Goal: Transaction & Acquisition: Purchase product/service

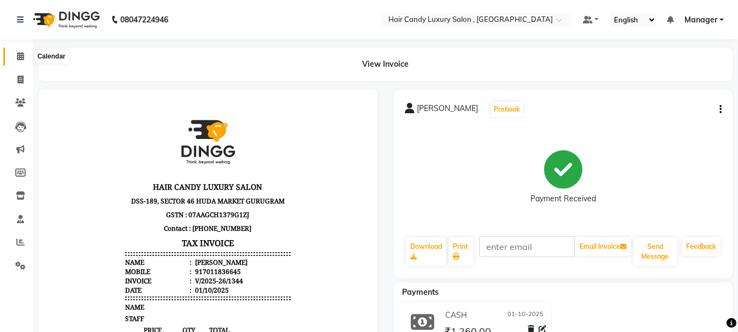
click at [21, 60] on icon at bounding box center [20, 56] width 7 height 8
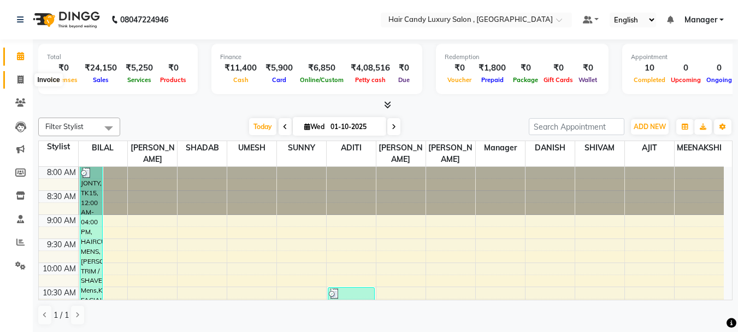
click at [22, 84] on span at bounding box center [20, 80] width 19 height 13
select select "service"
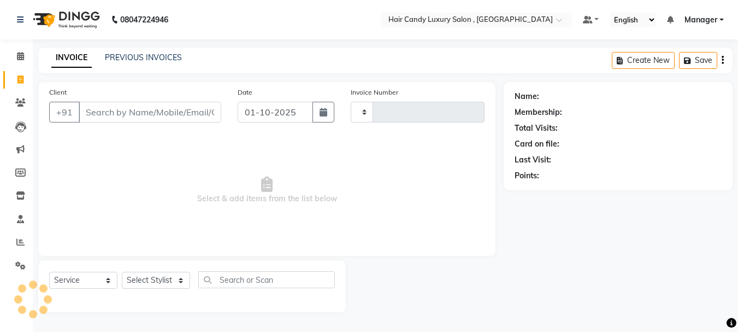
type input "1345"
select select "8304"
click at [154, 111] on input "Client" at bounding box center [151, 112] width 145 height 21
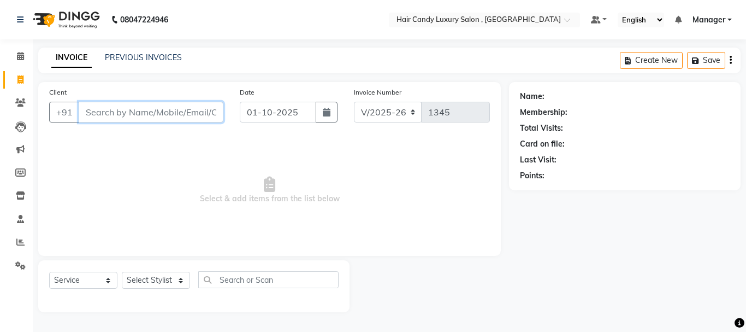
click at [189, 111] on input "Client" at bounding box center [151, 112] width 145 height 21
click at [128, 112] on input "Client" at bounding box center [151, 112] width 145 height 21
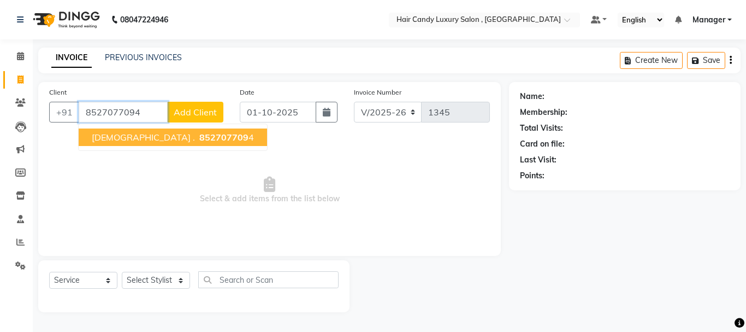
type input "8527077094"
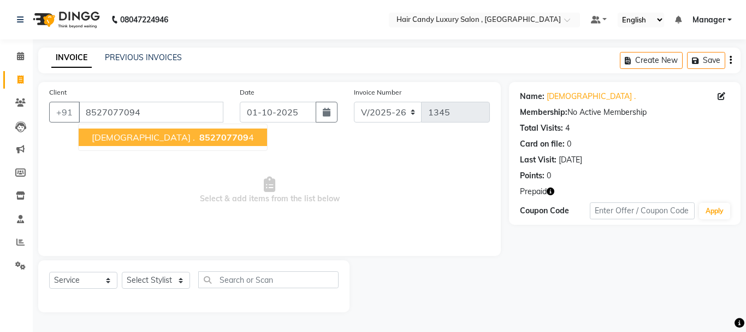
click at [199, 133] on span "852707709" at bounding box center [223, 137] width 49 height 11
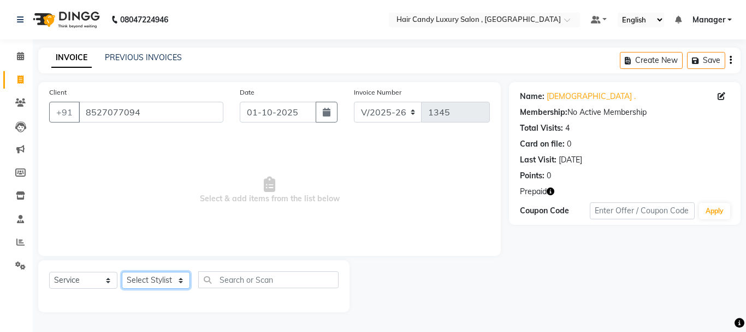
click at [164, 283] on select "Select Stylist ADITI AJIT BILAL DANISH Manager Manager MEENAKSHI RINKI VALECHA …" at bounding box center [156, 280] width 68 height 17
select select "84022"
click at [122, 272] on select "Select Stylist ADITI AJIT BILAL DANISH Manager Manager MEENAKSHI RINKI VALECHA …" at bounding box center [156, 280] width 68 height 17
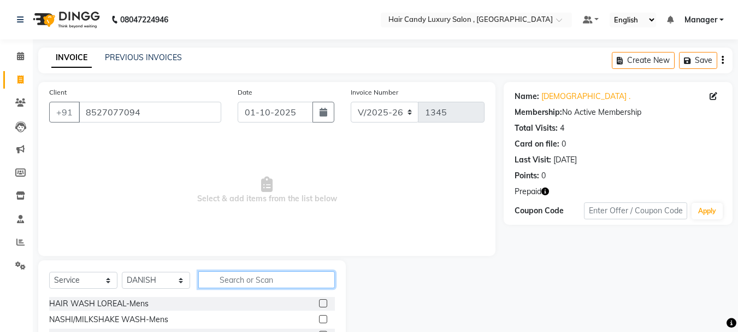
click at [232, 278] on input "text" at bounding box center [266, 279] width 137 height 17
type input "HAIRCUT"
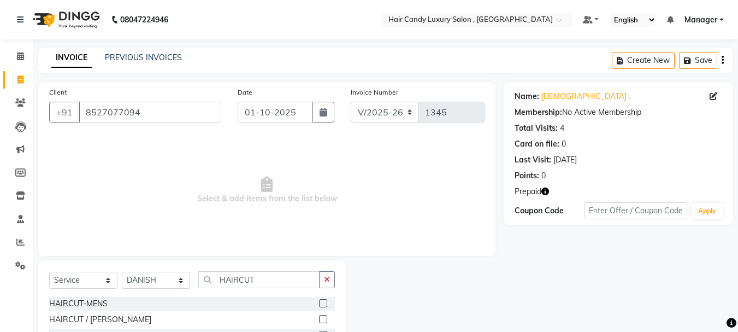
click at [322, 318] on label at bounding box center [323, 319] width 8 height 8
click at [322, 318] on input "checkbox" at bounding box center [322, 319] width 7 height 7
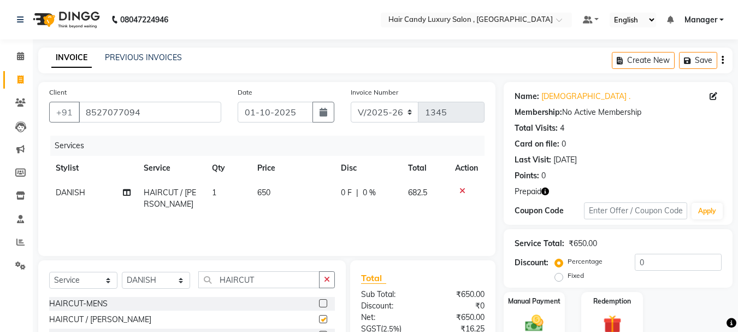
checkbox input "false"
click at [284, 282] on input "HAIRCUT" at bounding box center [258, 279] width 121 height 17
type input "H"
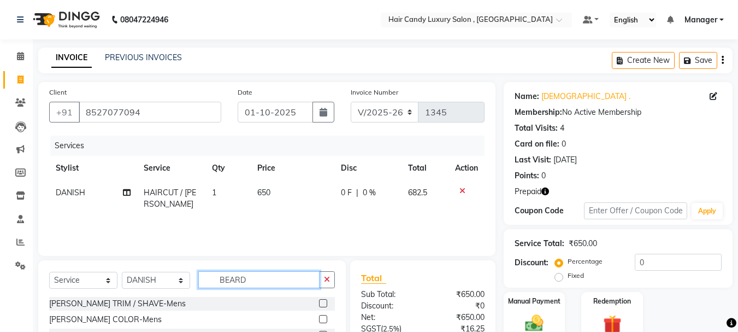
type input "BEARD"
click at [325, 302] on label at bounding box center [323, 303] width 8 height 8
click at [325, 302] on input "checkbox" at bounding box center [322, 303] width 7 height 7
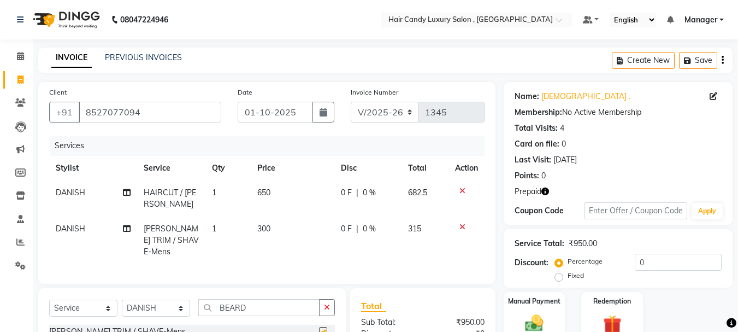
checkbox input "false"
click at [253, 305] on input "BEARD" at bounding box center [258, 307] width 121 height 17
type input "B"
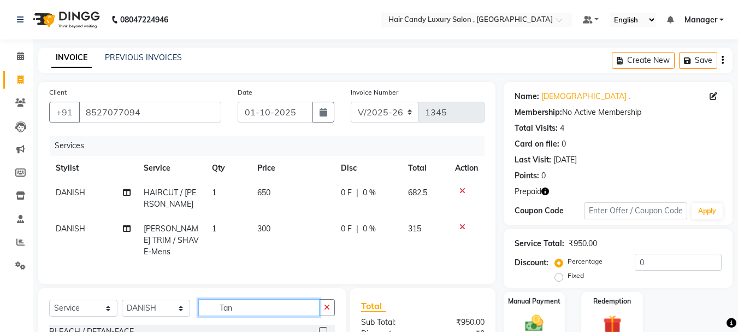
scroll to position [109, 0]
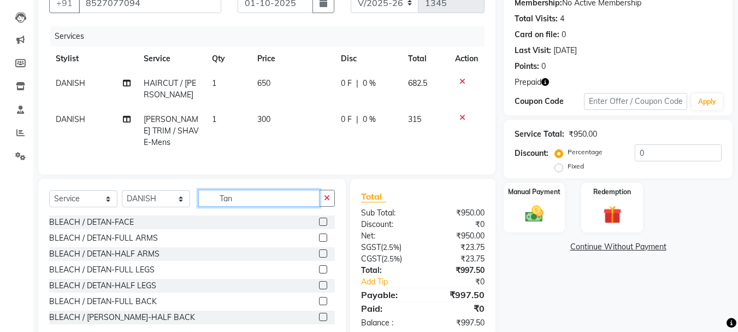
type input "Tan"
click at [319, 217] on label at bounding box center [323, 221] width 8 height 8
click at [319, 219] on input "checkbox" at bounding box center [322, 222] width 7 height 7
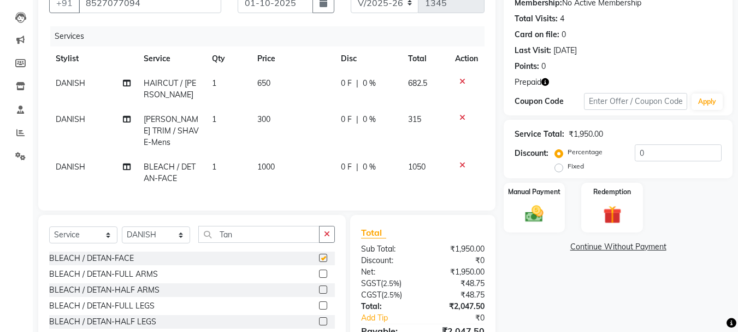
checkbox input "false"
click at [273, 76] on td "650" at bounding box center [293, 89] width 84 height 36
select select "84022"
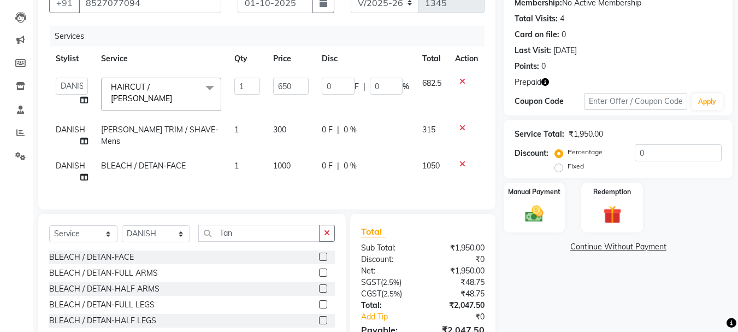
drag, startPoint x: 273, startPoint y: 76, endPoint x: 282, endPoint y: 78, distance: 9.4
click at [274, 76] on td "650" at bounding box center [291, 94] width 49 height 46
click at [297, 86] on input "650" at bounding box center [291, 86] width 36 height 17
type input "6"
type input "700"
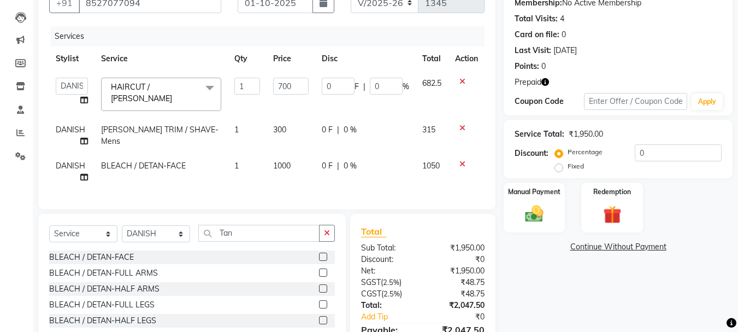
click at [296, 186] on div "Services Stylist Service Qty Price Disc Total Action ADITI AJIT BILAL DANISH Ma…" at bounding box center [266, 112] width 435 height 172
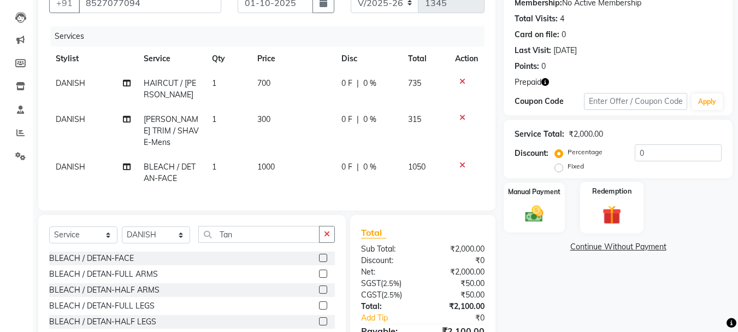
click at [638, 201] on div "Redemption" at bounding box center [612, 207] width 64 height 52
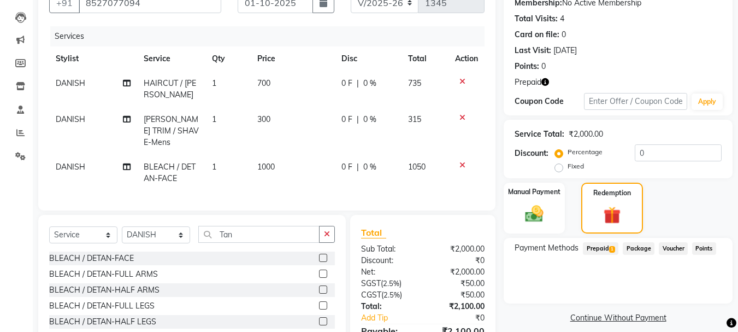
click at [600, 249] on span "Prepaid 1" at bounding box center [601, 248] width 36 height 13
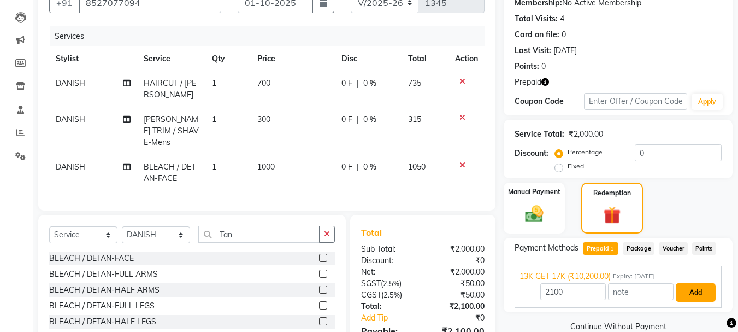
click at [704, 290] on button "Add" at bounding box center [696, 292] width 40 height 19
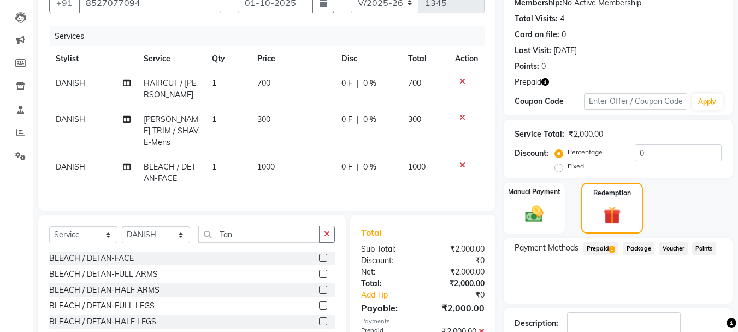
scroll to position [181, 0]
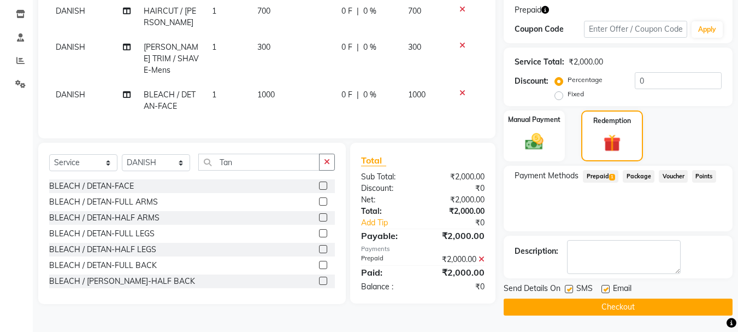
click at [636, 309] on button "Checkout" at bounding box center [618, 306] width 229 height 17
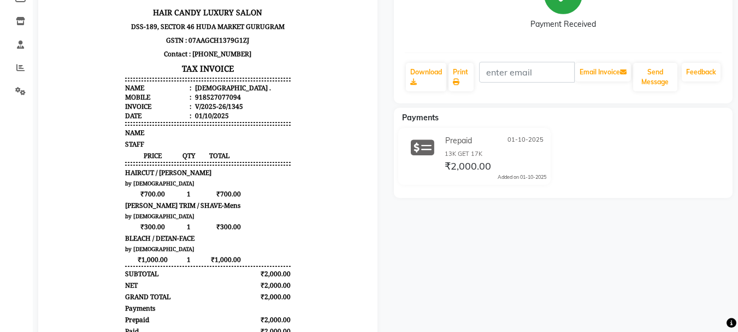
scroll to position [10, 0]
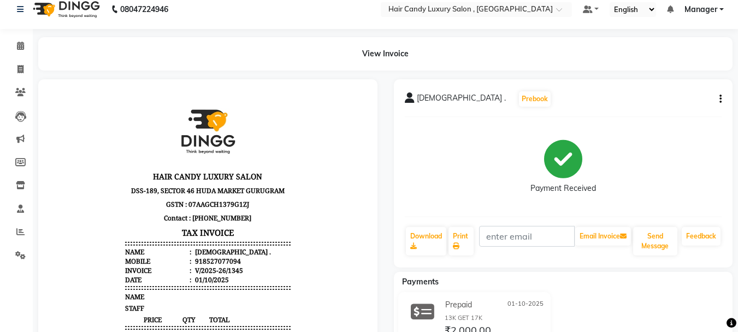
click at [226, 259] on div "918527077094" at bounding box center [217, 260] width 48 height 9
copy div "918527077094"
click at [22, 67] on icon at bounding box center [20, 69] width 6 height 8
select select "8304"
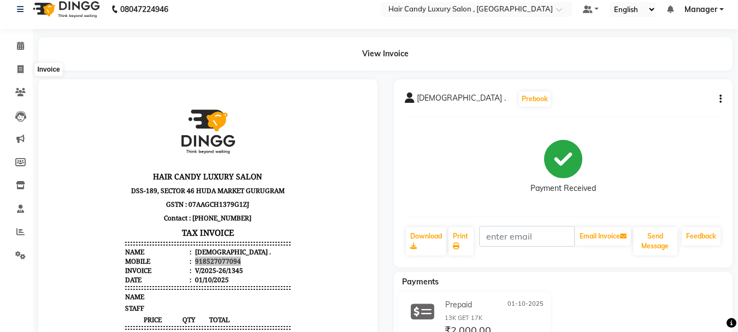
select select "service"
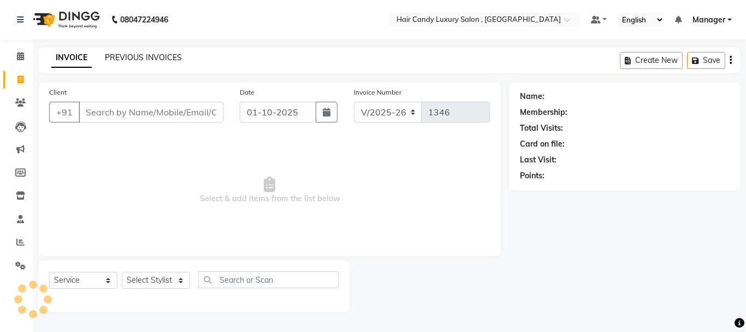
click at [131, 54] on link "PREVIOUS INVOICES" at bounding box center [143, 57] width 77 height 10
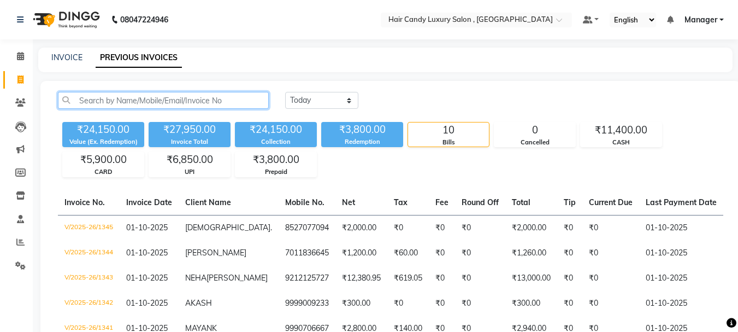
click at [154, 101] on input "text" at bounding box center [163, 100] width 211 height 17
paste input "918527077094"
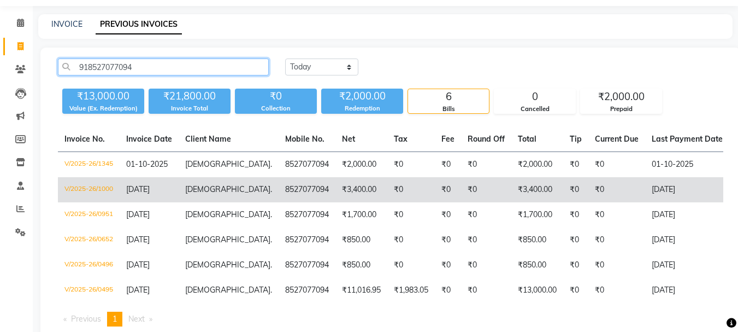
scroll to position [55, 0]
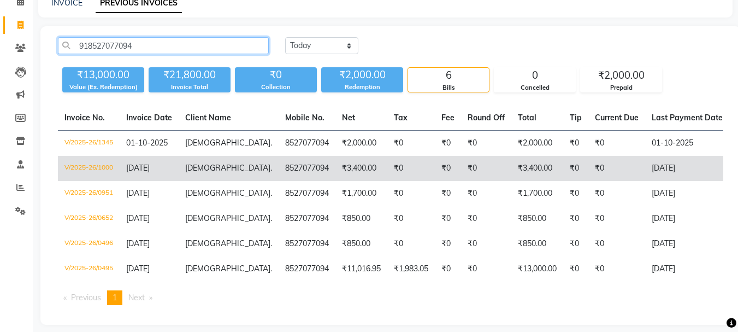
type input "918527077094"
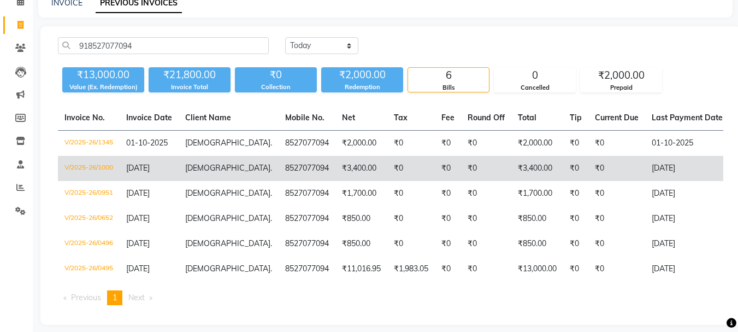
click at [335, 165] on td "₹3,400.00" at bounding box center [361, 168] width 52 height 25
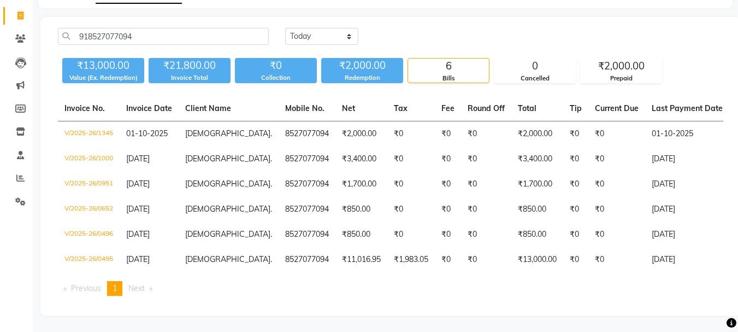
scroll to position [0, 0]
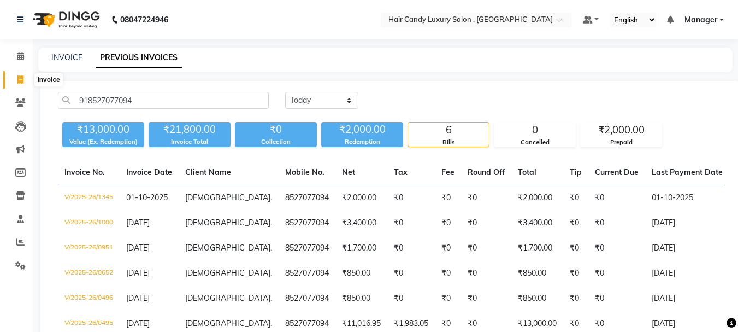
click at [14, 79] on span at bounding box center [20, 80] width 19 height 13
select select "service"
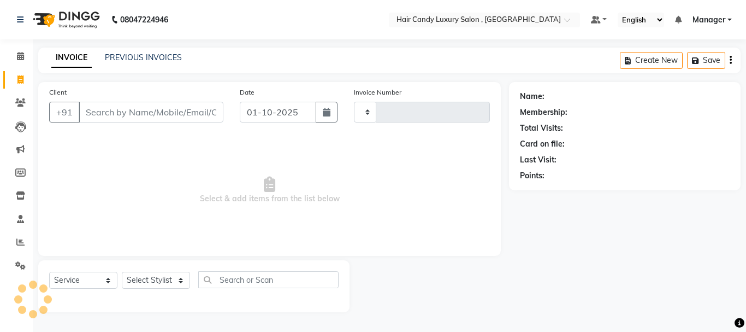
type input "1347"
select select "8304"
click at [75, 58] on link "INVOICE" at bounding box center [71, 58] width 40 height 20
click at [126, 58] on link "PREVIOUS INVOICES" at bounding box center [143, 57] width 77 height 10
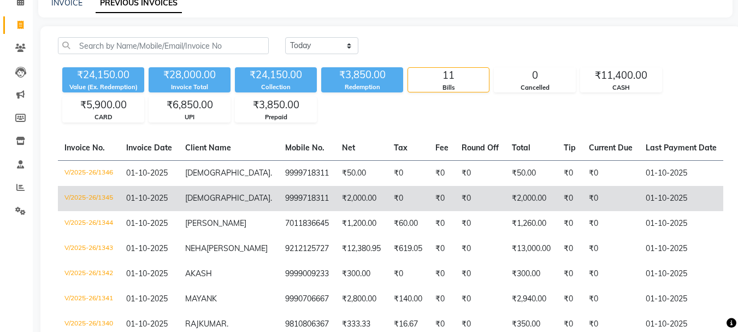
scroll to position [164, 0]
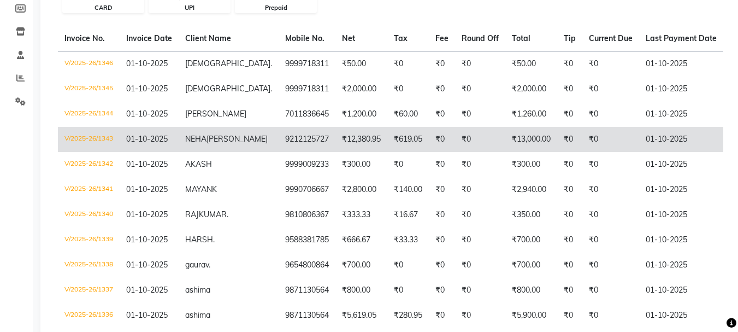
click at [219, 138] on td "NEHA SINGH" at bounding box center [229, 139] width 100 height 25
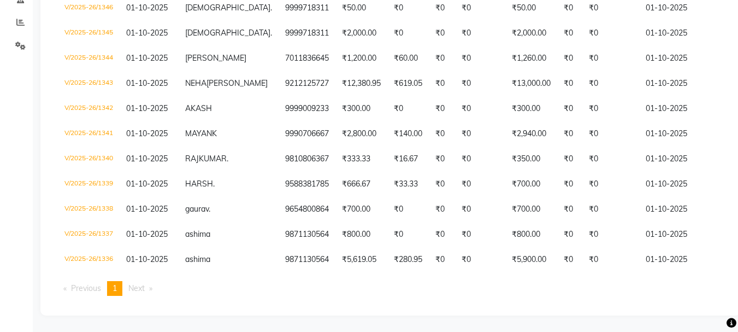
scroll to position [0, 0]
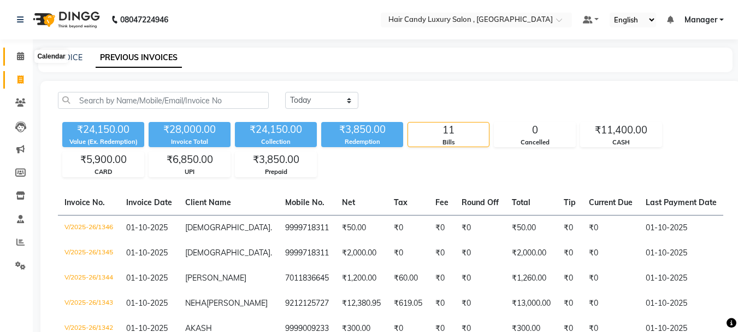
click at [24, 61] on span at bounding box center [20, 56] width 19 height 13
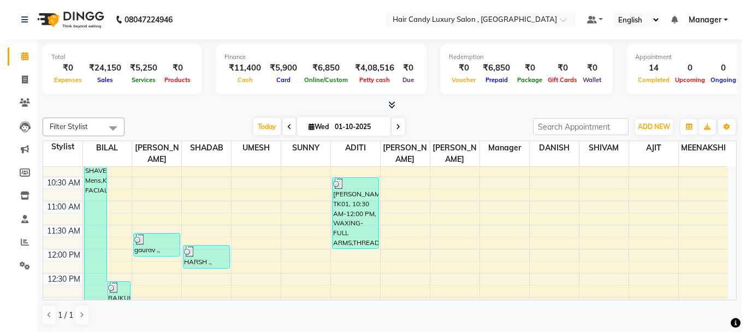
scroll to position [109, 0]
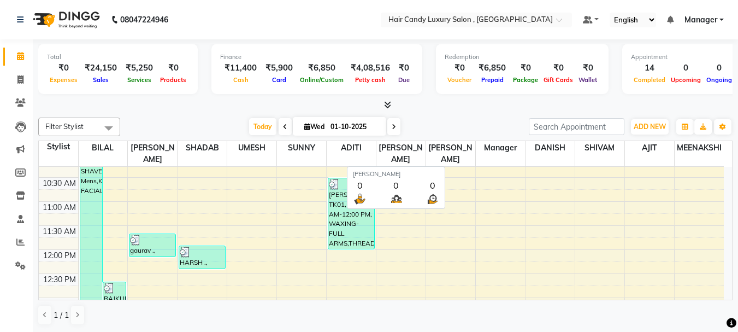
drag, startPoint x: 449, startPoint y: 156, endPoint x: 349, endPoint y: 148, distance: 100.9
click at [338, 148] on span "ADITI" at bounding box center [351, 148] width 49 height 14
click at [455, 137] on div "Filter Stylist Select All ADITI AJIT BILAL DANISH Manager MEENAKSHI RINKI VALEC…" at bounding box center [385, 221] width 694 height 216
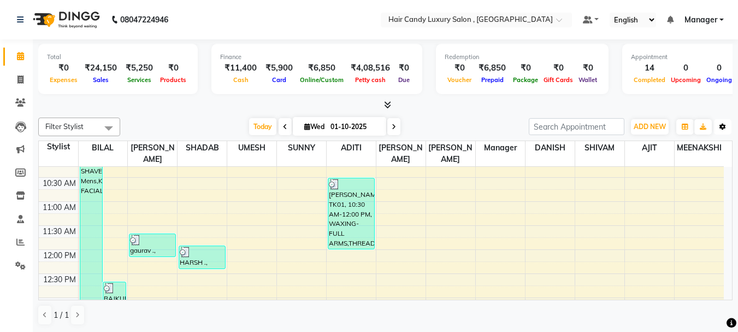
click at [725, 128] on icon "button" at bounding box center [723, 126] width 7 height 7
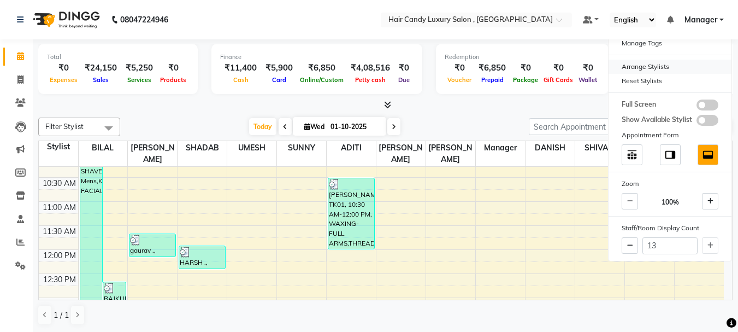
click at [657, 62] on div "Arrange Stylists" at bounding box center [670, 67] width 123 height 14
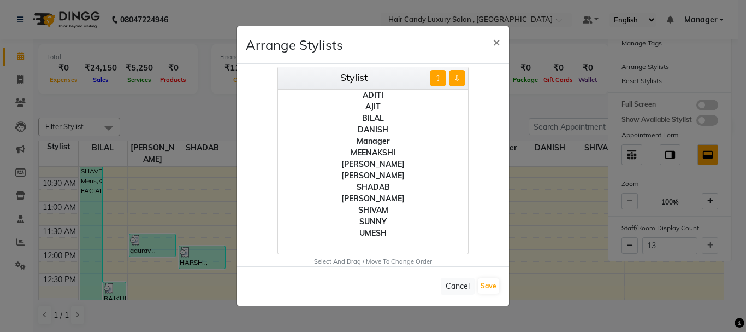
click at [375, 108] on div "AJIT" at bounding box center [373, 106] width 190 height 11
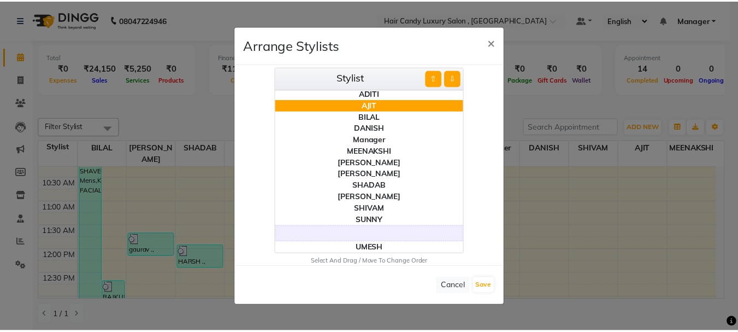
scroll to position [0, 0]
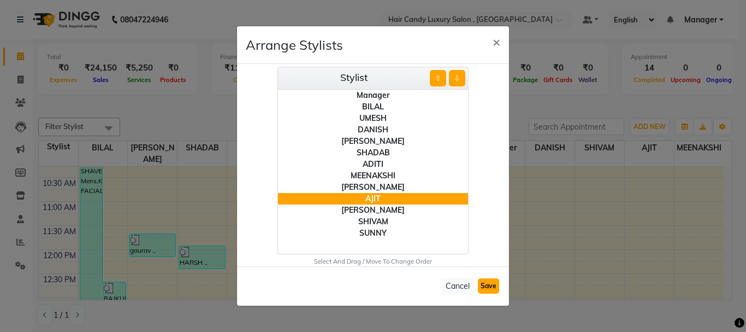
click at [488, 287] on button "Save" at bounding box center [488, 285] width 21 height 15
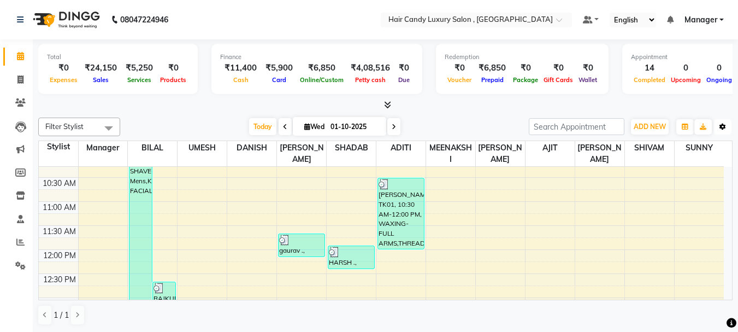
click at [723, 130] on button "Toggle Dropdown" at bounding box center [722, 126] width 17 height 15
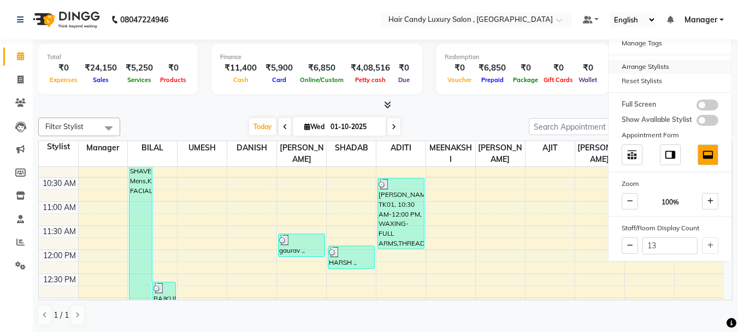
click at [674, 61] on div "Arrange Stylists" at bounding box center [670, 67] width 123 height 14
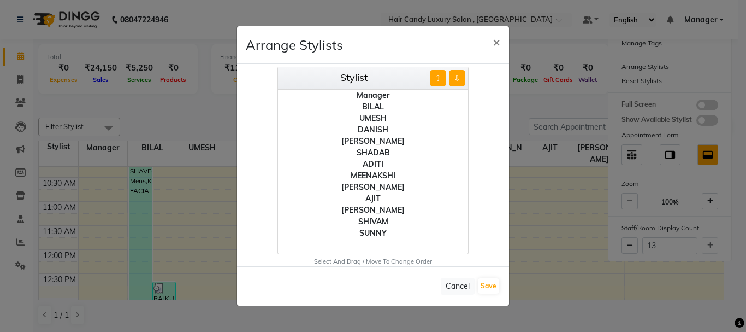
click at [369, 230] on div "SUNNY" at bounding box center [373, 232] width 190 height 11
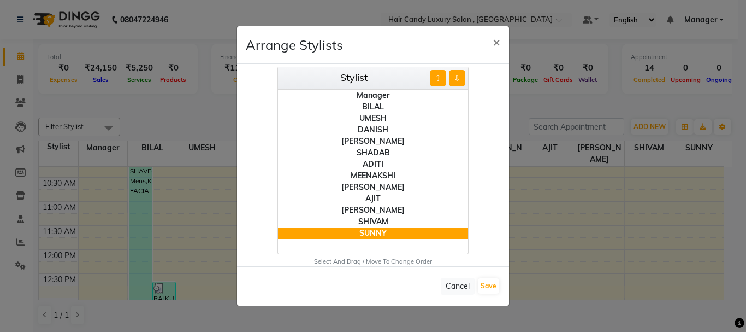
drag, startPoint x: 373, startPoint y: 237, endPoint x: 335, endPoint y: 207, distance: 48.6
click at [335, 207] on div "[PERSON_NAME]" at bounding box center [373, 209] width 190 height 11
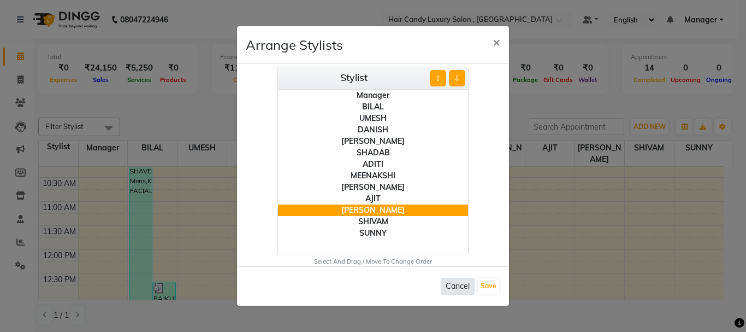
click at [458, 280] on button "Cancel" at bounding box center [458, 286] width 34 height 17
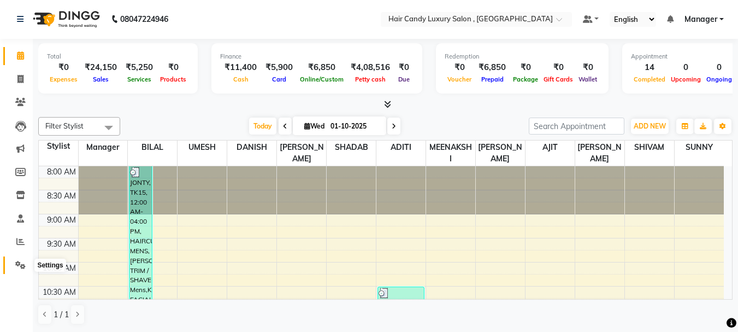
click at [17, 264] on icon at bounding box center [20, 265] width 10 height 8
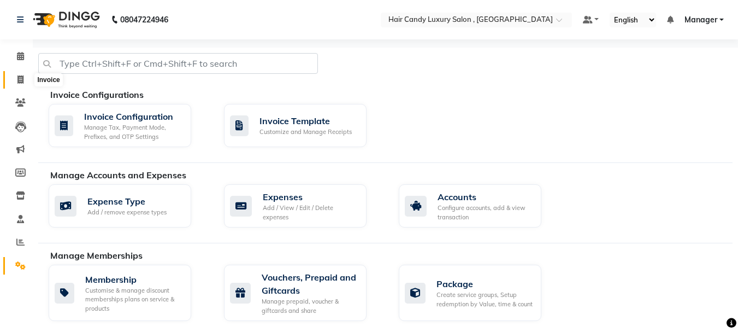
click at [19, 80] on icon at bounding box center [20, 79] width 6 height 8
select select "8304"
select select "service"
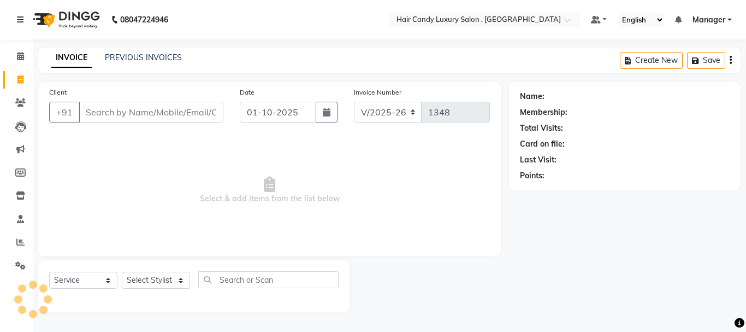
drag, startPoint x: 172, startPoint y: 121, endPoint x: 188, endPoint y: 108, distance: 20.2
click at [171, 121] on input "Client" at bounding box center [151, 112] width 145 height 21
click at [143, 108] on input "Client" at bounding box center [151, 112] width 145 height 21
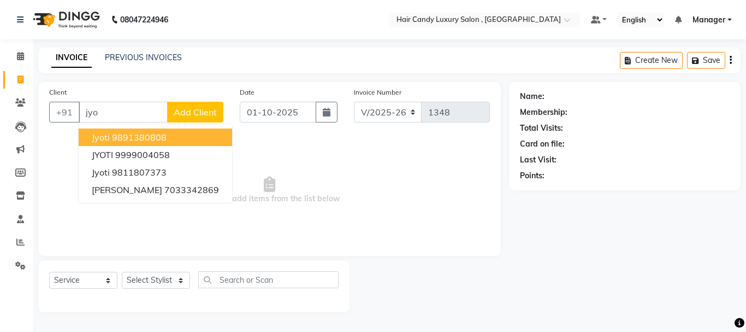
click at [160, 140] on ngb-highlight "9891380808" at bounding box center [139, 137] width 55 height 11
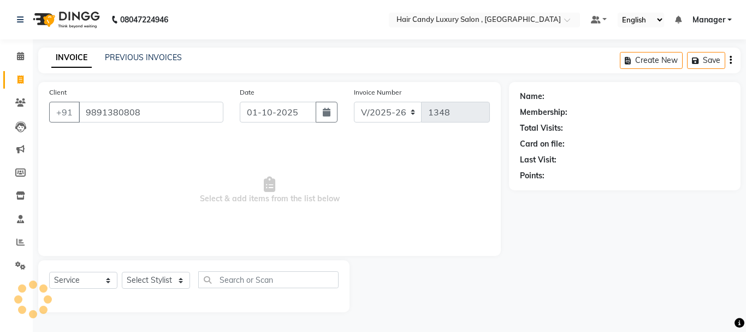
type input "9891380808"
select select "1: Object"
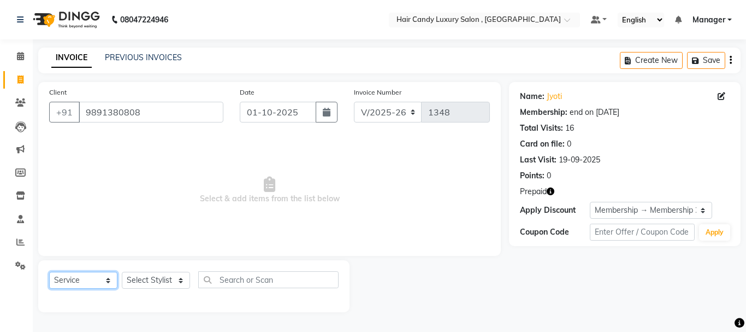
click at [99, 276] on select "Select Service Product Membership Package Voucher Prepaid Gift Card" at bounding box center [83, 280] width 68 height 17
click at [551, 193] on icon "button" at bounding box center [551, 191] width 8 height 8
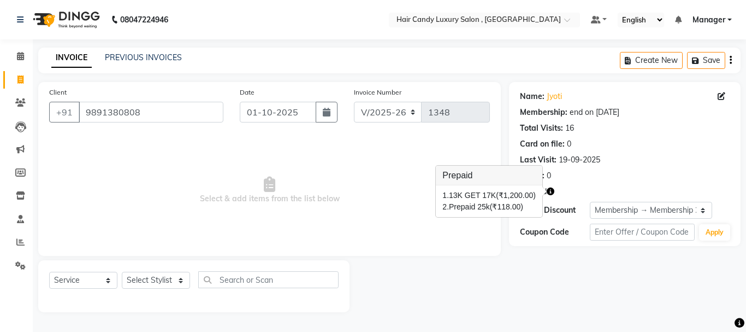
click at [439, 226] on span "Select & add items from the list below" at bounding box center [269, 189] width 441 height 109
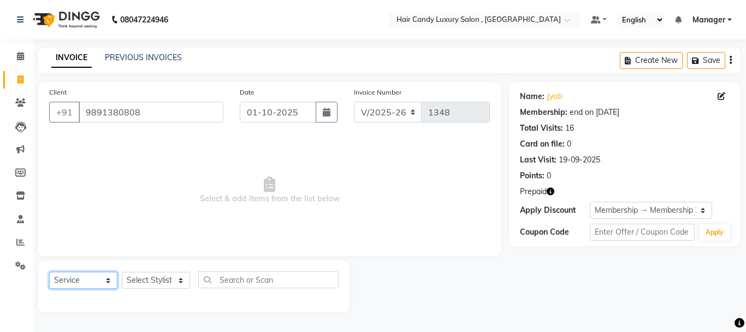
click at [95, 280] on select "Select Service Product Membership Package Voucher Prepaid Gift Card" at bounding box center [83, 280] width 68 height 17
select select "P"
click at [49, 272] on select "Select Service Product Membership Package Voucher Prepaid Gift Card" at bounding box center [83, 280] width 68 height 17
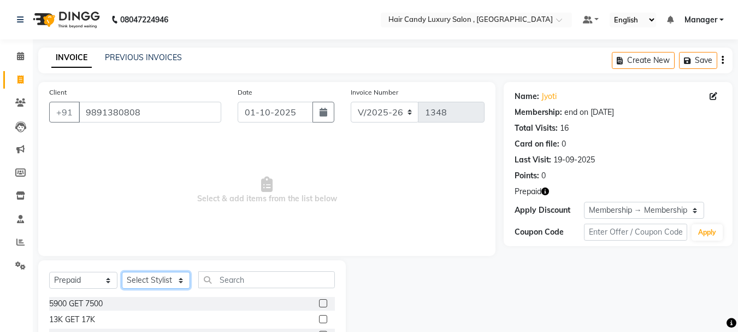
click at [173, 279] on select "Select Stylist ADITI [PERSON_NAME] [DEMOGRAPHIC_DATA] Manager Manager MEENAKSHI…" at bounding box center [156, 280] width 68 height 17
select select "80580"
click at [122, 272] on select "Select Stylist ADITI [PERSON_NAME] [DEMOGRAPHIC_DATA] Manager Manager MEENAKSHI…" at bounding box center [156, 280] width 68 height 17
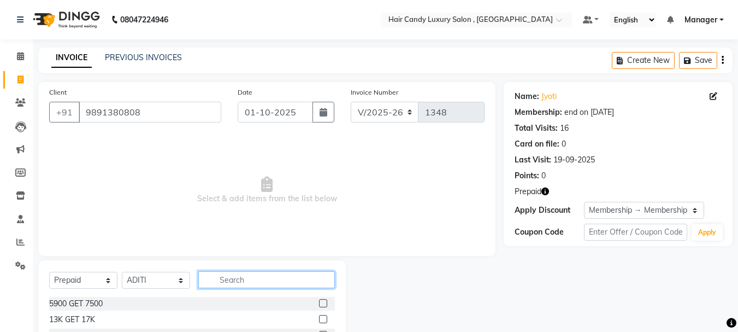
click at [256, 278] on input "text" at bounding box center [266, 279] width 137 height 17
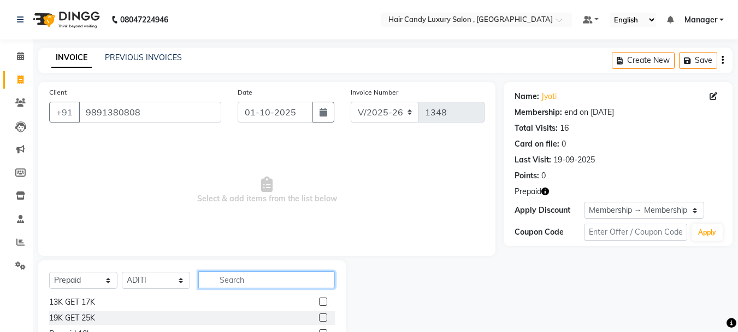
scroll to position [55, 0]
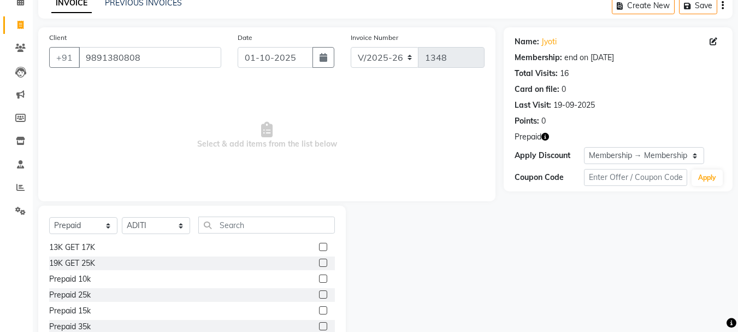
click at [319, 260] on label at bounding box center [323, 262] width 8 height 8
click at [319, 260] on input "checkbox" at bounding box center [322, 263] width 7 height 7
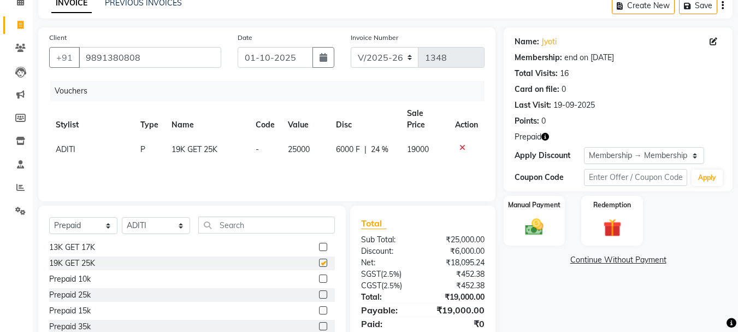
checkbox input "false"
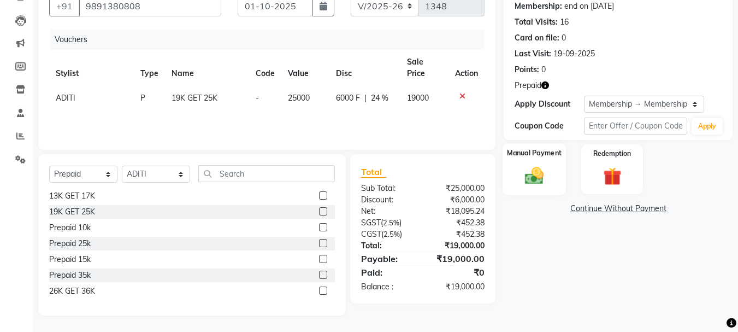
click at [536, 170] on img at bounding box center [534, 176] width 31 height 22
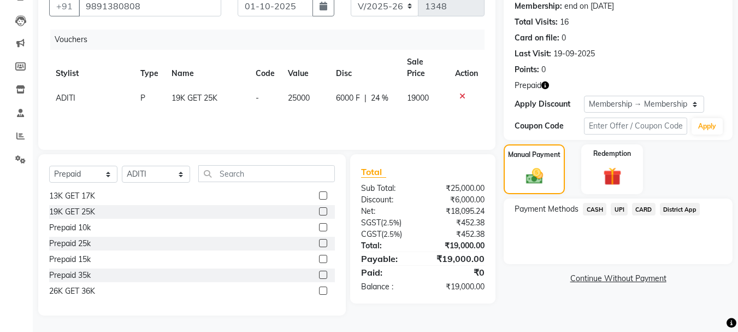
click at [600, 210] on span "CASH" at bounding box center [594, 209] width 23 height 13
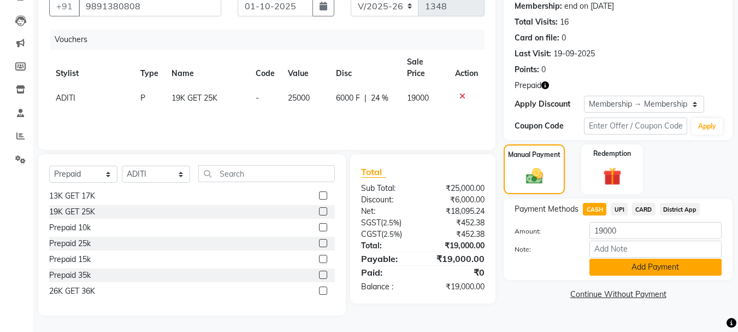
click at [624, 263] on button "Add Payment" at bounding box center [656, 266] width 132 height 17
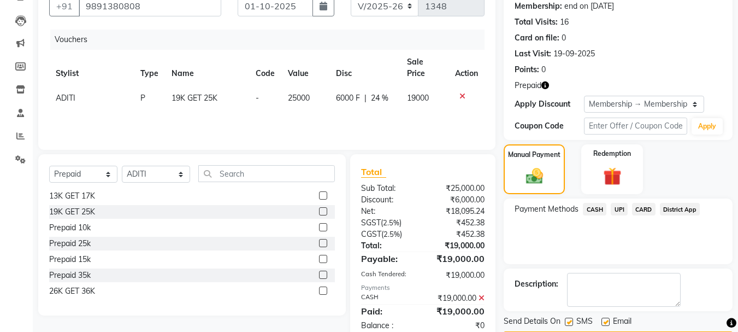
scroll to position [139, 0]
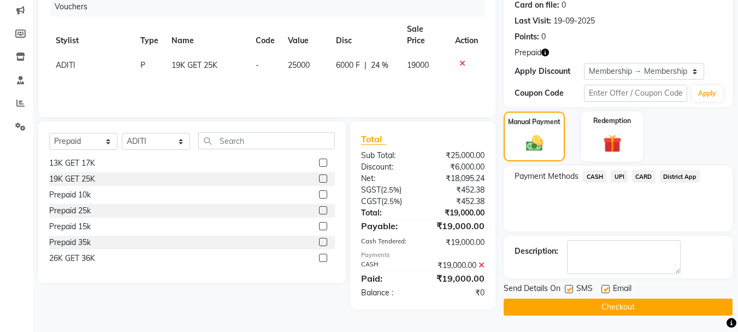
click at [558, 299] on button "Checkout" at bounding box center [618, 306] width 229 height 17
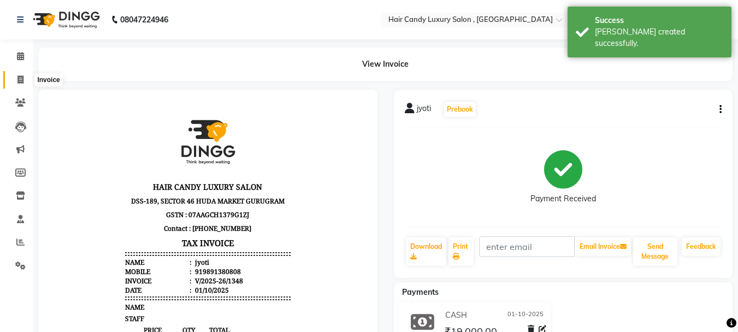
click at [20, 78] on icon at bounding box center [20, 79] width 6 height 8
select select "service"
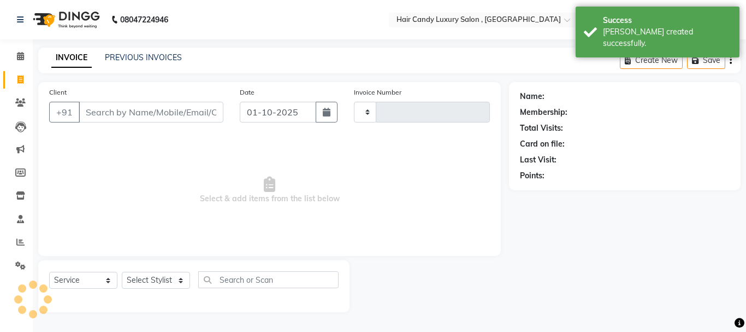
type input "1349"
select select "8304"
click at [156, 60] on link "PREVIOUS INVOICES" at bounding box center [143, 57] width 77 height 10
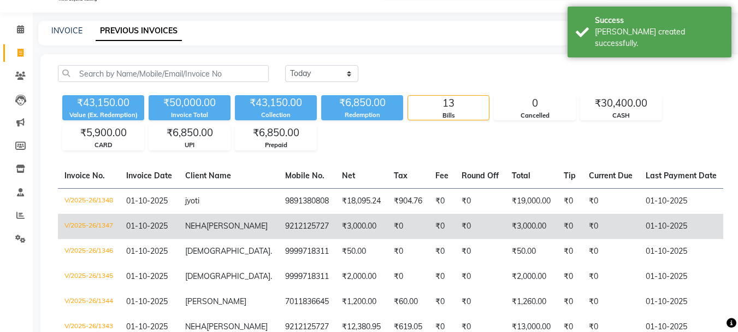
scroll to position [55, 0]
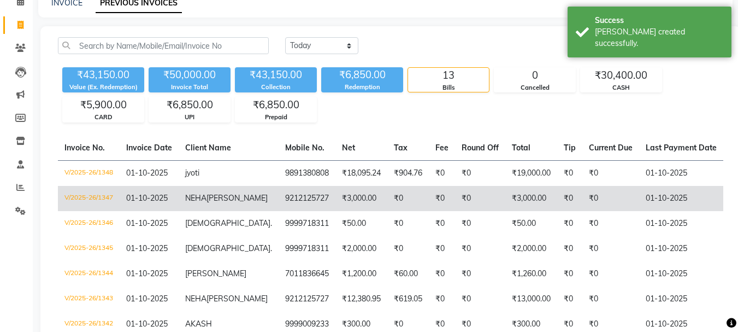
click at [226, 199] on td "NEHA SINGH" at bounding box center [229, 198] width 100 height 25
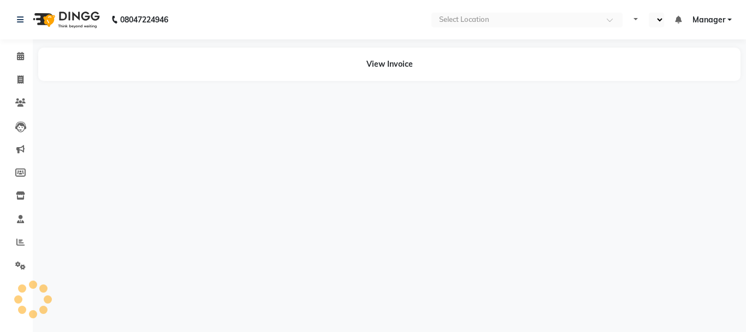
select select "en"
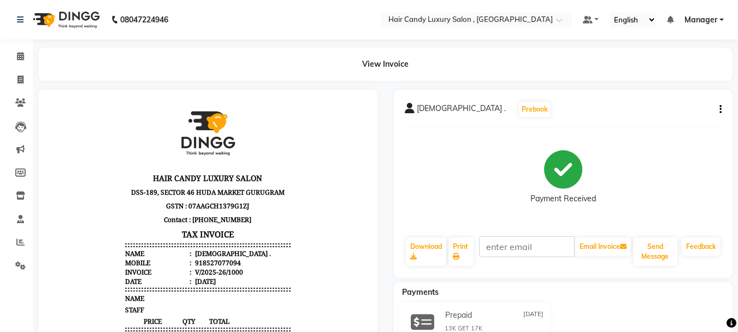
click at [722, 110] on div "shivam . Prebook Payment Received Download Print Email Invoice Send Message Fee…" at bounding box center [563, 184] width 339 height 188
click at [720, 109] on icon "button" at bounding box center [721, 109] width 2 height 1
click at [667, 158] on div "Payment Received" at bounding box center [563, 177] width 317 height 82
click at [20, 80] on icon at bounding box center [20, 79] width 6 height 8
select select "service"
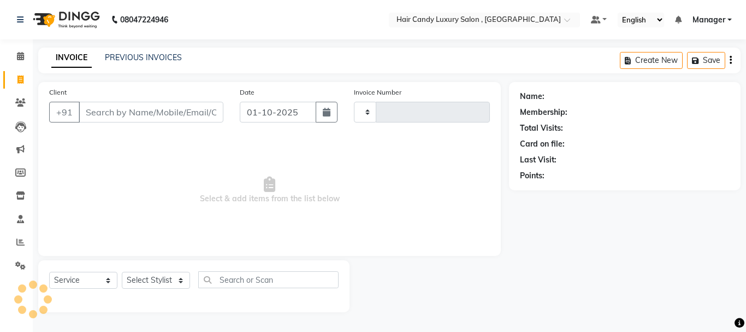
type input "1346"
select select "8304"
click at [164, 116] on input "Client" at bounding box center [151, 112] width 145 height 21
type input "918527077094"
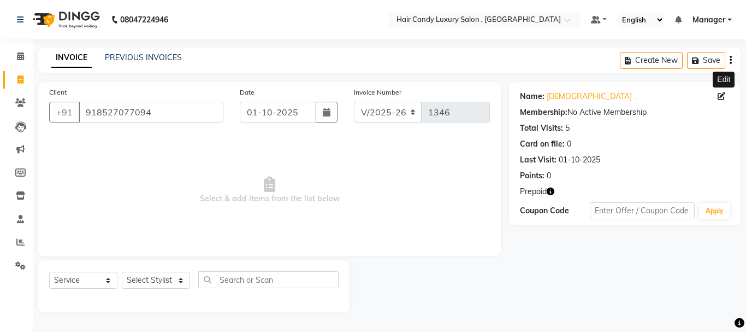
click at [718, 92] on icon at bounding box center [722, 96] width 8 height 8
select select "male"
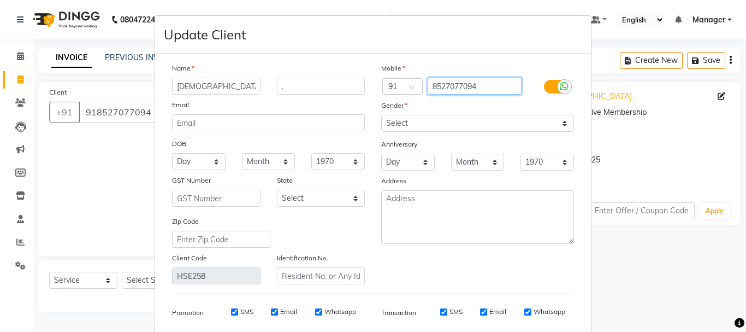
click at [482, 85] on input "8527077094" at bounding box center [475, 86] width 95 height 17
type input "8"
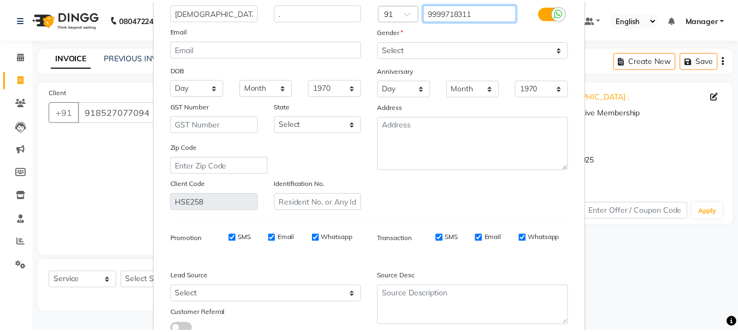
scroll to position [153, 0]
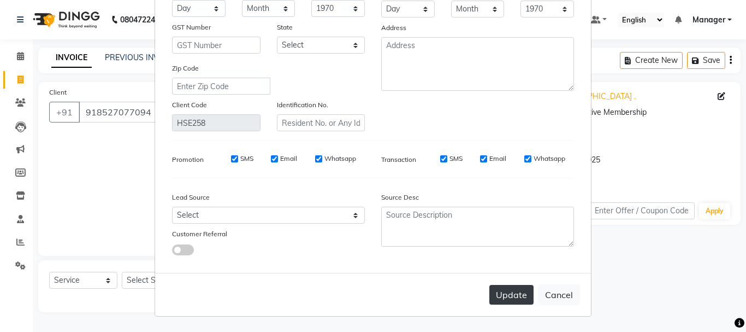
type input "9999718311"
click at [514, 290] on button "Update" at bounding box center [512, 295] width 44 height 20
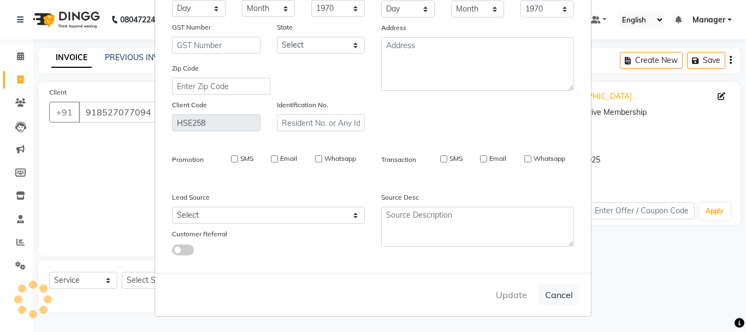
type input "9999718311"
select select
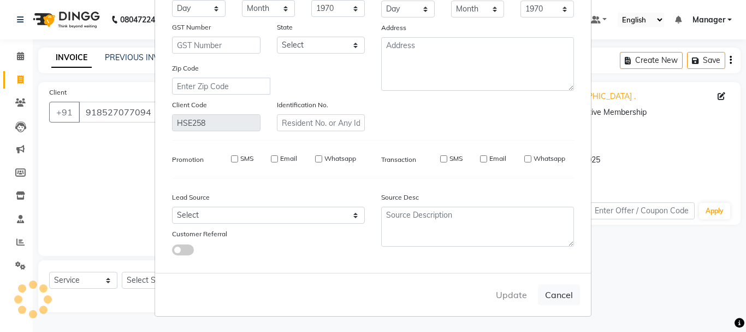
select select
checkbox input "false"
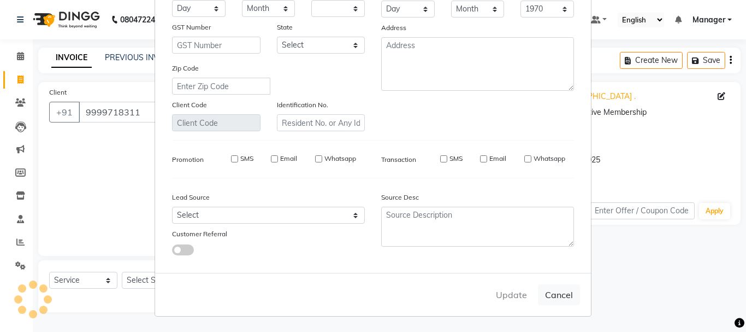
checkbox input "false"
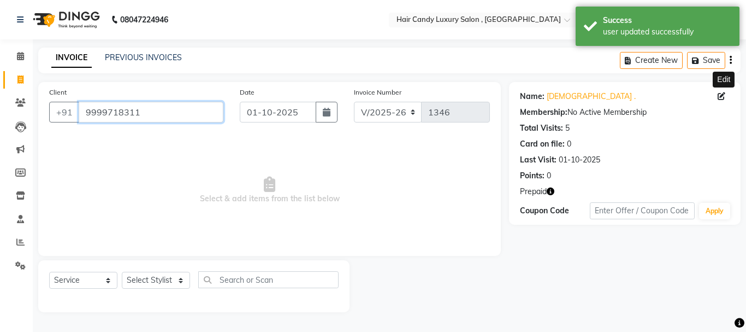
click at [155, 110] on input "9999718311" at bounding box center [151, 112] width 145 height 21
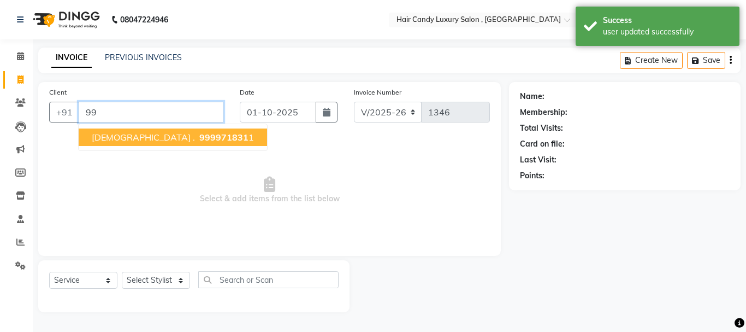
type input "9"
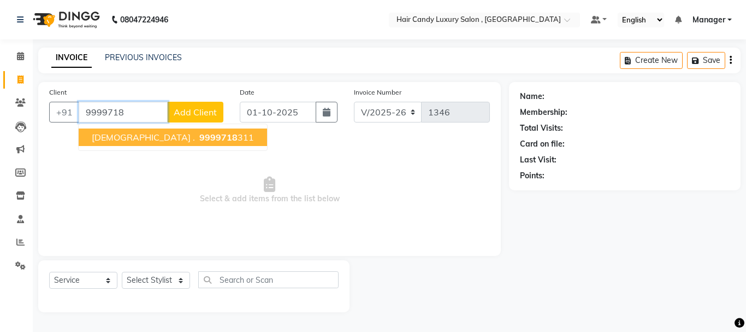
click at [197, 132] on ngb-highlight "9999718 311" at bounding box center [225, 137] width 57 height 11
type input "9999718311"
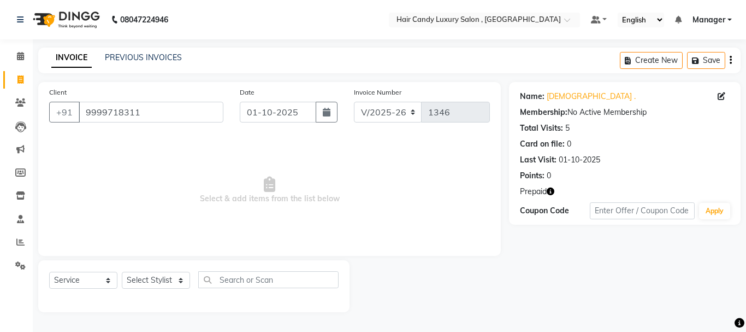
click at [551, 190] on icon "button" at bounding box center [551, 191] width 8 height 8
click at [515, 231] on div "Name: Shivam . Membership: No Active Membership Total Visits: 5 Card on file: 0…" at bounding box center [629, 197] width 240 height 230
click at [162, 276] on select "Select Stylist ADITI AJIT BILAL DANISH Manager Manager MEENAKSHI RINKI VALECHA …" at bounding box center [156, 280] width 68 height 17
select select "84022"
click at [122, 272] on select "Select Stylist ADITI [PERSON_NAME] [DEMOGRAPHIC_DATA] Manager Manager MEENAKSHI…" at bounding box center [156, 280] width 68 height 17
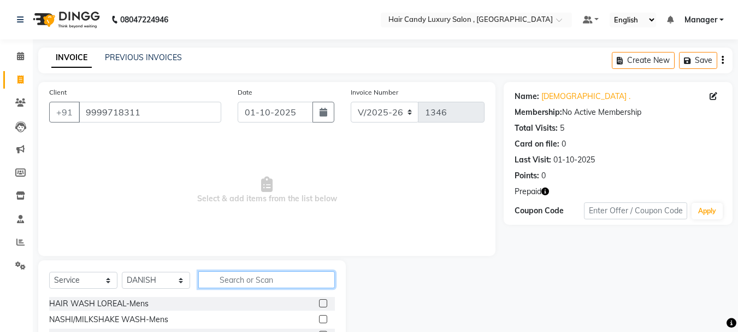
click at [251, 280] on input "text" at bounding box center [266, 279] width 137 height 17
type input "eye"
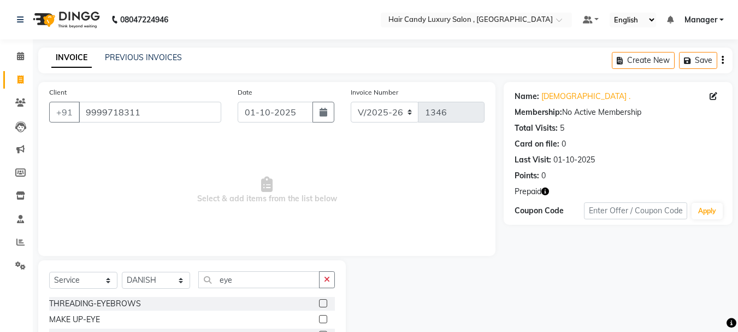
click at [320, 301] on label at bounding box center [323, 303] width 8 height 8
click at [320, 301] on input "checkbox" at bounding box center [322, 303] width 7 height 7
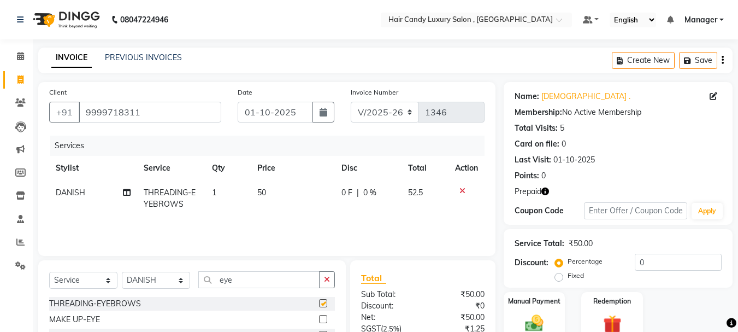
checkbox input "false"
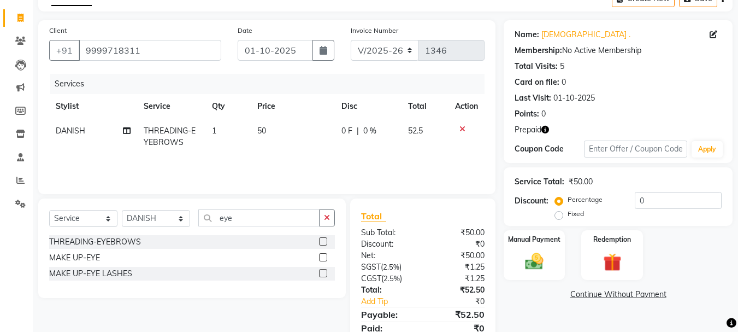
scroll to position [105, 0]
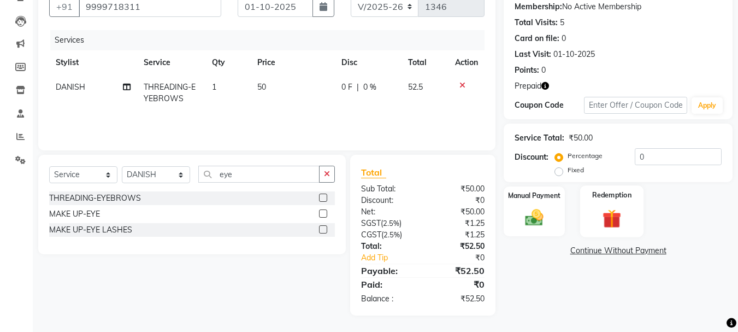
click at [601, 209] on img at bounding box center [612, 218] width 31 height 23
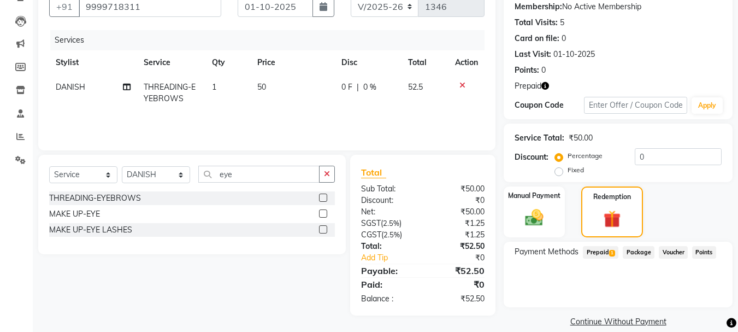
click at [596, 255] on span "Prepaid 1" at bounding box center [601, 252] width 36 height 13
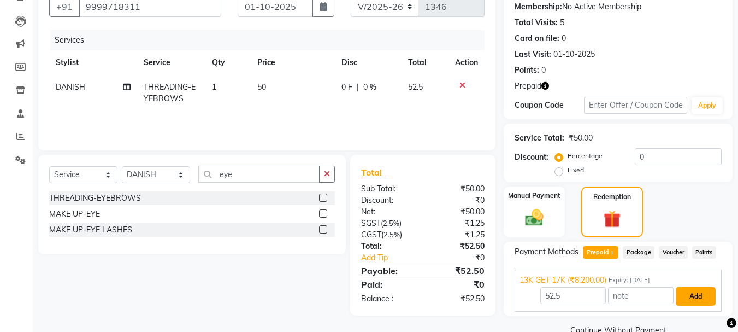
click at [704, 298] on button "Add" at bounding box center [696, 296] width 40 height 19
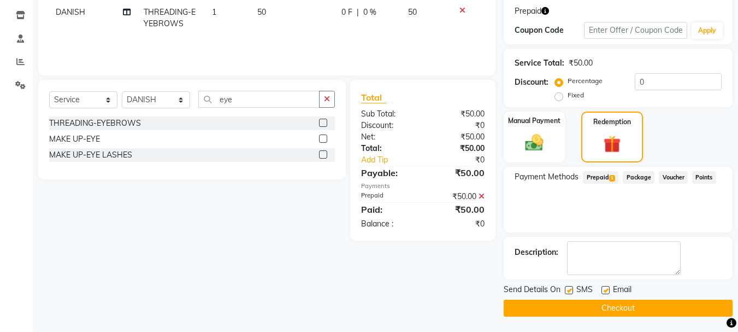
scroll to position [181, 0]
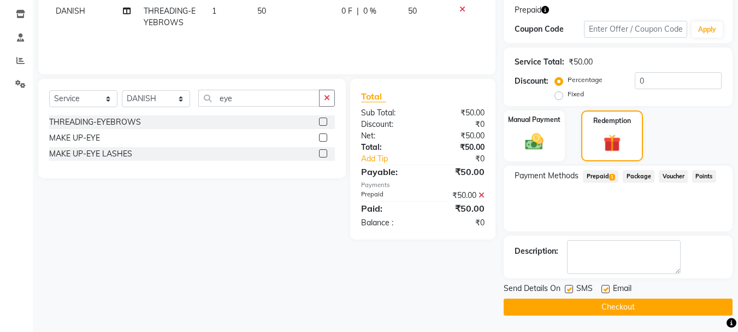
click at [647, 304] on button "Checkout" at bounding box center [618, 306] width 229 height 17
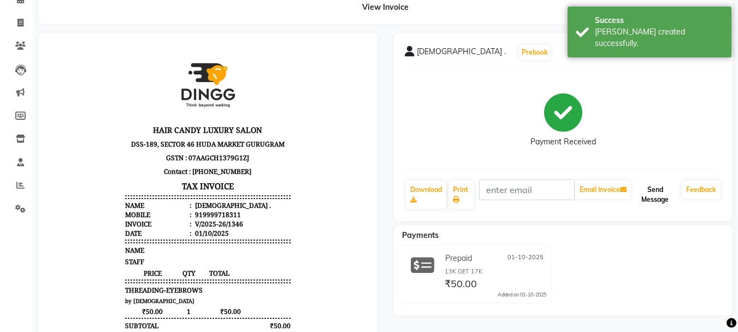
click at [656, 197] on button "Send Message" at bounding box center [655, 194] width 44 height 28
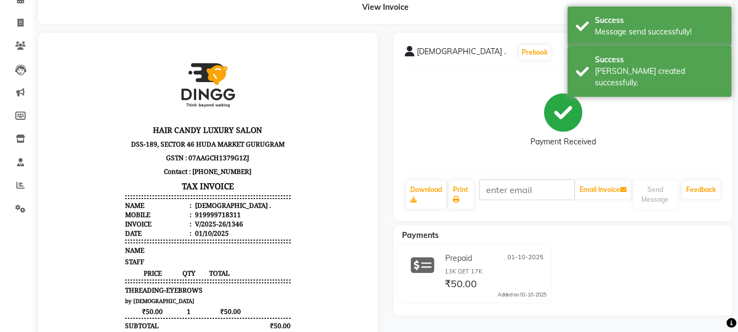
click at [474, 146] on div "Payment Received" at bounding box center [563, 120] width 317 height 82
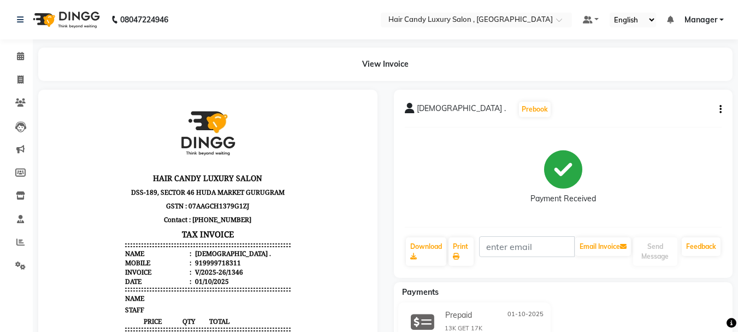
scroll to position [218, 0]
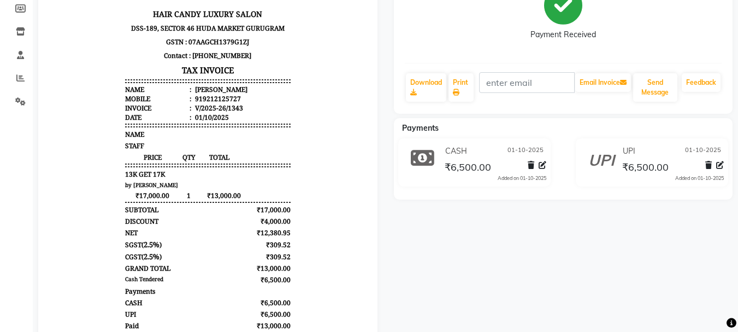
click at [208, 101] on div "919212125727" at bounding box center [217, 98] width 48 height 9
copy div "919212125727"
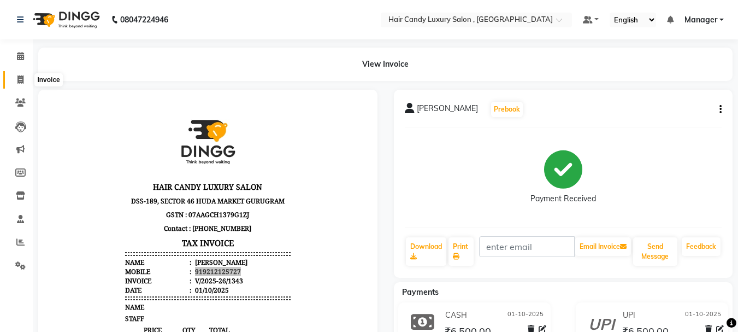
click at [26, 81] on span at bounding box center [20, 80] width 19 height 13
select select "8304"
select select "service"
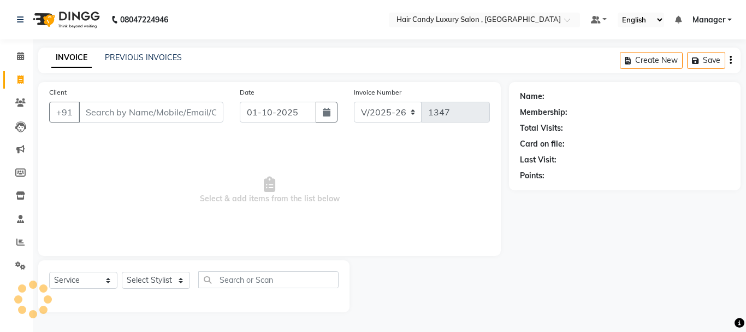
click at [103, 112] on input "Client" at bounding box center [151, 112] width 145 height 21
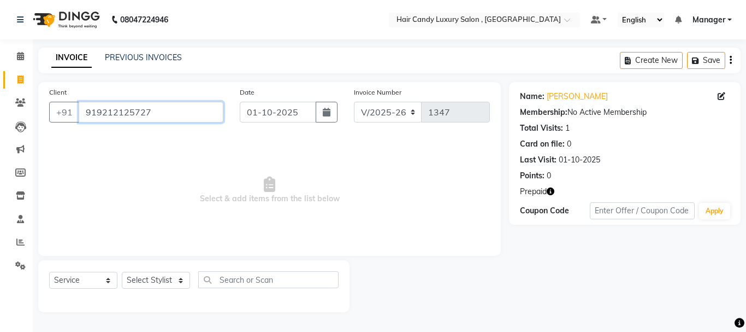
click at [97, 110] on input "919212125727" at bounding box center [151, 112] width 145 height 21
click at [160, 109] on input "9212125727" at bounding box center [151, 112] width 145 height 21
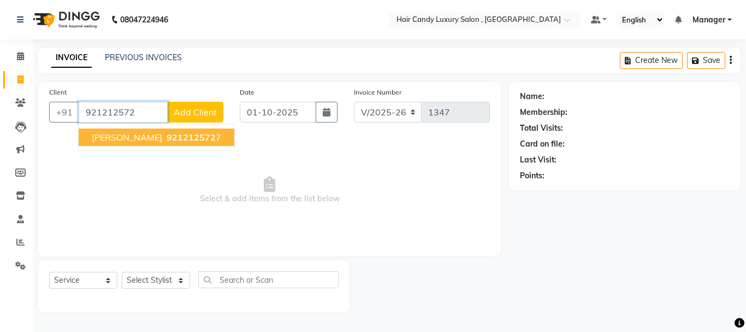
click at [184, 140] on span "921212572" at bounding box center [191, 137] width 49 height 11
type input "9212125727"
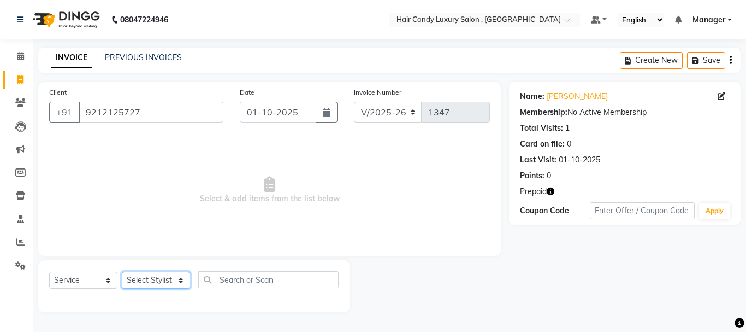
click at [169, 283] on select "Select Stylist ADITI AJIT BILAL DANISH Manager Manager MEENAKSHI RINKI VALECHA …" at bounding box center [156, 280] width 68 height 17
select select "80578"
click at [122, 272] on select "Select Stylist ADITI AJIT BILAL DANISH Manager Manager MEENAKSHI RINKI VALECHA …" at bounding box center [156, 280] width 68 height 17
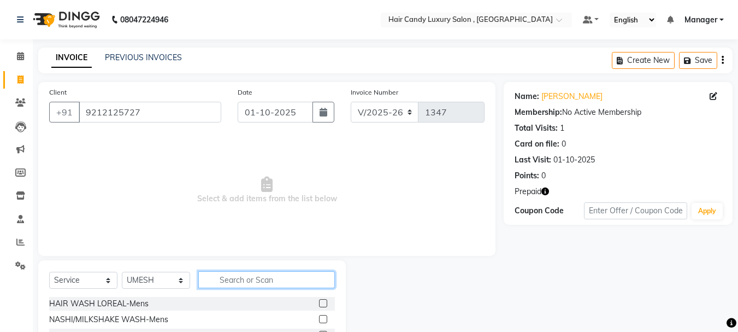
click at [225, 274] on input "text" at bounding box center [266, 279] width 137 height 17
type input "touch"
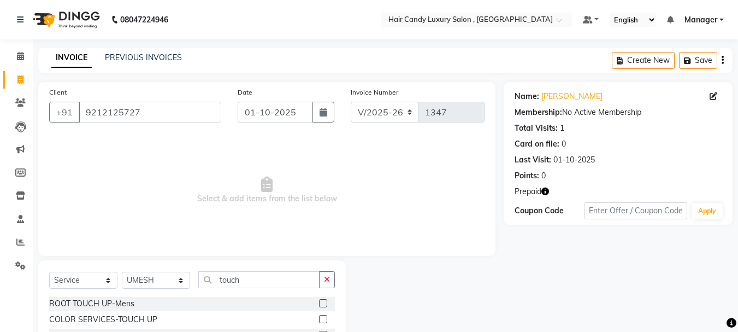
click at [323, 314] on div at bounding box center [327, 320] width 16 height 14
click at [323, 316] on label at bounding box center [323, 319] width 8 height 8
click at [323, 316] on input "checkbox" at bounding box center [322, 319] width 7 height 7
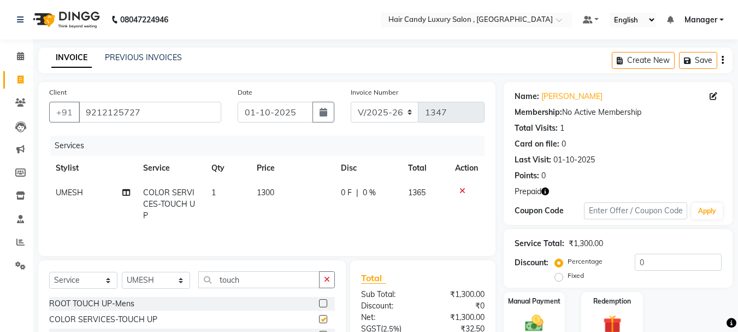
checkbox input "false"
click at [241, 279] on input "touch" at bounding box center [258, 279] width 121 height 17
type input "t"
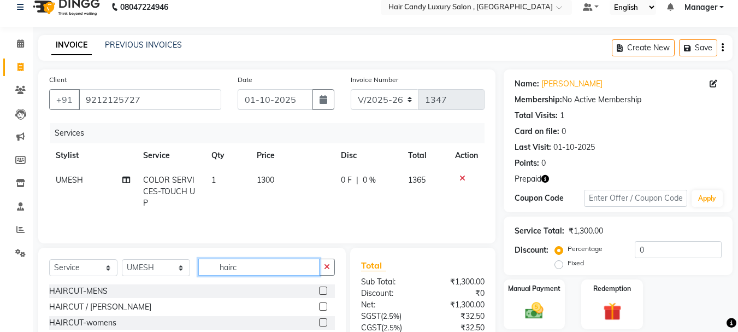
scroll to position [55, 0]
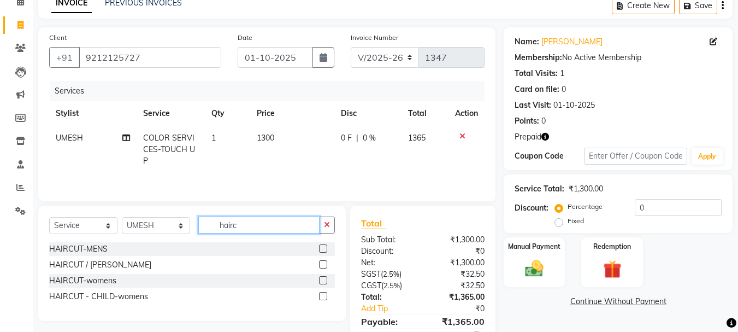
type input "hairc"
click at [324, 278] on label at bounding box center [323, 280] width 8 height 8
click at [324, 278] on input "checkbox" at bounding box center [322, 280] width 7 height 7
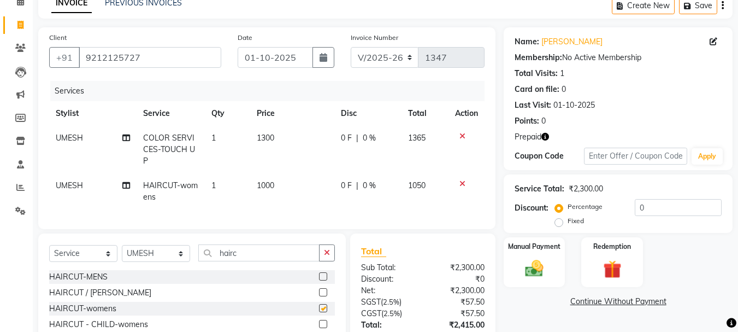
checkbox input "false"
click at [281, 174] on td "1000" at bounding box center [292, 191] width 84 height 36
select select "80578"
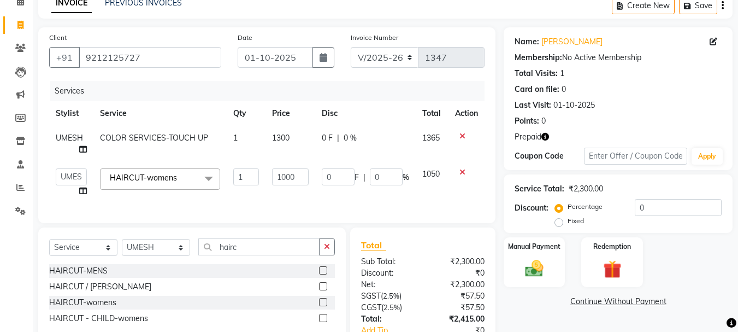
click at [281, 174] on input "1000" at bounding box center [290, 176] width 37 height 17
type input "800"
click at [300, 195] on td "800" at bounding box center [291, 183] width 50 height 42
select select "80578"
click at [252, 254] on input "hairc" at bounding box center [258, 246] width 121 height 17
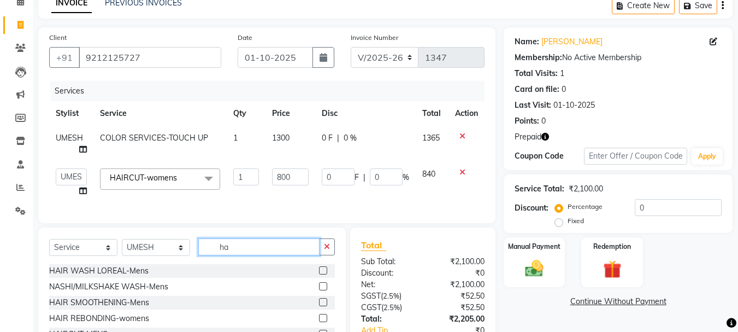
type input "h"
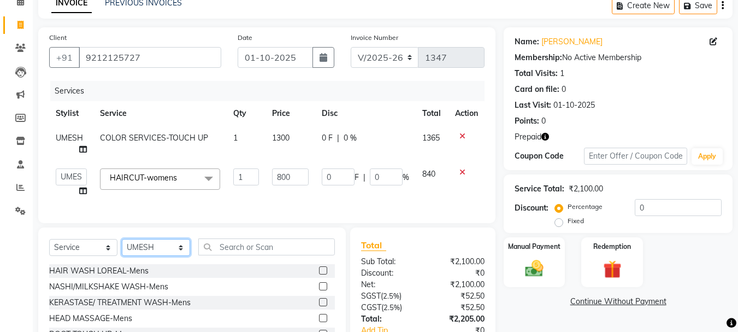
click at [171, 251] on select "Select Stylist ADITI AJIT BILAL DANISH Manager Manager MEENAKSHI RINKI VALECHA …" at bounding box center [156, 247] width 68 height 17
select select "91517"
click at [122, 247] on select "Select Stylist ADITI AJIT BILAL DANISH Manager Manager MEENAKSHI RINKI VALECHA …" at bounding box center [156, 247] width 68 height 17
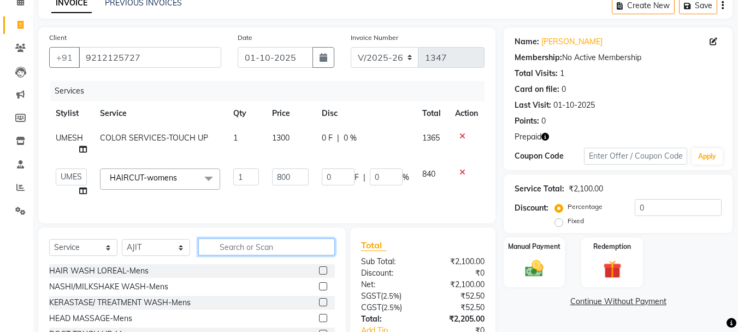
click at [241, 251] on input "text" at bounding box center [266, 246] width 137 height 17
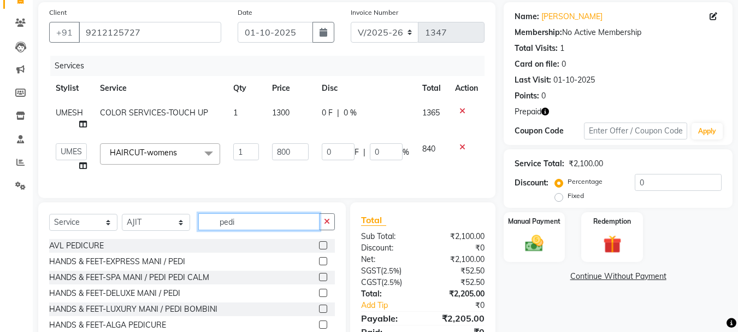
scroll to position [109, 0]
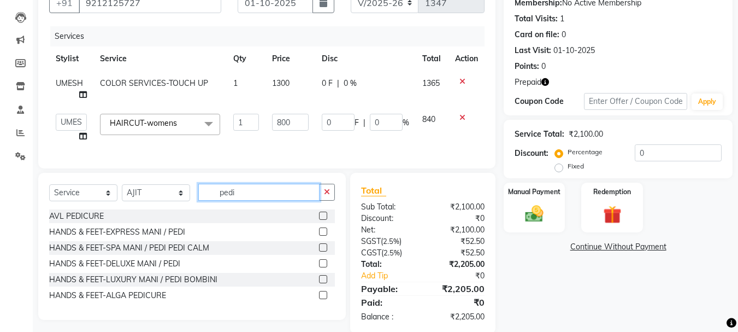
type input "pedi"
click at [324, 283] on label at bounding box center [323, 279] width 8 height 8
click at [324, 283] on input "checkbox" at bounding box center [322, 279] width 7 height 7
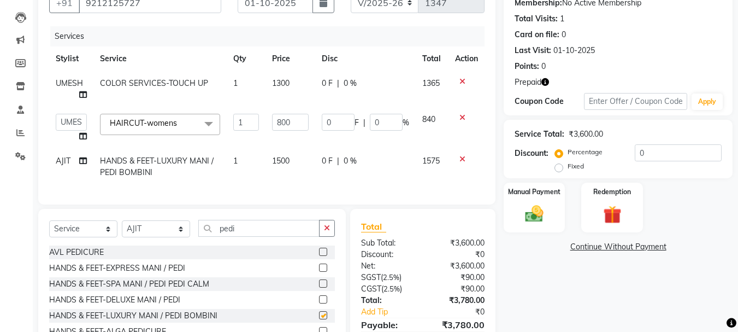
checkbox input "false"
click at [258, 175] on td "1" at bounding box center [246, 167] width 39 height 36
select select "91517"
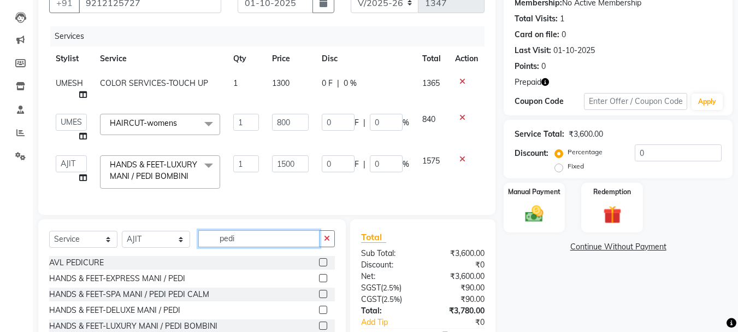
drag, startPoint x: 261, startPoint y: 246, endPoint x: 268, endPoint y: 252, distance: 9.7
click at [262, 247] on input "pedi" at bounding box center [258, 238] width 121 height 17
type input "p"
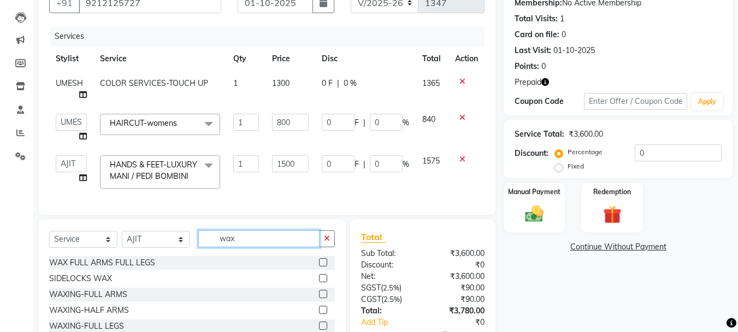
scroll to position [55, 0]
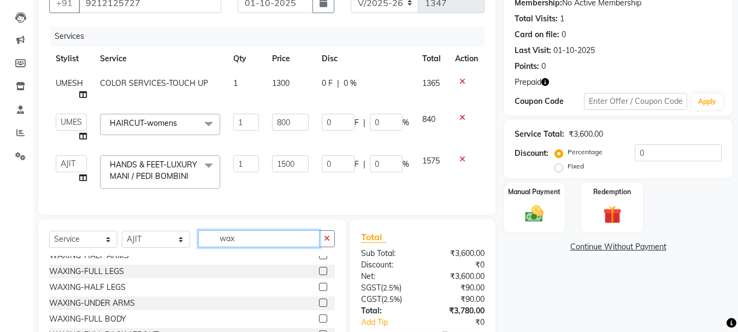
type input "wax"
click at [319, 291] on label at bounding box center [323, 286] width 8 height 8
click at [319, 291] on input "checkbox" at bounding box center [322, 287] width 7 height 7
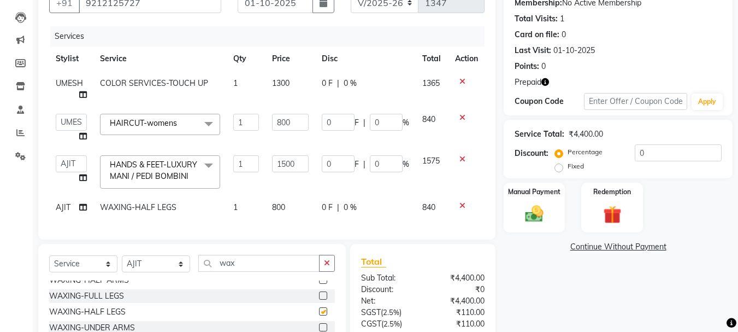
checkbox input "false"
click at [287, 207] on td "800" at bounding box center [291, 207] width 50 height 25
select select "91517"
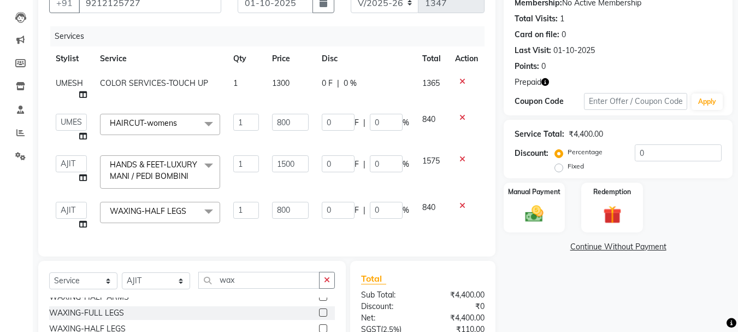
click at [287, 207] on input "800" at bounding box center [290, 210] width 37 height 17
type input "600"
click at [296, 224] on div "Services Stylist Service Qty Price Disc Total Action UMESH COLOR SERVICES-TOUCH…" at bounding box center [266, 135] width 435 height 219
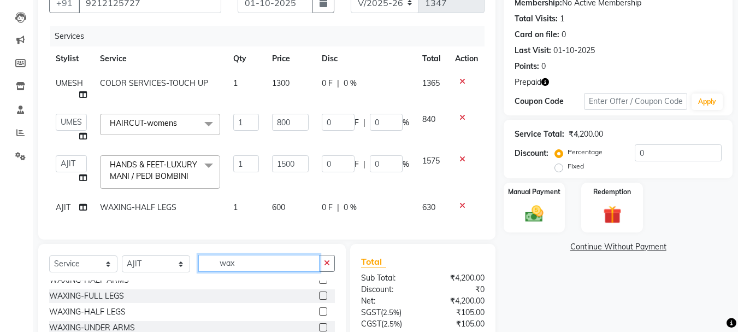
click at [279, 272] on input "wax" at bounding box center [258, 263] width 121 height 17
type input "w"
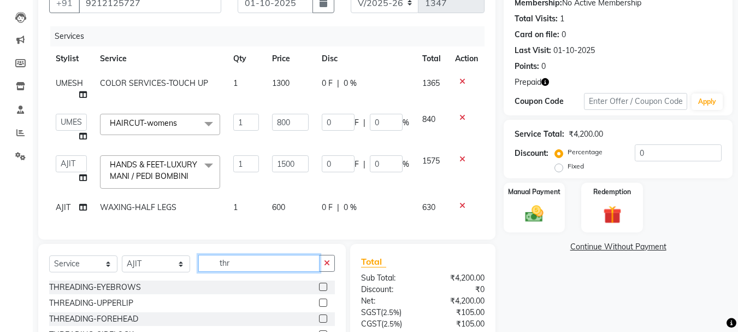
scroll to position [0, 0]
type input "thr"
click at [322, 291] on label at bounding box center [323, 286] width 8 height 8
click at [322, 291] on input "checkbox" at bounding box center [322, 287] width 7 height 7
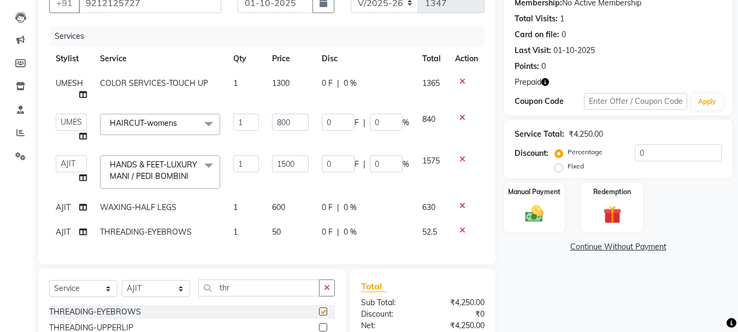
checkbox input "false"
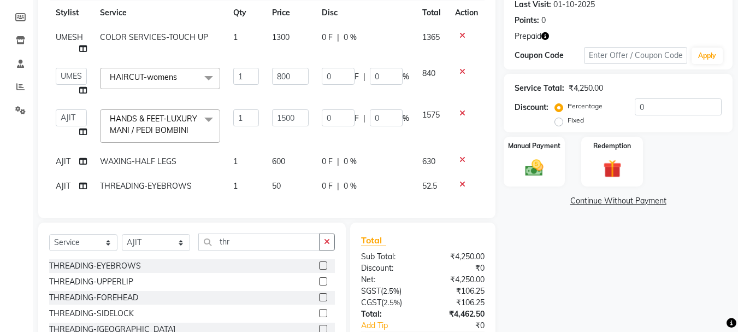
scroll to position [219, 0]
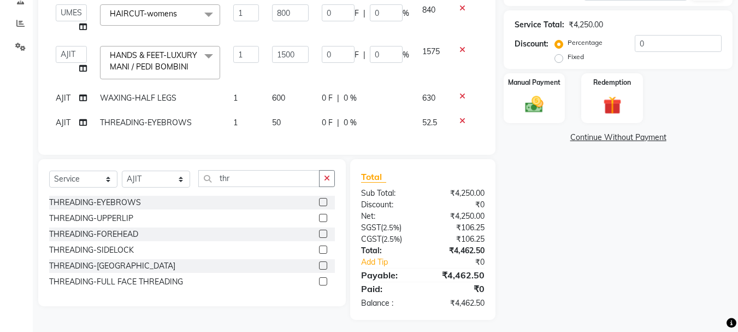
click at [322, 238] on label at bounding box center [323, 233] width 8 height 8
click at [322, 238] on input "checkbox" at bounding box center [322, 234] width 7 height 7
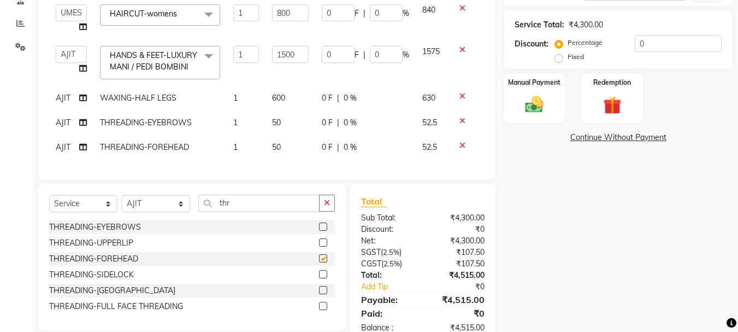
checkbox input "false"
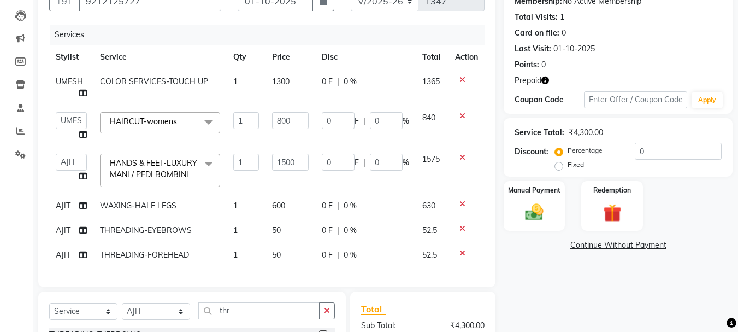
scroll to position [92, 0]
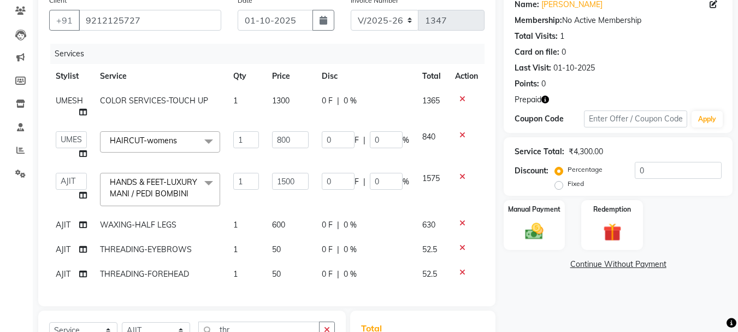
click at [293, 289] on div "Services Stylist Service Qty Price Disc Total Action UMESH COLOR SERVICES-TOUCH…" at bounding box center [266, 169] width 435 height 251
click at [462, 101] on icon at bounding box center [462, 99] width 6 height 8
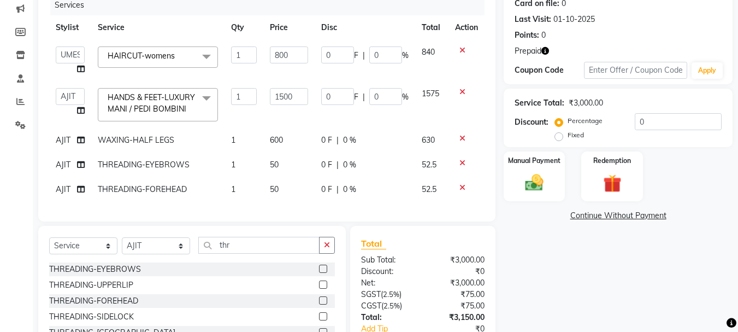
scroll to position [220, 0]
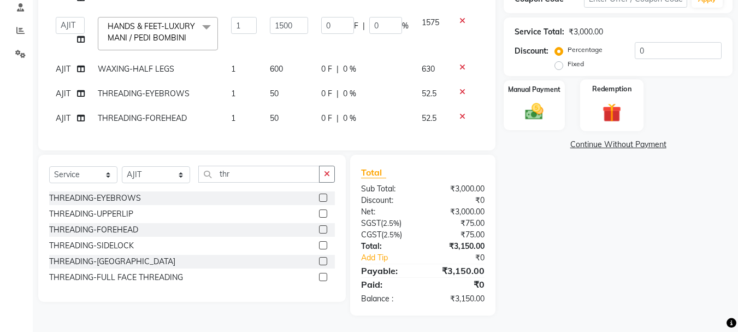
click at [603, 101] on img at bounding box center [612, 112] width 31 height 23
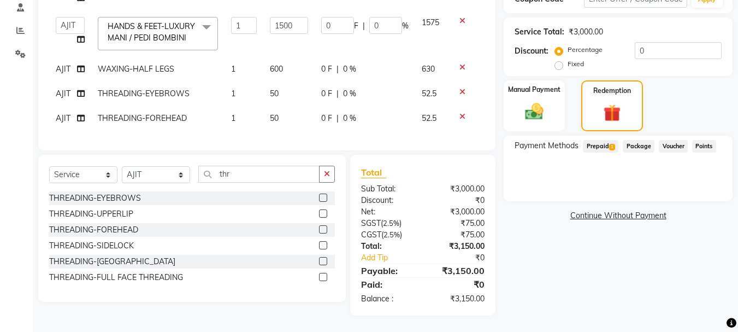
drag, startPoint x: 609, startPoint y: 139, endPoint x: 610, endPoint y: 178, distance: 39.4
click at [609, 145] on div "Prepaid 1" at bounding box center [599, 147] width 40 height 15
click at [615, 159] on div "Payment Methods Prepaid 1 Package Voucher Points" at bounding box center [618, 168] width 229 height 66
click at [606, 140] on span "Prepaid 1" at bounding box center [601, 146] width 36 height 13
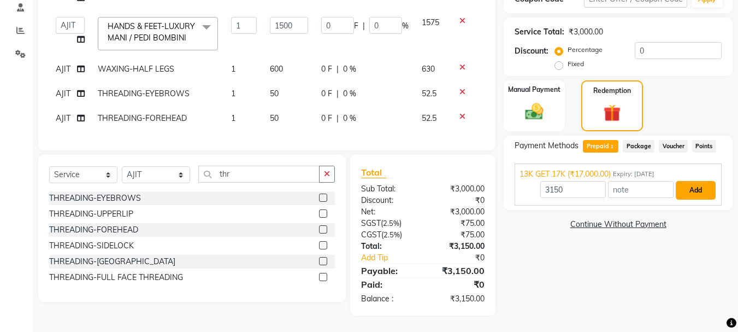
drag, startPoint x: 699, startPoint y: 174, endPoint x: 694, endPoint y: 169, distance: 7.0
click at [699, 181] on button "Add" at bounding box center [696, 190] width 40 height 19
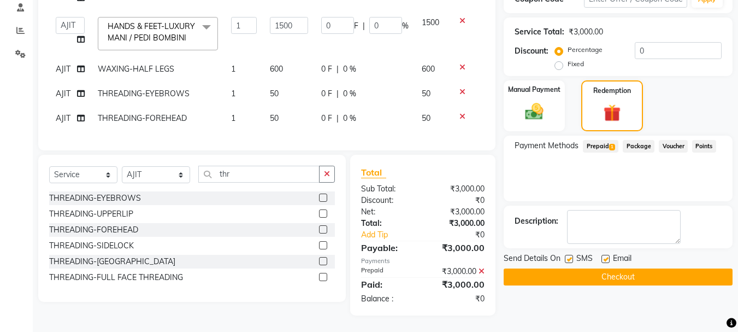
click at [663, 268] on button "Checkout" at bounding box center [618, 276] width 229 height 17
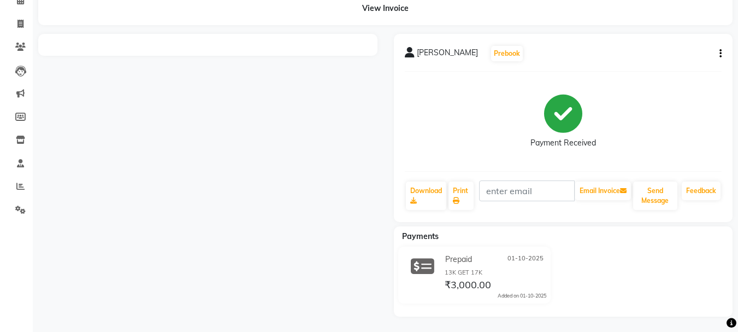
scroll to position [57, 0]
click at [202, 209] on div at bounding box center [208, 174] width 356 height 282
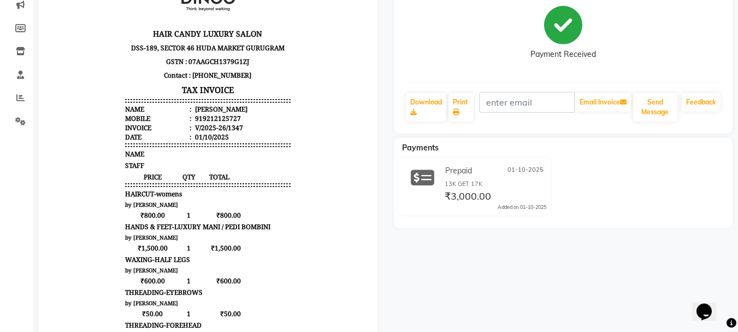
scroll to position [219, 0]
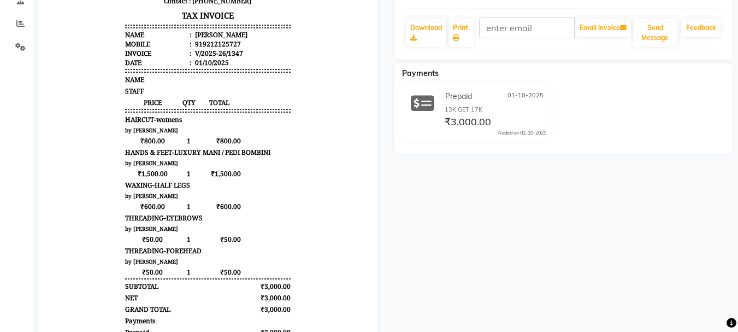
click at [125, 265] on small "by [PERSON_NAME]" at bounding box center [151, 261] width 53 height 8
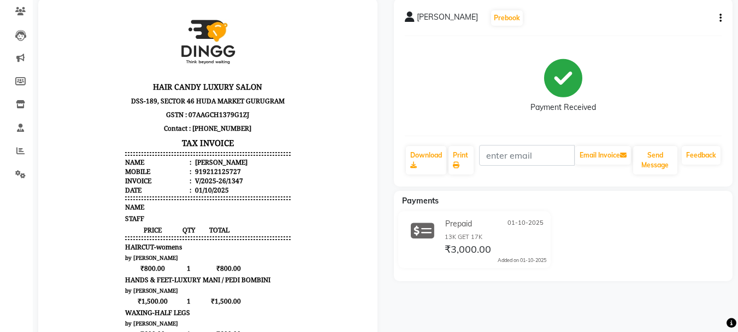
scroll to position [55, 0]
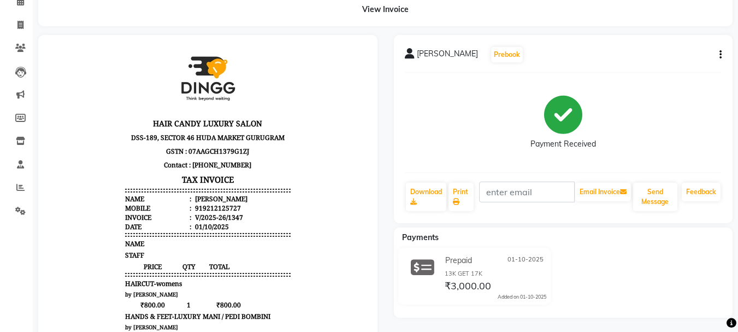
click at [721, 55] on icon "button" at bounding box center [721, 55] width 2 height 1
click at [682, 66] on div "Edit Invoice" at bounding box center [666, 69] width 75 height 14
select select "service"
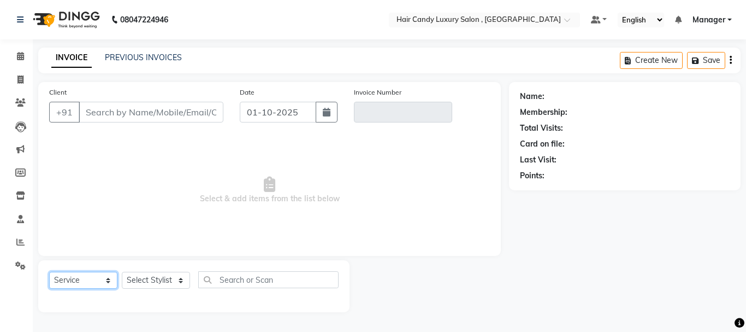
click at [101, 279] on select "Select Service Product Membership Package Voucher Prepaid Gift Card" at bounding box center [83, 280] width 68 height 17
type input "9212125727"
type input "V/2025-26/1347"
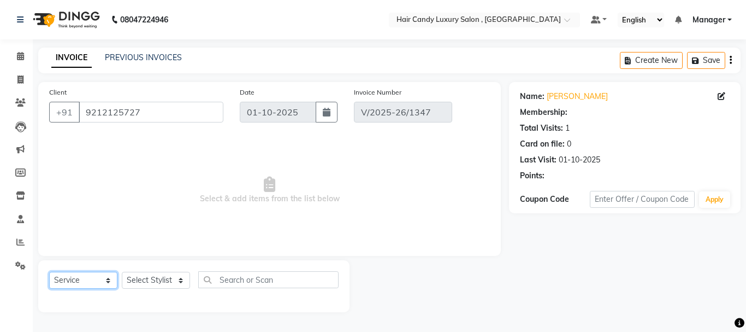
select select "select"
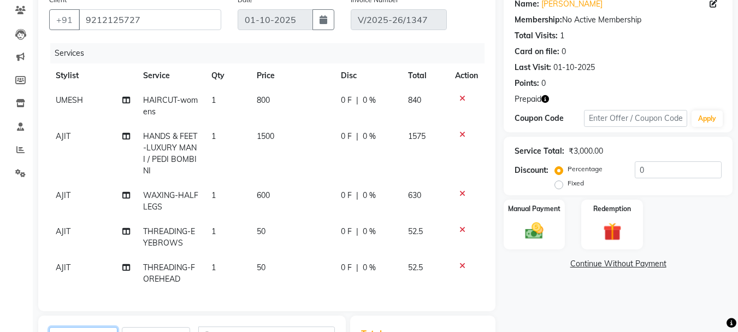
scroll to position [109, 0]
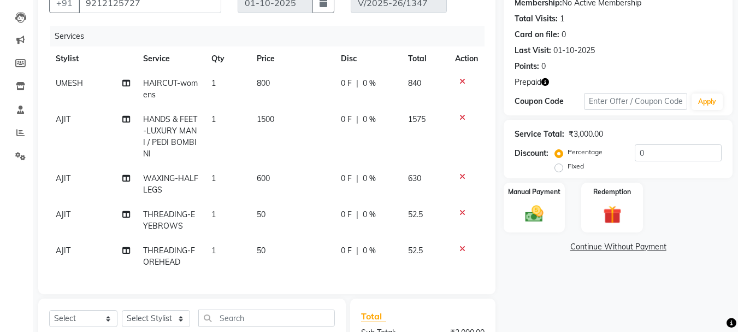
click at [69, 181] on span "AJIT" at bounding box center [63, 178] width 15 height 10
select select "91517"
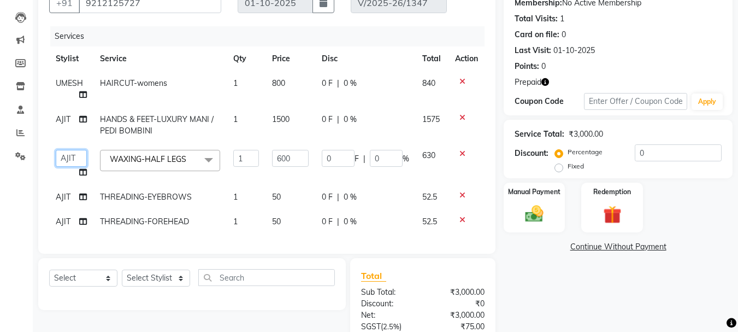
click at [79, 154] on select "ADITI [PERSON_NAME] [DEMOGRAPHIC_DATA] Manager Manager MEENAKSHI [PERSON_NAME] …" at bounding box center [71, 158] width 31 height 17
click at [63, 191] on td "AJIT" at bounding box center [71, 197] width 44 height 25
select select "91517"
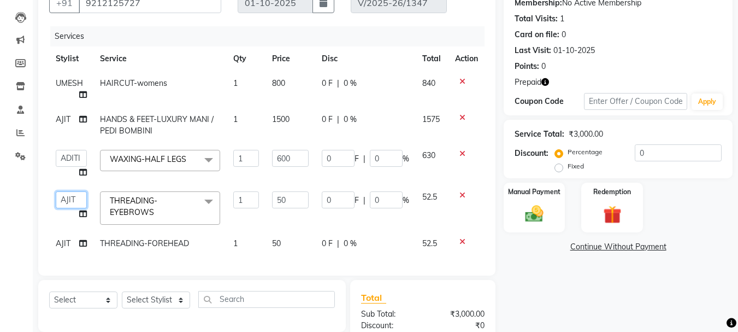
click at [66, 207] on select "ADITI [PERSON_NAME] [DEMOGRAPHIC_DATA] Manager Manager MEENAKSHI [PERSON_NAME] …" at bounding box center [71, 199] width 31 height 17
click at [63, 244] on span "AJIT" at bounding box center [63, 243] width 15 height 10
select select "91517"
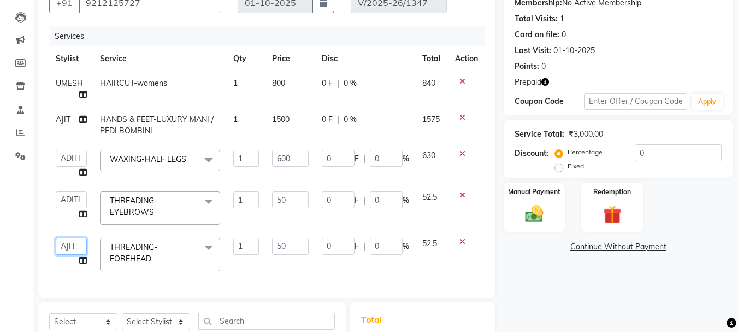
drag, startPoint x: 69, startPoint y: 245, endPoint x: 68, endPoint y: 239, distance: 5.5
click at [69, 245] on select "ADITI [PERSON_NAME] [DEMOGRAPHIC_DATA] Manager Manager MEENAKSHI [PERSON_NAME] …" at bounding box center [71, 246] width 31 height 17
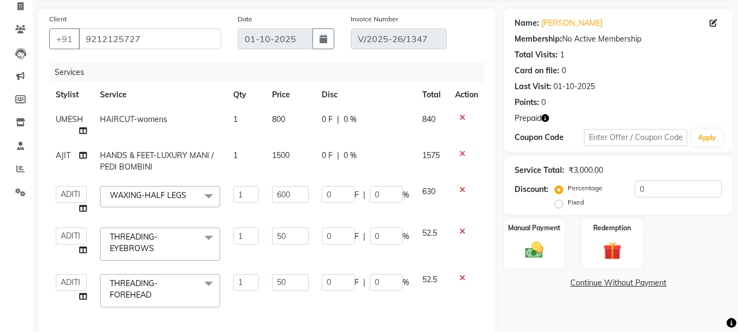
scroll to position [164, 0]
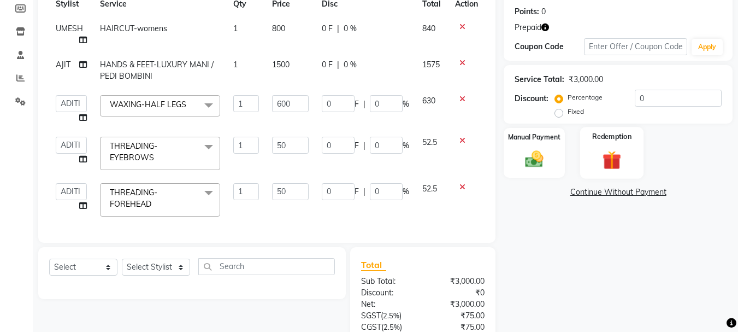
click at [614, 150] on img at bounding box center [612, 159] width 31 height 23
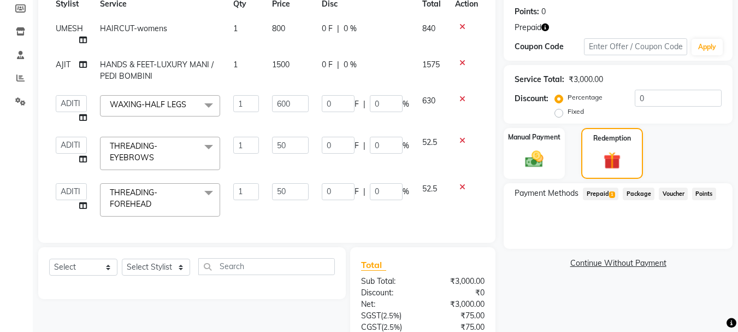
click at [597, 194] on span "Prepaid 1" at bounding box center [601, 193] width 36 height 13
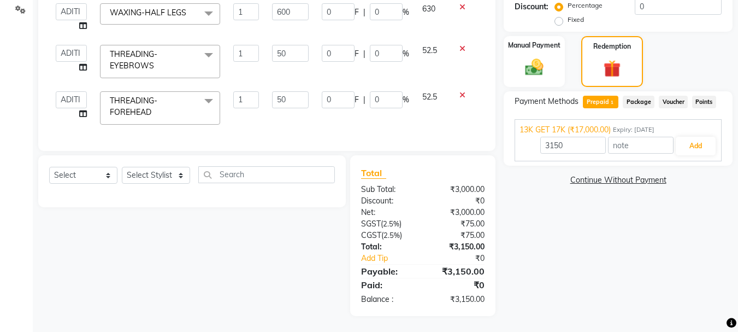
scroll to position [256, 0]
click at [693, 146] on button "Add" at bounding box center [696, 145] width 40 height 19
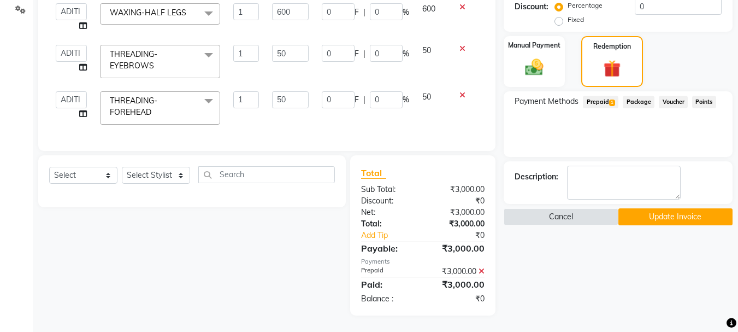
scroll to position [264, 0]
click at [670, 208] on button "Update Invoice" at bounding box center [675, 216] width 114 height 17
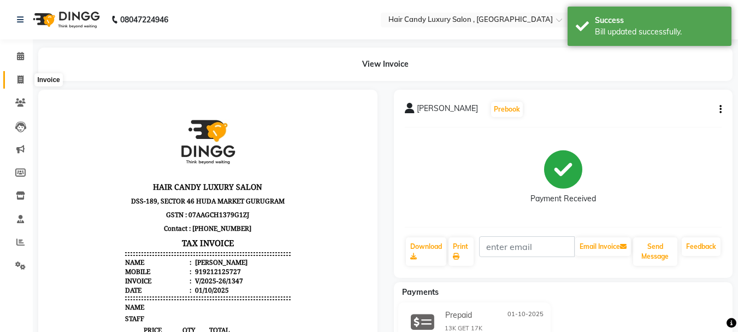
click at [16, 81] on span at bounding box center [20, 80] width 19 height 13
select select "8304"
select select "service"
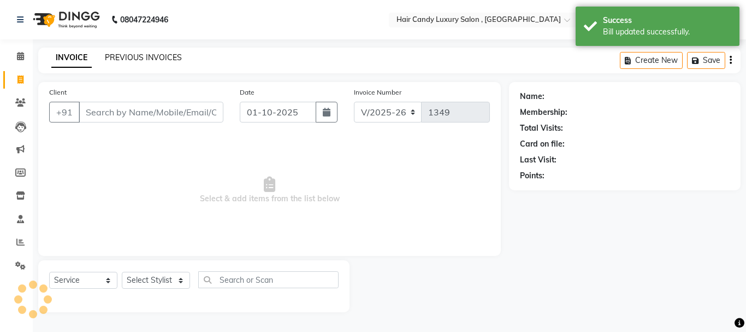
click at [121, 57] on link "PREVIOUS INVOICES" at bounding box center [143, 57] width 77 height 10
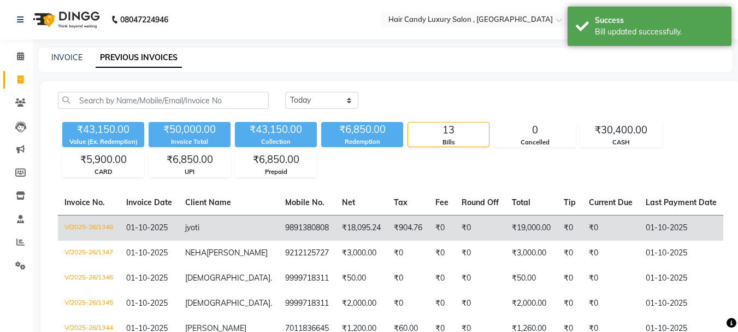
click at [279, 233] on td "9891380808" at bounding box center [307, 228] width 57 height 26
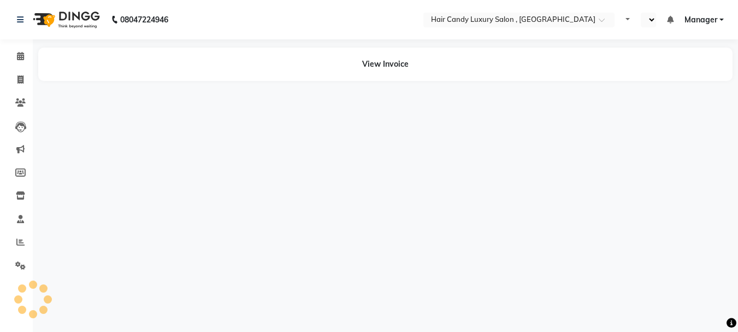
select select "en"
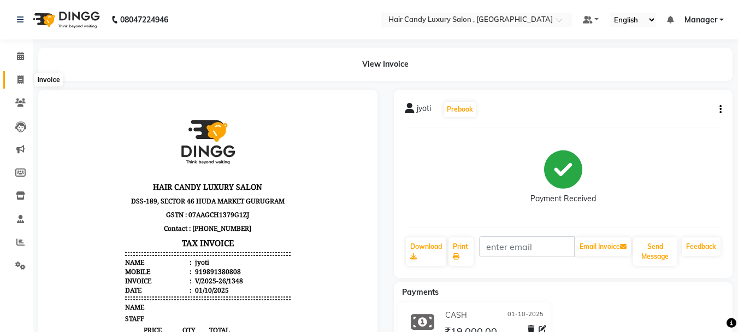
click at [22, 81] on icon at bounding box center [20, 79] width 6 height 8
select select "8304"
select select "service"
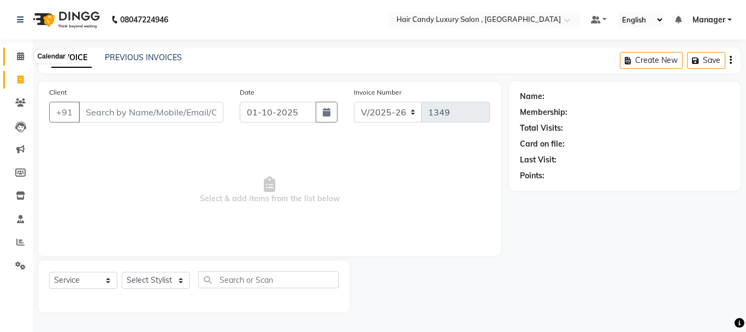
click at [18, 56] on icon at bounding box center [20, 56] width 7 height 8
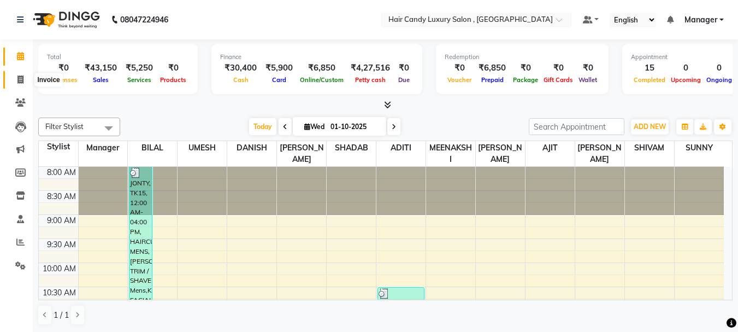
click at [22, 82] on icon at bounding box center [20, 79] width 6 height 8
select select "service"
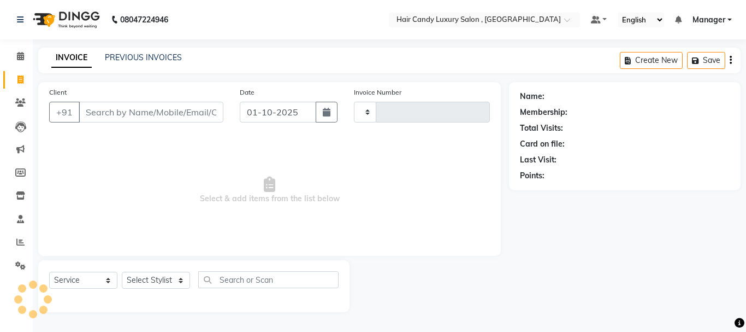
type input "1349"
select select "8304"
click at [26, 59] on span at bounding box center [20, 56] width 19 height 13
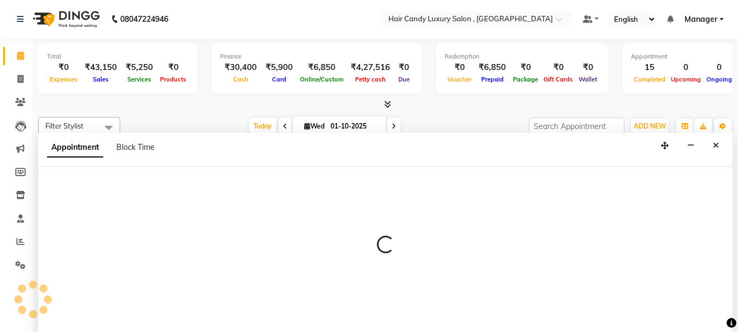
select select "80578"
select select "570"
select select "tentative"
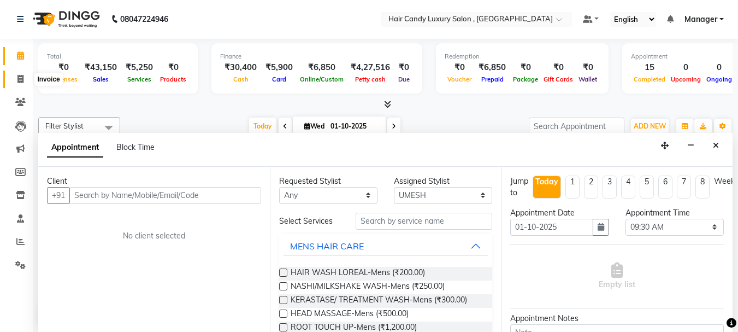
click at [23, 83] on span at bounding box center [20, 79] width 19 height 13
select select "service"
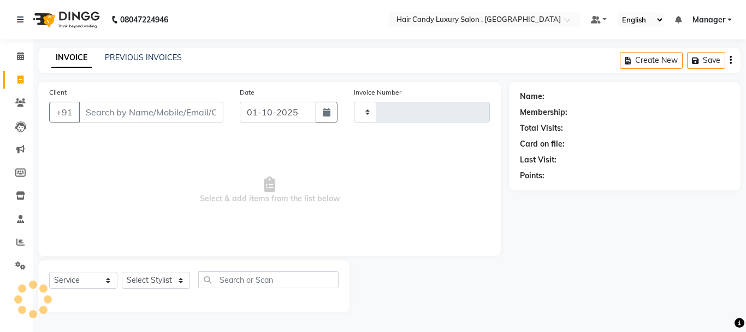
type input "1349"
select select "8304"
click at [19, 55] on icon at bounding box center [20, 56] width 7 height 8
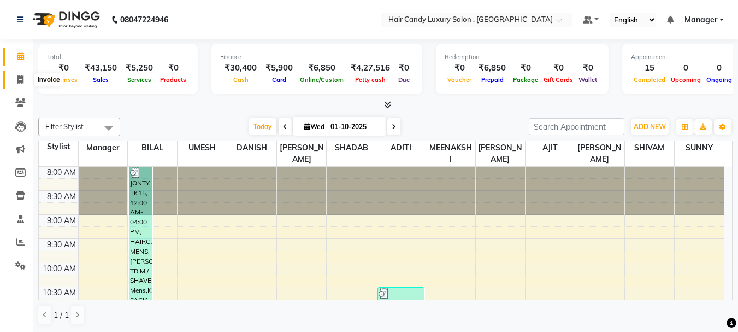
click at [15, 82] on span at bounding box center [20, 80] width 19 height 13
select select "service"
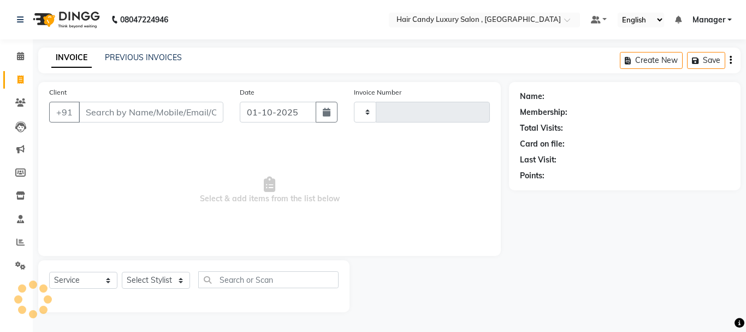
type input "1349"
select select "8304"
click at [150, 111] on input "Client" at bounding box center [151, 112] width 145 height 21
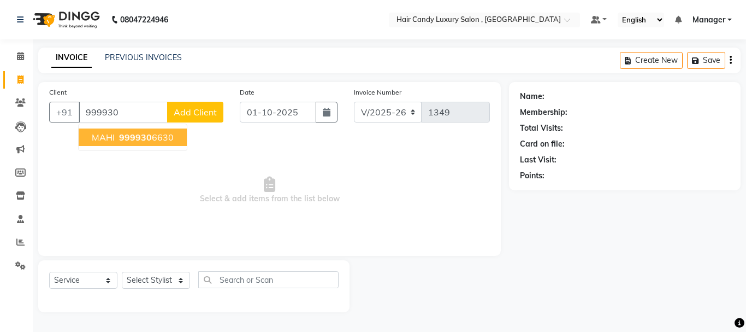
click at [117, 135] on ngb-highlight "999930 6630" at bounding box center [145, 137] width 57 height 11
type input "9999306630"
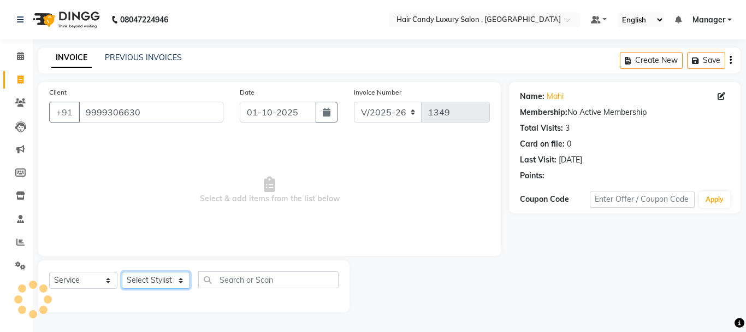
click at [174, 284] on select "Select Stylist ADITI [PERSON_NAME] [DEMOGRAPHIC_DATA] Manager Manager MEENAKSHI…" at bounding box center [156, 280] width 68 height 17
select select "80580"
click at [122, 272] on select "Select Stylist ADITI [PERSON_NAME] [DEMOGRAPHIC_DATA] Manager Manager MEENAKSHI…" at bounding box center [156, 280] width 68 height 17
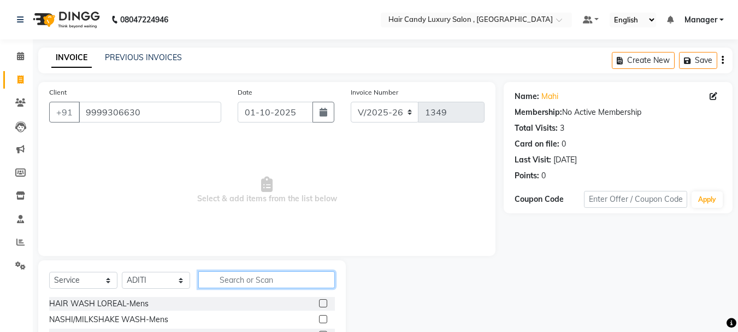
click at [255, 279] on input "text" at bounding box center [266, 279] width 137 height 17
type input "eye"
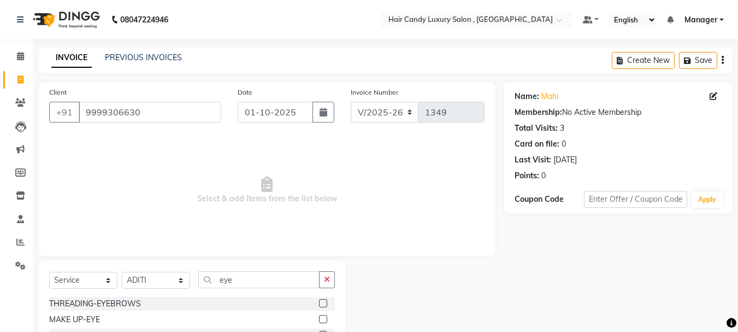
click at [323, 304] on label at bounding box center [323, 303] width 8 height 8
click at [323, 304] on input "checkbox" at bounding box center [322, 303] width 7 height 7
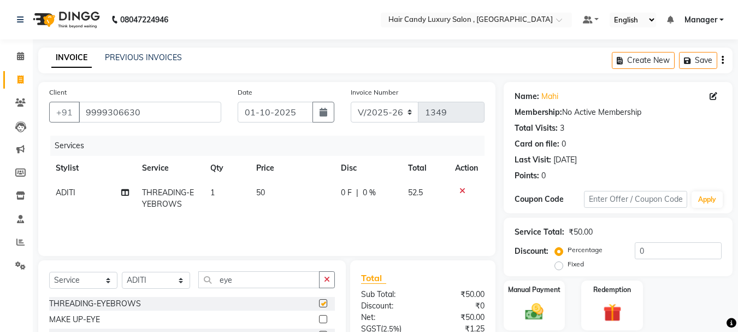
checkbox input "false"
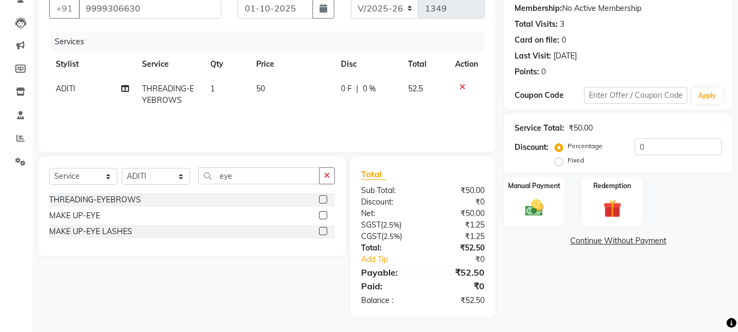
scroll to position [105, 0]
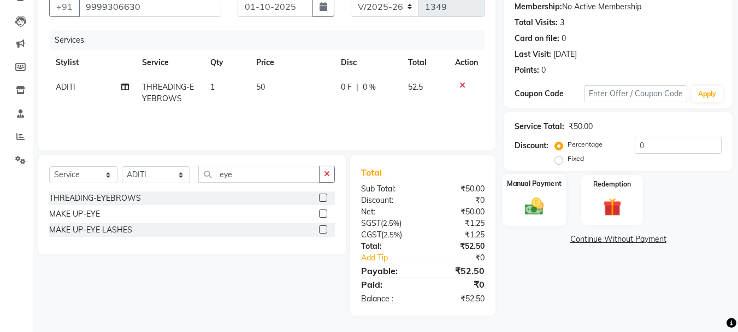
click at [540, 210] on img at bounding box center [534, 206] width 31 height 22
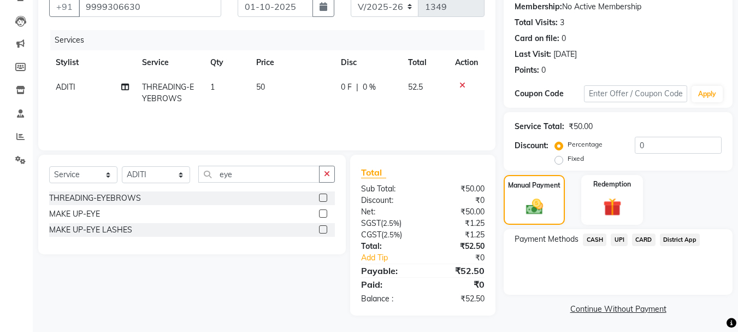
click at [624, 237] on span "UPI" at bounding box center [619, 239] width 17 height 13
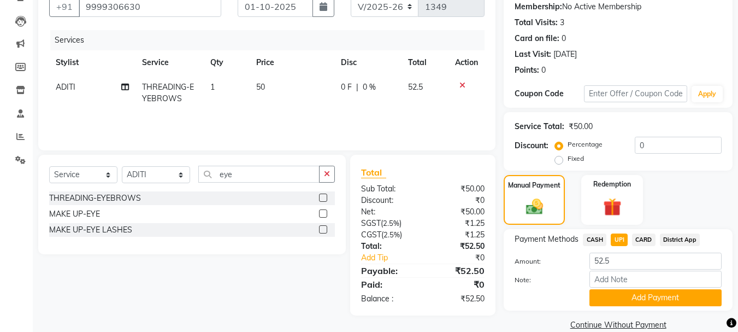
click at [637, 296] on button "Add Payment" at bounding box center [656, 297] width 132 height 17
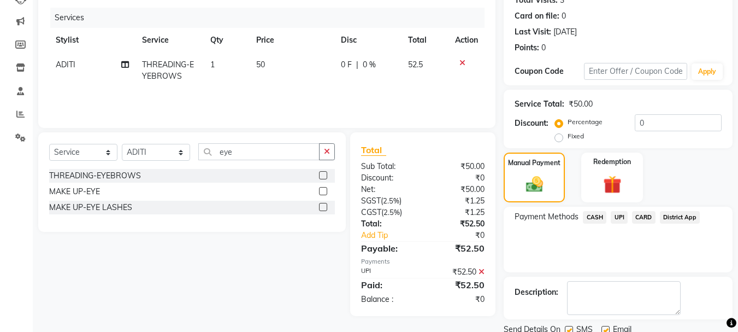
scroll to position [169, 0]
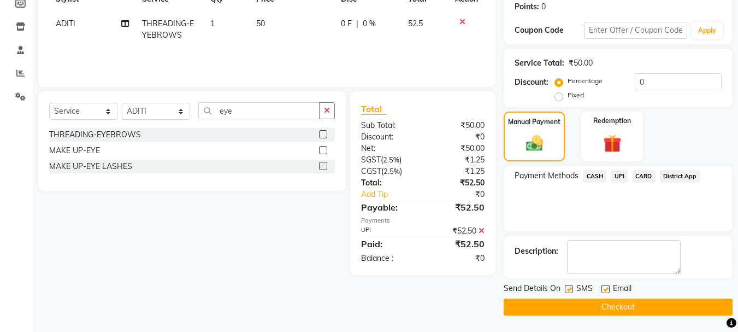
click at [634, 303] on button "Checkout" at bounding box center [618, 306] width 229 height 17
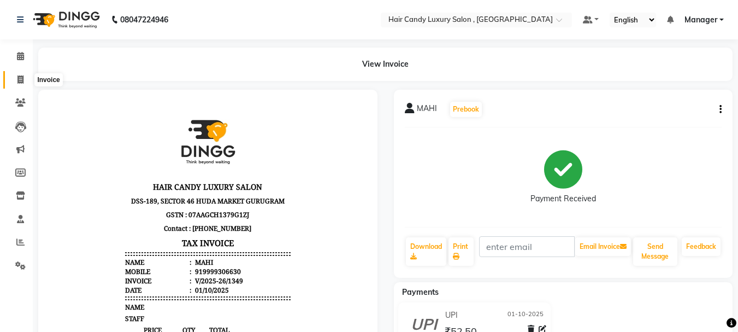
click at [22, 74] on span at bounding box center [20, 80] width 19 height 13
select select "service"
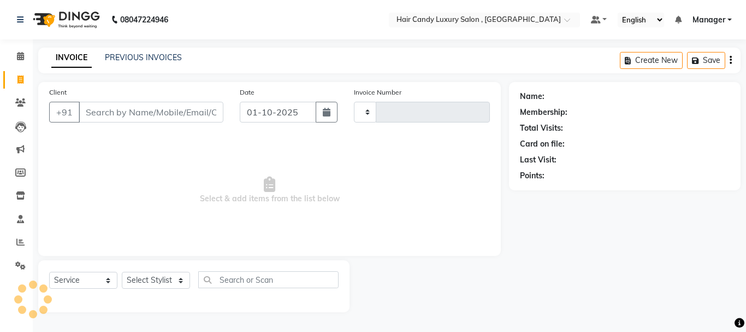
type input "1350"
select select "8304"
click at [142, 110] on input "Client" at bounding box center [151, 112] width 145 height 21
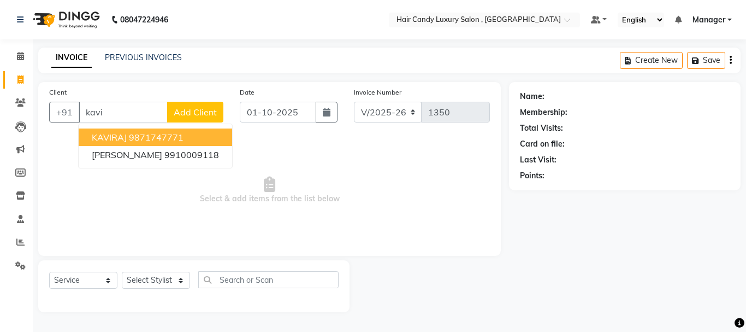
click at [96, 131] on button "KAVIRAJ 9871747771" at bounding box center [156, 136] width 154 height 17
type input "9871747771"
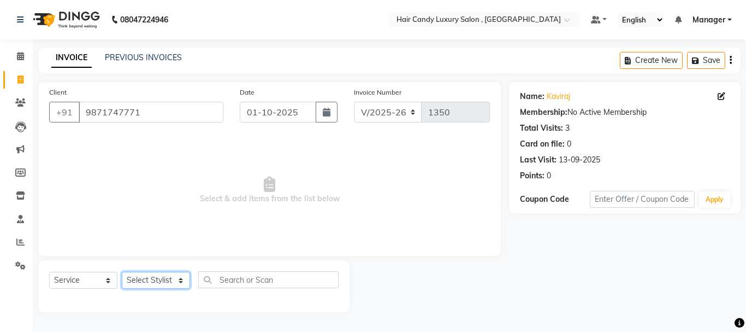
click at [167, 278] on select "Select Stylist ADITI [PERSON_NAME] [DEMOGRAPHIC_DATA] Manager Manager MEENAKSHI…" at bounding box center [156, 280] width 68 height 17
select select "80576"
click at [122, 272] on select "Select Stylist ADITI [PERSON_NAME] [DEMOGRAPHIC_DATA] Manager Manager MEENAKSHI…" at bounding box center [156, 280] width 68 height 17
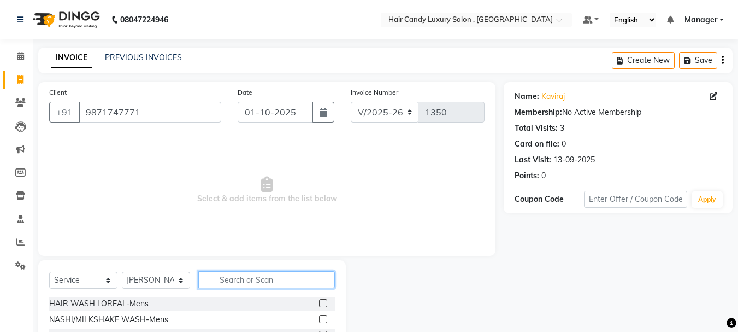
click at [259, 274] on input "text" at bounding box center [266, 279] width 137 height 17
type input "haircut"
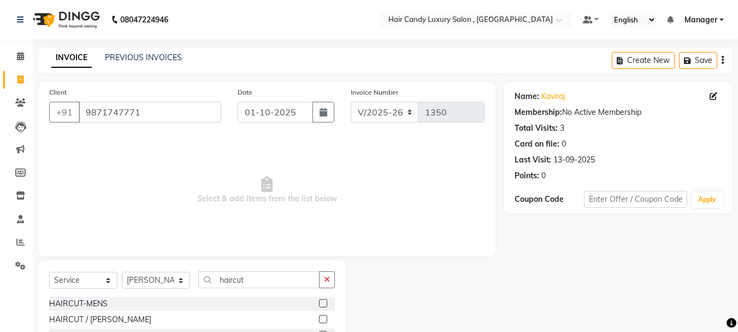
click at [319, 303] on label at bounding box center [323, 303] width 8 height 8
click at [319, 303] on input "checkbox" at bounding box center [322, 303] width 7 height 7
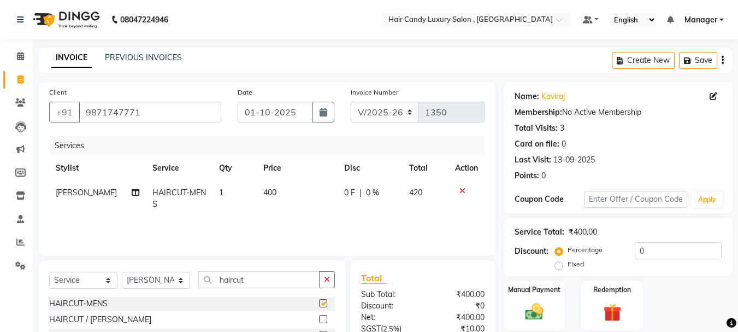
checkbox input "false"
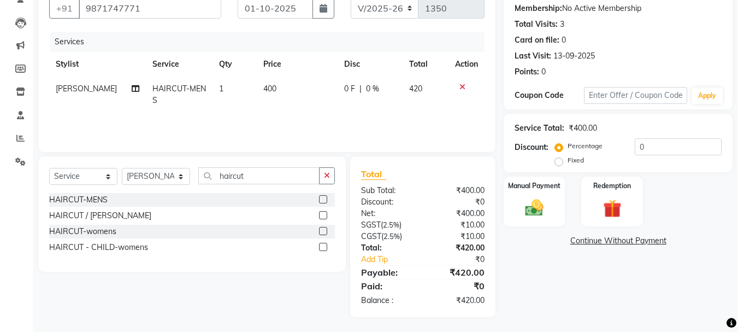
scroll to position [105, 0]
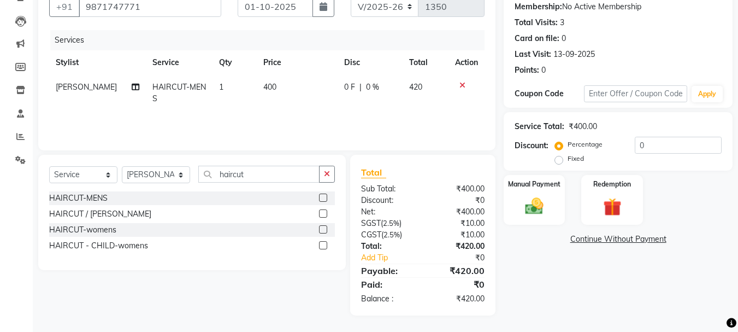
click at [285, 79] on td "400" at bounding box center [297, 93] width 81 height 36
select select "80576"
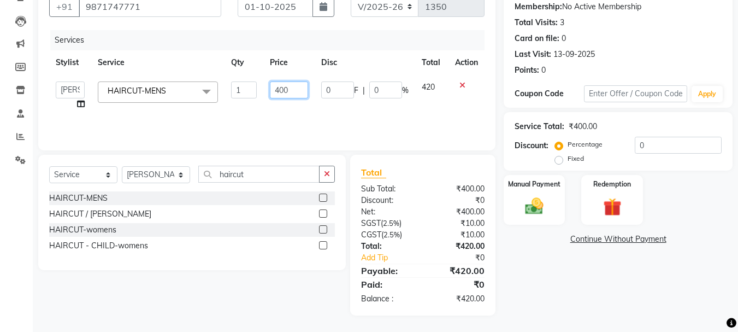
drag, startPoint x: 303, startPoint y: 85, endPoint x: 305, endPoint y: 92, distance: 7.3
click at [303, 86] on input "400" at bounding box center [289, 89] width 38 height 17
type input "4"
type input "350"
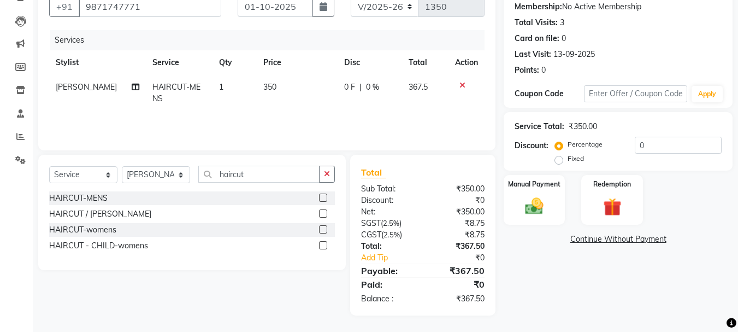
click at [372, 109] on td "0 F | 0 %" at bounding box center [370, 93] width 65 height 36
select select "80576"
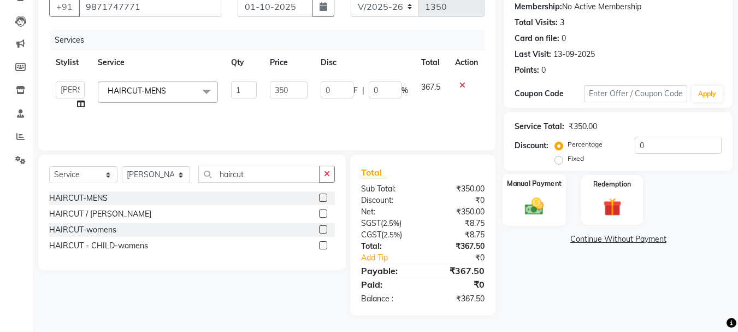
click at [541, 211] on img at bounding box center [534, 206] width 31 height 22
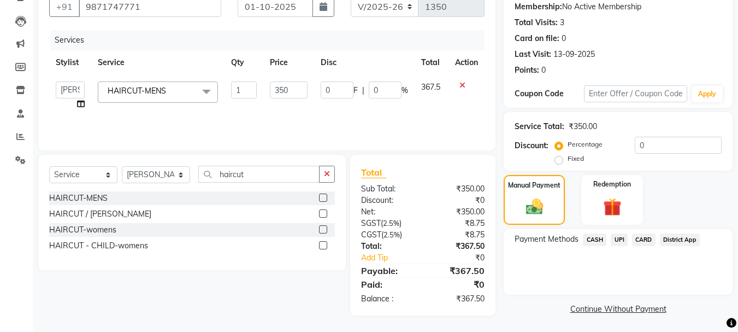
click at [594, 238] on span "CASH" at bounding box center [594, 239] width 23 height 13
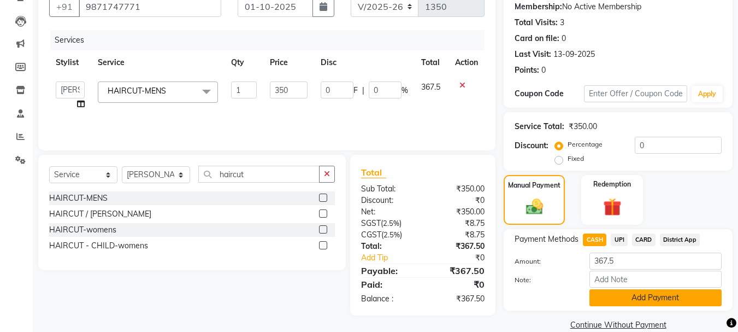
click at [655, 293] on button "Add Payment" at bounding box center [656, 297] width 132 height 17
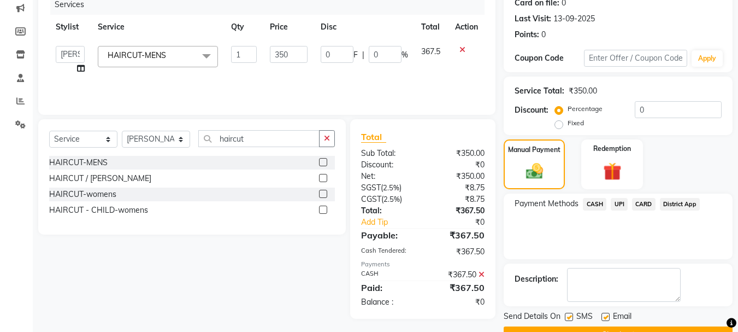
scroll to position [169, 0]
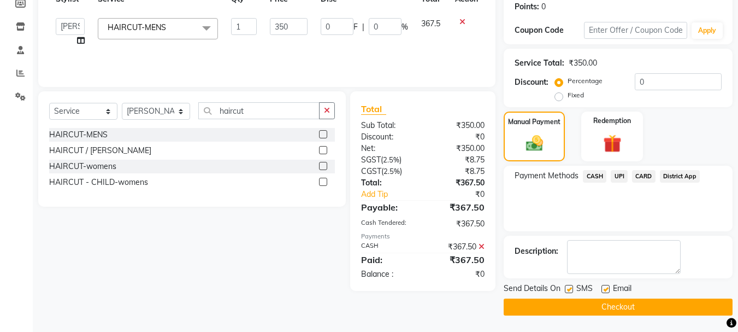
click at [650, 304] on button "Checkout" at bounding box center [618, 306] width 229 height 17
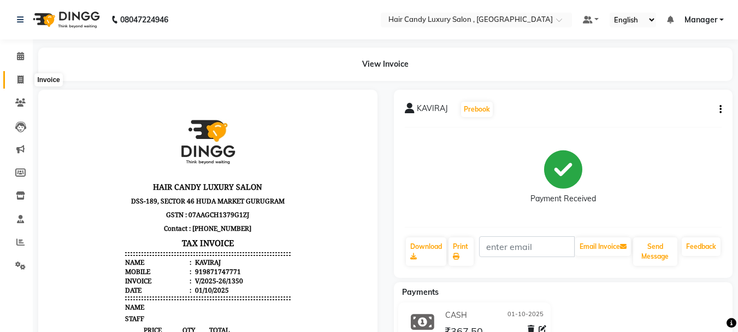
click at [19, 81] on icon at bounding box center [20, 79] width 6 height 8
select select "8304"
select select "service"
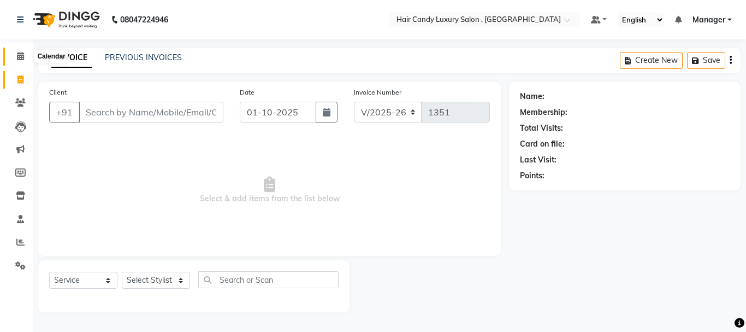
click at [17, 57] on icon at bounding box center [20, 56] width 7 height 8
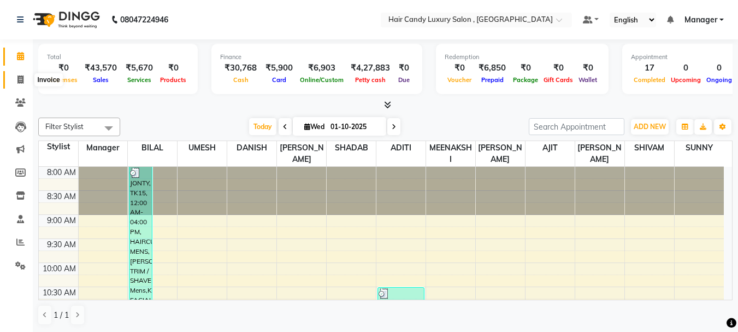
click at [19, 82] on icon at bounding box center [20, 79] width 6 height 8
select select "8304"
select select "service"
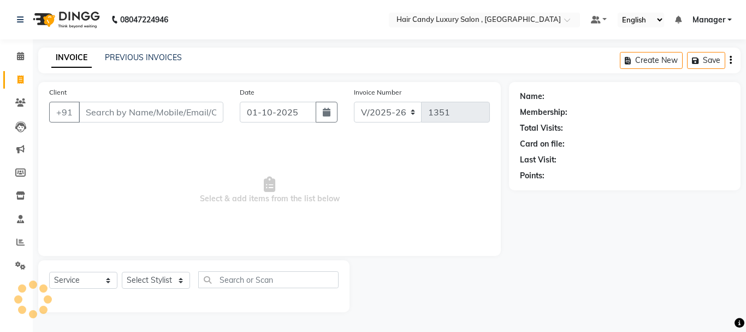
click at [109, 116] on input "Client" at bounding box center [151, 112] width 145 height 21
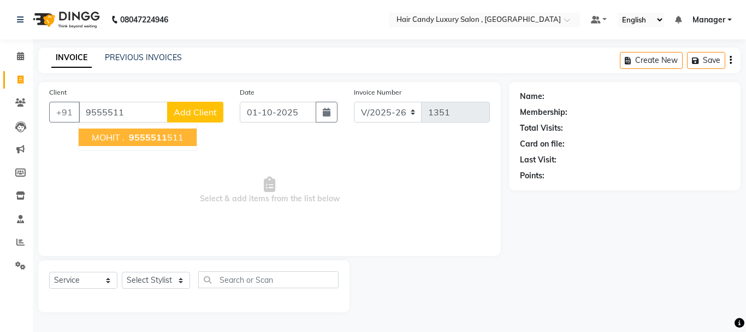
click at [173, 140] on ngb-highlight "9555511 511" at bounding box center [155, 137] width 57 height 11
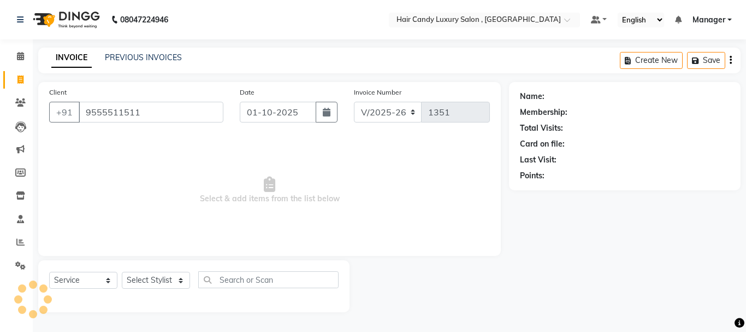
type input "9555511511"
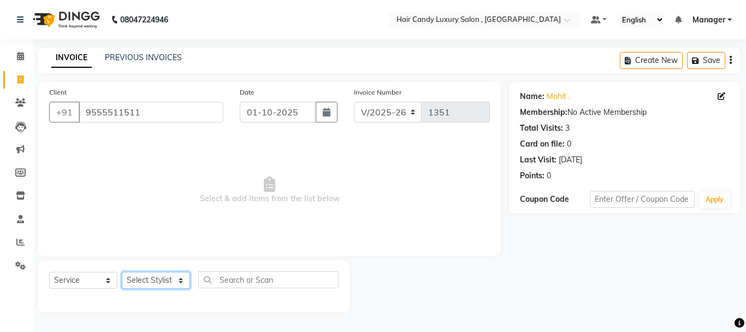
click at [170, 278] on select "Select Stylist ADITI AJIT BILAL DANISH Manager Manager MEENAKSHI RINKI VALECHA …" at bounding box center [156, 280] width 68 height 17
select select "80576"
click at [122, 272] on select "Select Stylist ADITI AJIT BILAL DANISH Manager Manager MEENAKSHI RINKI VALECHA …" at bounding box center [156, 280] width 68 height 17
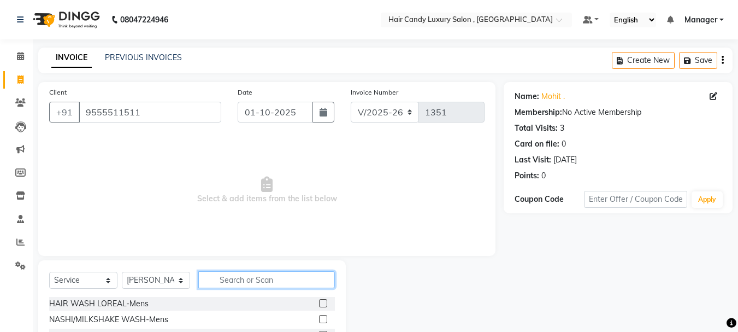
click at [235, 278] on input "text" at bounding box center [266, 279] width 137 height 17
type input "haircut"
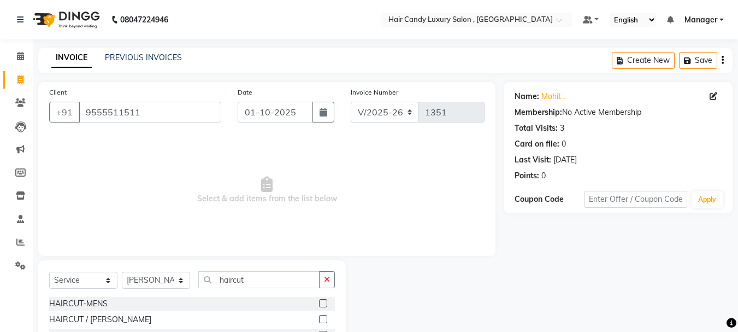
click at [326, 314] on div at bounding box center [327, 320] width 16 height 14
click at [322, 321] on label at bounding box center [323, 319] width 8 height 8
click at [322, 321] on input "checkbox" at bounding box center [322, 319] width 7 height 7
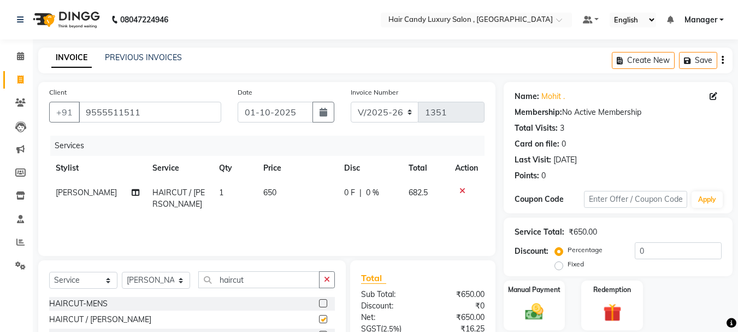
checkbox input "false"
click at [286, 195] on td "650" at bounding box center [297, 198] width 81 height 36
select select "80576"
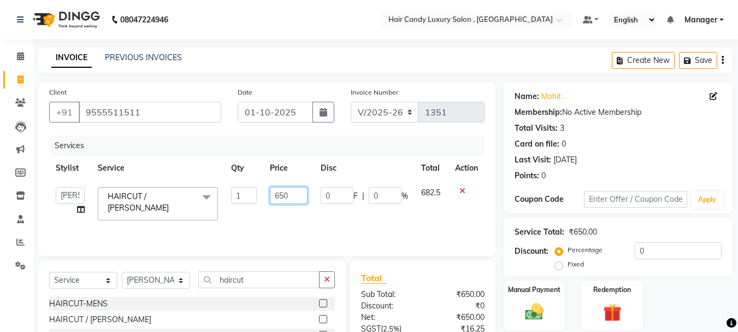
click at [286, 195] on input "650" at bounding box center [289, 195] width 38 height 17
type input "6"
type input "700"
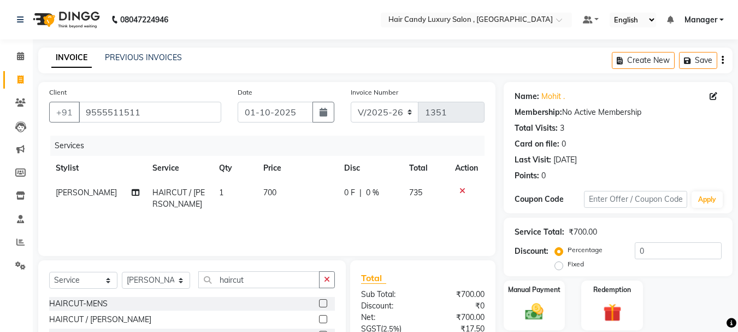
click at [297, 219] on div "Services Stylist Service Qty Price Disc Total Action SHARUKH HAIRCUT / BEARD 1 …" at bounding box center [266, 189] width 435 height 109
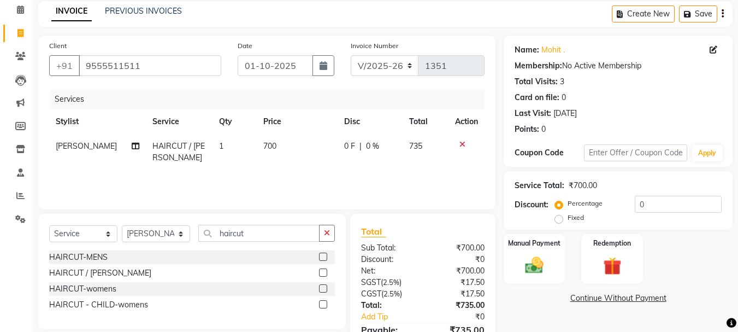
scroll to position [55, 0]
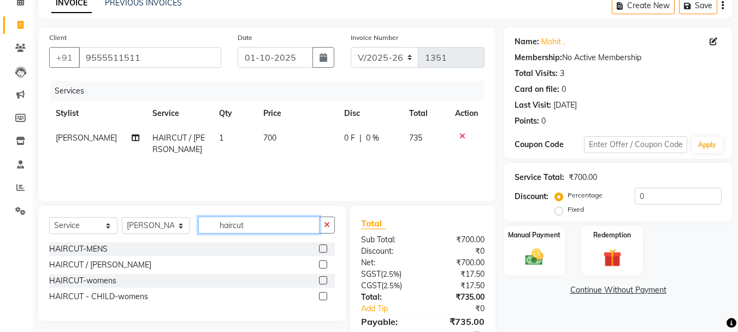
click at [257, 221] on input "haircut" at bounding box center [258, 224] width 121 height 17
type input "h"
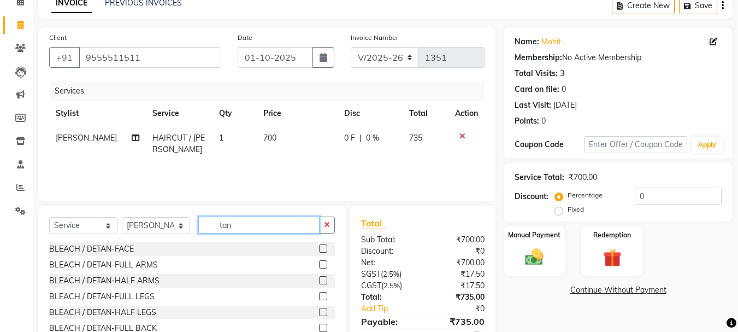
type input "tan"
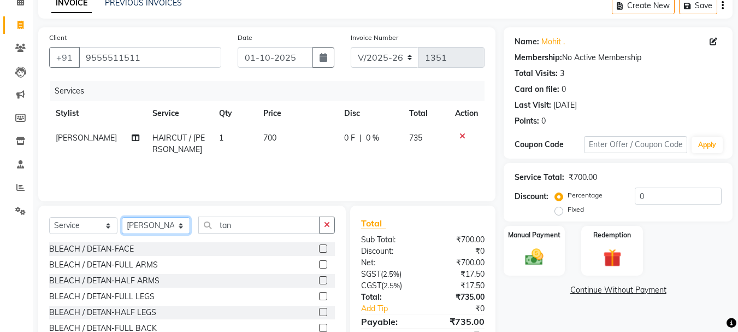
click at [152, 227] on select "Select Stylist ADITI AJIT BILAL DANISH Manager Manager MEENAKSHI RINKI VALECHA …" at bounding box center [156, 225] width 68 height 17
select select "80575"
click at [122, 217] on select "Select Stylist ADITI AJIT BILAL DANISH Manager Manager MEENAKSHI RINKI VALECHA …" at bounding box center [156, 225] width 68 height 17
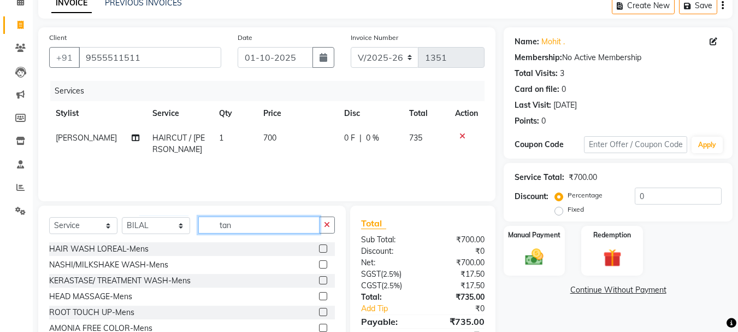
click at [249, 233] on input "tan" at bounding box center [258, 224] width 121 height 17
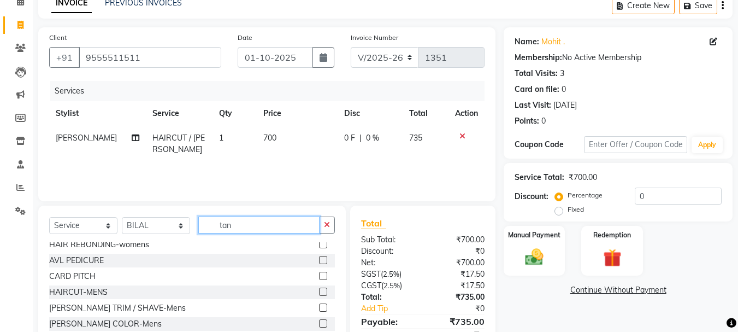
scroll to position [164, 0]
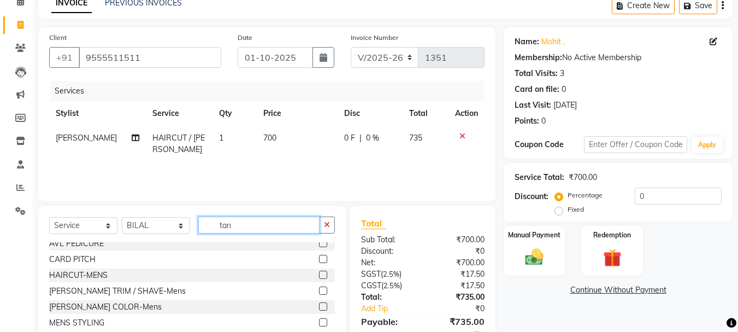
click at [245, 217] on input "tan" at bounding box center [258, 224] width 121 height 17
type input "t"
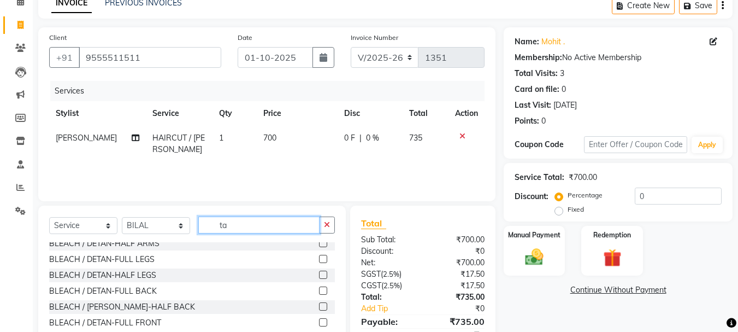
type input "tan"
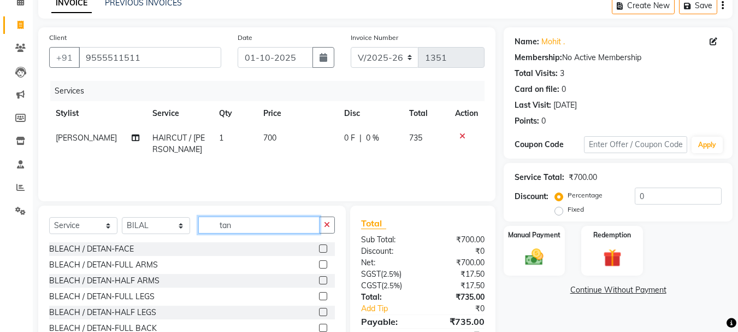
scroll to position [0, 0]
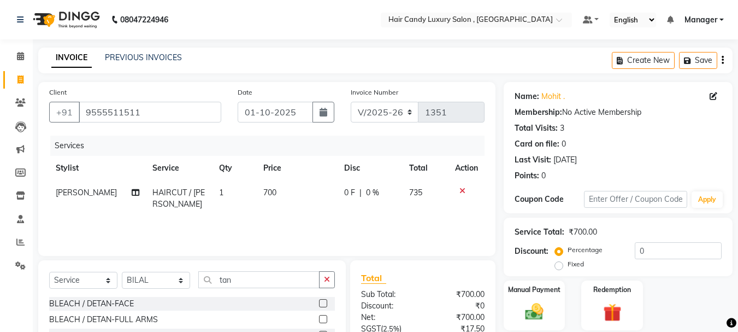
click at [319, 302] on label at bounding box center [323, 303] width 8 height 8
click at [319, 302] on input "checkbox" at bounding box center [322, 303] width 7 height 7
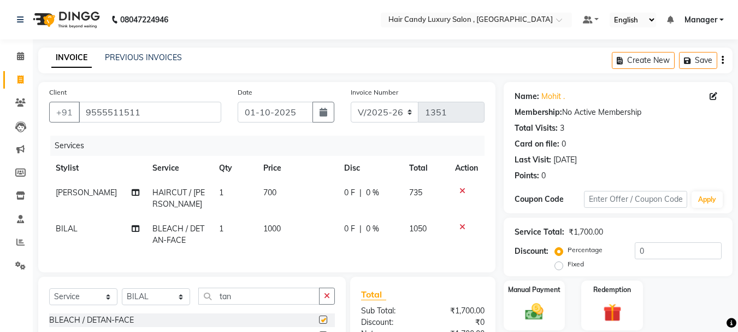
checkbox input "false"
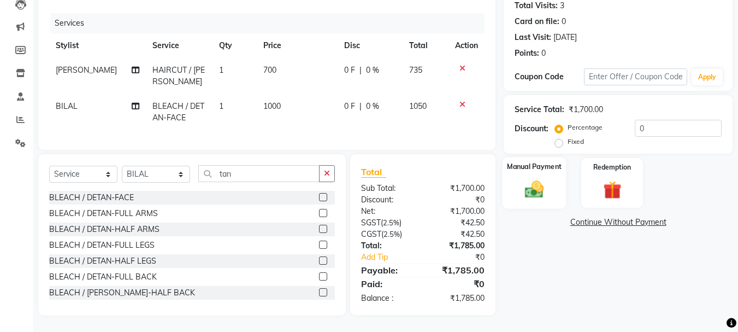
click at [529, 178] on img at bounding box center [534, 189] width 31 height 22
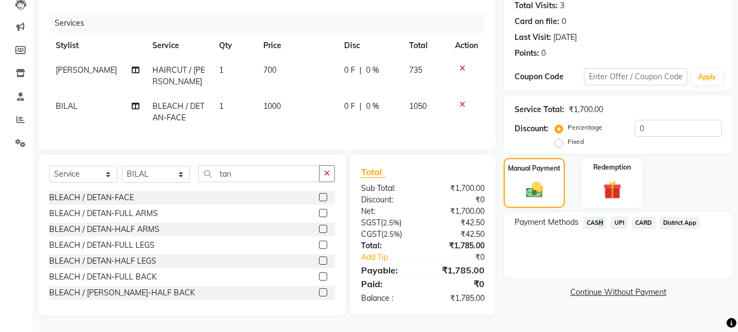
click at [596, 216] on span "CASH" at bounding box center [594, 222] width 23 height 13
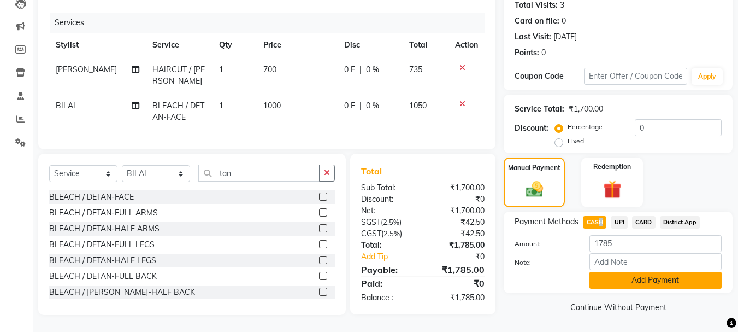
click at [672, 274] on button "Add Payment" at bounding box center [656, 280] width 132 height 17
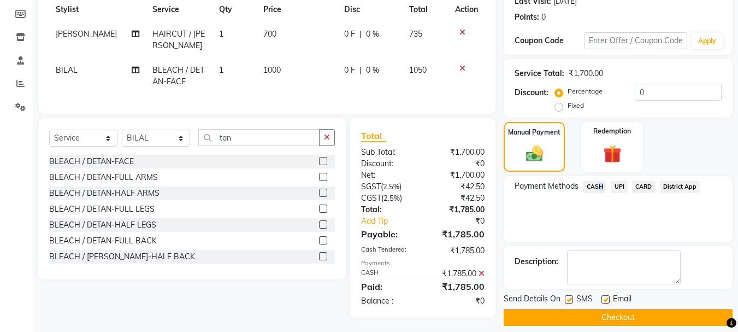
scroll to position [169, 0]
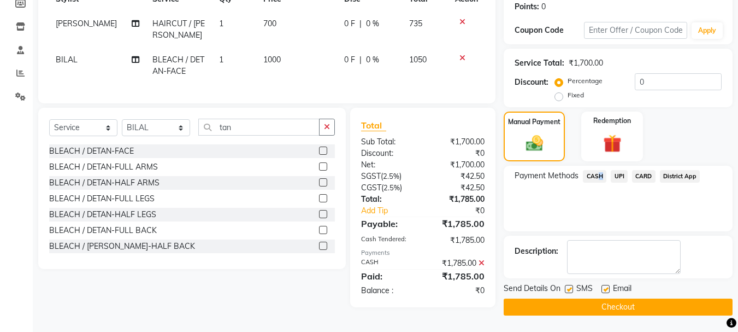
drag, startPoint x: 596, startPoint y: 297, endPoint x: 593, endPoint y: 303, distance: 6.8
click at [595, 298] on div "Send Details On SMS Email Checkout" at bounding box center [618, 298] width 229 height 33
click at [592, 304] on button "Checkout" at bounding box center [618, 306] width 229 height 17
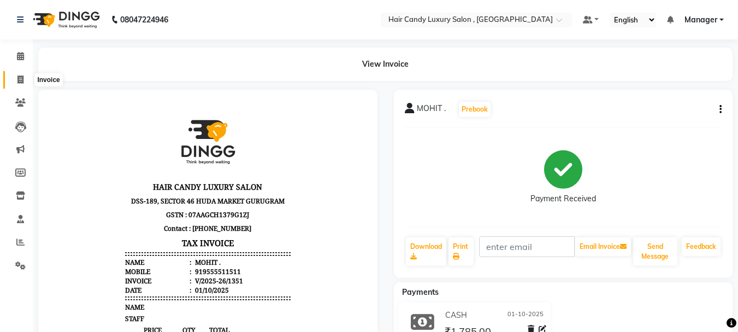
click at [21, 84] on span at bounding box center [20, 80] width 19 height 13
select select "8304"
select select "service"
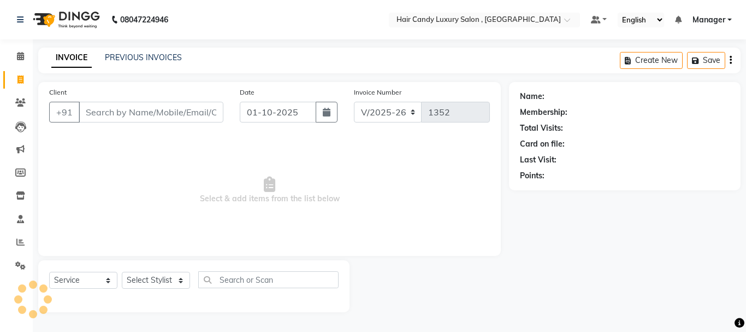
click at [117, 118] on input "Client" at bounding box center [151, 112] width 145 height 21
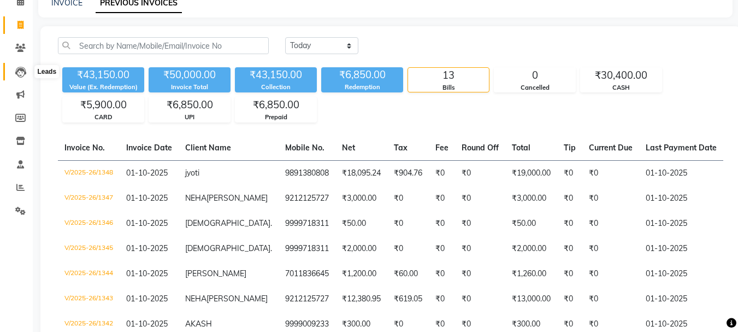
click at [17, 70] on icon at bounding box center [20, 72] width 11 height 11
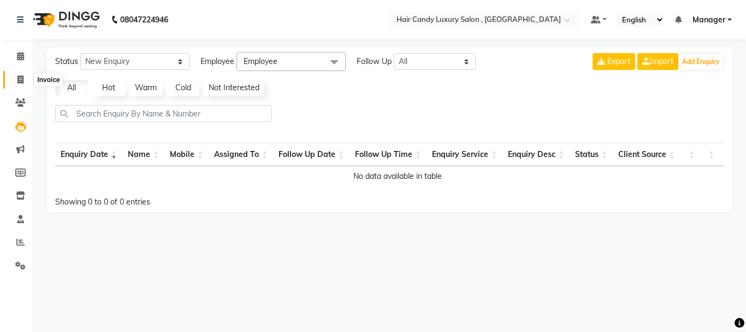
click at [19, 78] on icon at bounding box center [20, 79] width 6 height 8
select select "service"
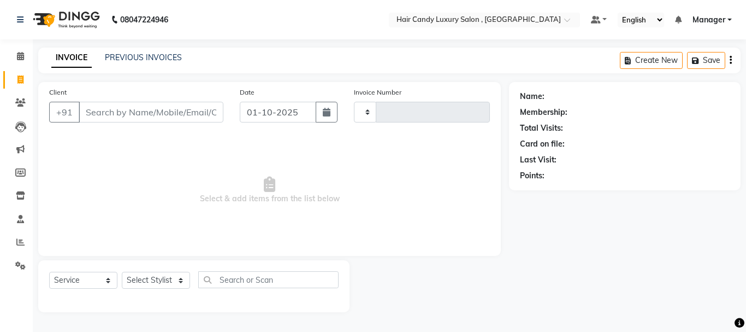
type input "1350"
select select "8304"
click at [129, 118] on input "Client" at bounding box center [151, 112] width 145 height 21
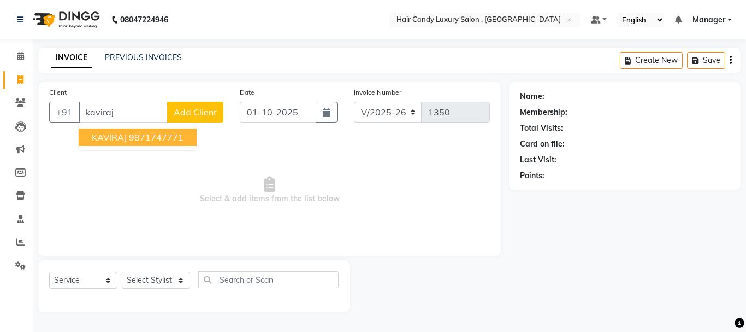
click at [160, 147] on ngb-typeahead-window "KAVIRAJ 9871747771" at bounding box center [137, 136] width 119 height 27
click at [162, 135] on ngb-highlight "9871747771" at bounding box center [156, 137] width 55 height 11
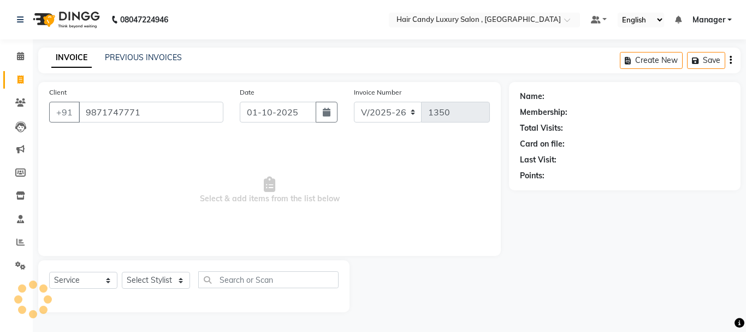
type input "9871747771"
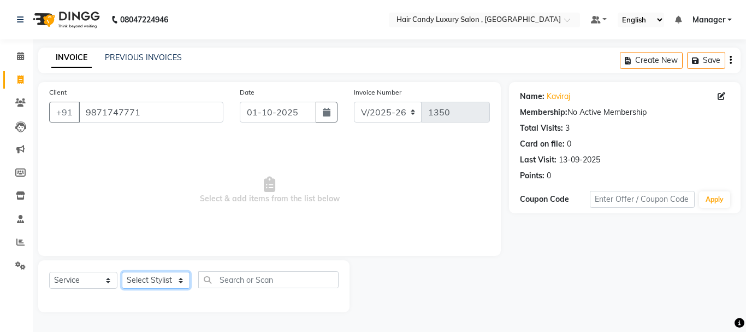
click at [163, 280] on select "Select Stylist" at bounding box center [156, 280] width 68 height 17
click at [142, 280] on select "Select Stylist" at bounding box center [156, 280] width 68 height 17
click at [136, 280] on select "Select Stylist" at bounding box center [156, 280] width 68 height 17
click at [247, 236] on span "Select & add items from the list below" at bounding box center [269, 189] width 441 height 109
click at [138, 279] on select "Select Stylist" at bounding box center [156, 280] width 68 height 17
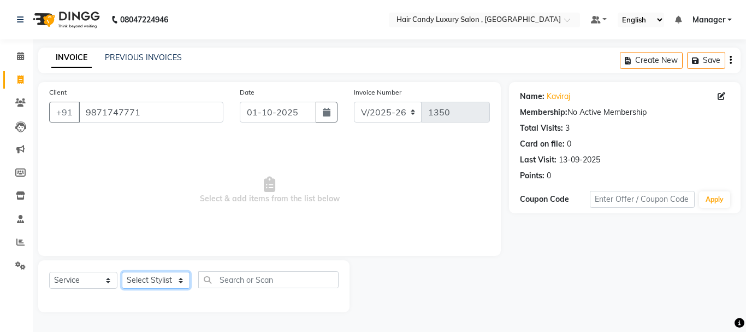
click at [138, 279] on select "Select Stylist" at bounding box center [156, 280] width 68 height 17
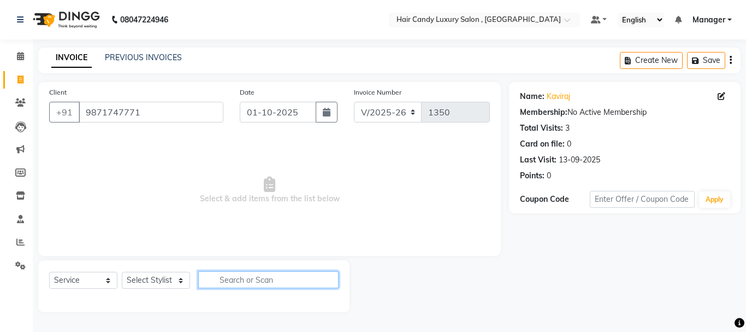
click at [243, 274] on input "text" at bounding box center [268, 279] width 140 height 17
click at [258, 222] on span "Select & add items from the list below" at bounding box center [269, 189] width 441 height 109
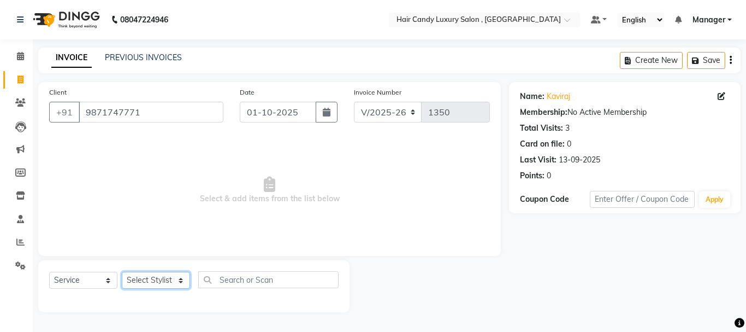
click at [150, 284] on select "Select Stylist" at bounding box center [156, 280] width 68 height 17
click at [153, 283] on select "Select Stylist" at bounding box center [156, 280] width 68 height 17
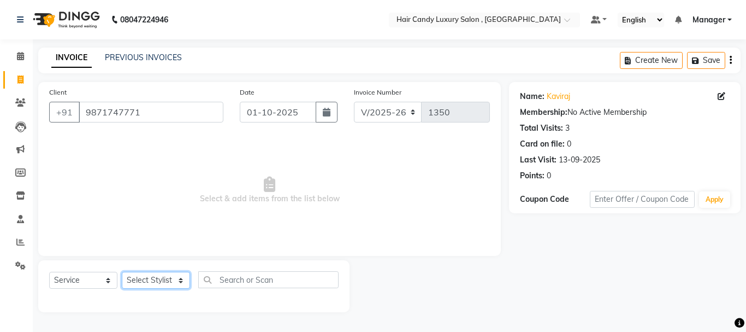
click at [153, 283] on select "Select Stylist" at bounding box center [156, 280] width 68 height 17
click at [154, 279] on select "Select Stylist" at bounding box center [156, 280] width 68 height 17
click at [147, 282] on select "Select Stylist" at bounding box center [156, 280] width 68 height 17
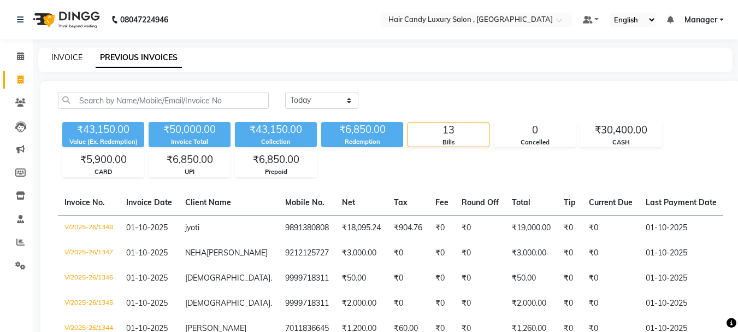
click at [54, 62] on link "INVOICE" at bounding box center [66, 57] width 31 height 10
select select "service"
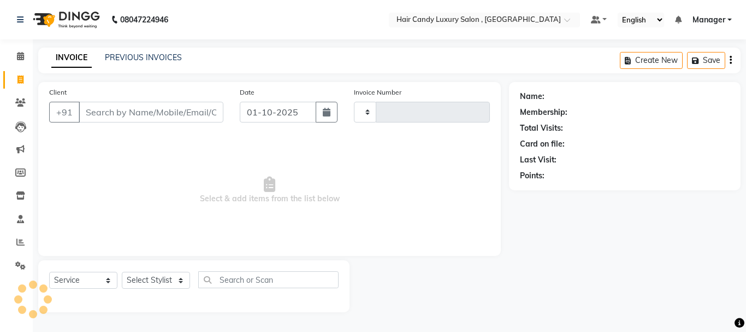
type input "1352"
select select "8304"
click at [139, 117] on input "Client" at bounding box center [151, 112] width 145 height 21
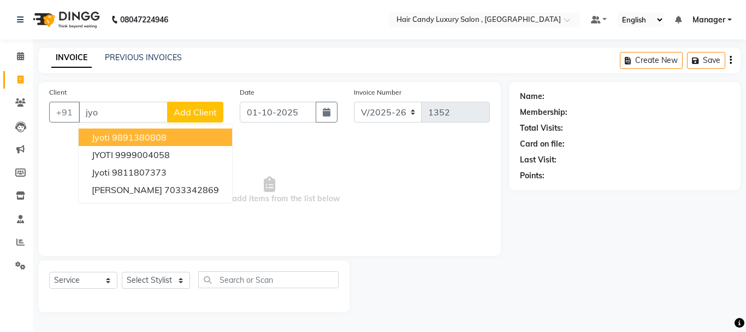
click at [177, 141] on button "jyoti 9891380808" at bounding box center [156, 136] width 154 height 17
type input "9891380808"
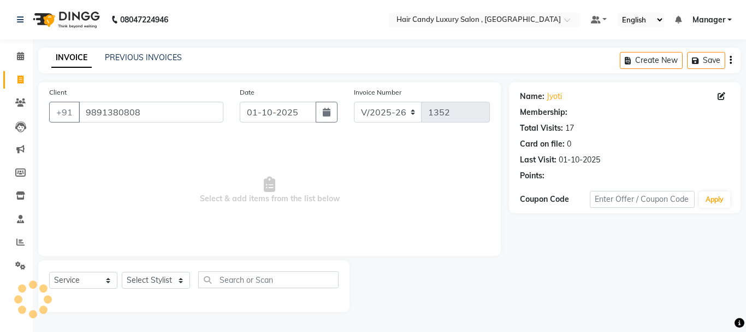
select select "1: Object"
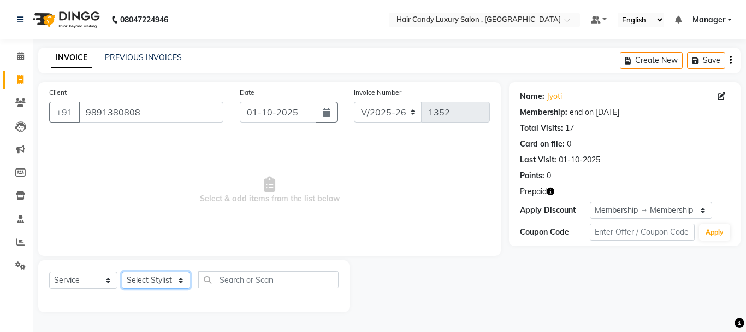
click at [180, 276] on select "Select Stylist ADITI [PERSON_NAME] [DEMOGRAPHIC_DATA] Manager Manager MEENAKSHI…" at bounding box center [156, 280] width 68 height 17
select select "80576"
click at [122, 272] on select "Select Stylist ADITI [PERSON_NAME] [DEMOGRAPHIC_DATA] Manager Manager MEENAKSHI…" at bounding box center [156, 280] width 68 height 17
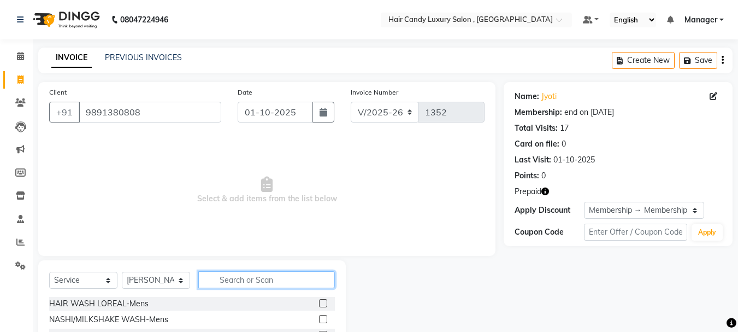
click at [233, 276] on input "text" at bounding box center [266, 279] width 137 height 17
type input "haircu"
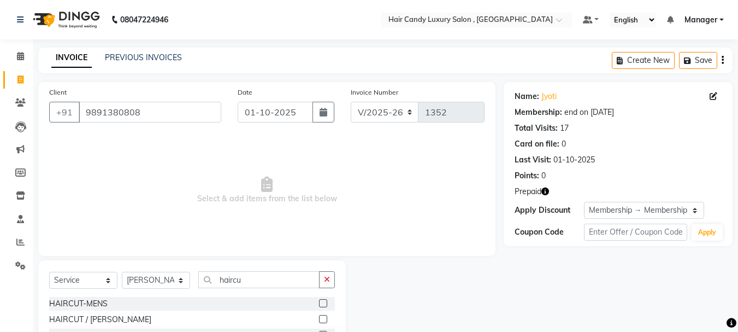
click at [324, 319] on label at bounding box center [323, 319] width 8 height 8
click at [324, 319] on input "checkbox" at bounding box center [322, 319] width 7 height 7
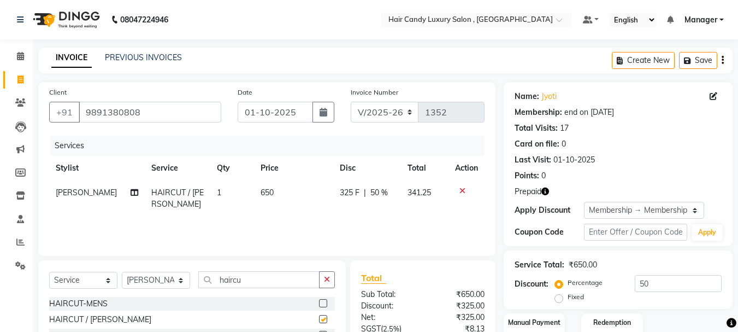
checkbox input "false"
click at [257, 278] on input "haircu" at bounding box center [258, 279] width 121 height 17
type input "haircut"
click at [327, 302] on label at bounding box center [323, 303] width 8 height 8
click at [326, 302] on input "checkbox" at bounding box center [322, 303] width 7 height 7
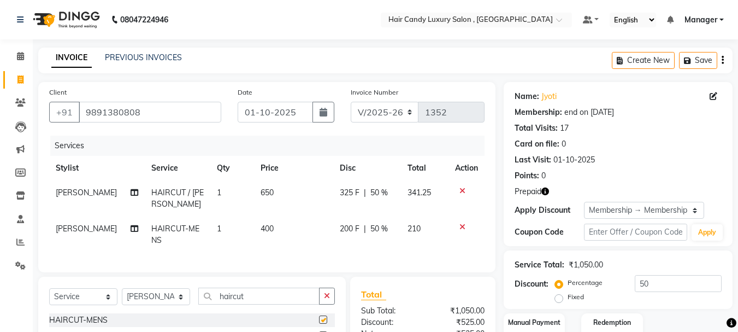
checkbox input "false"
click at [275, 190] on td "650" at bounding box center [293, 198] width 79 height 36
select select "80576"
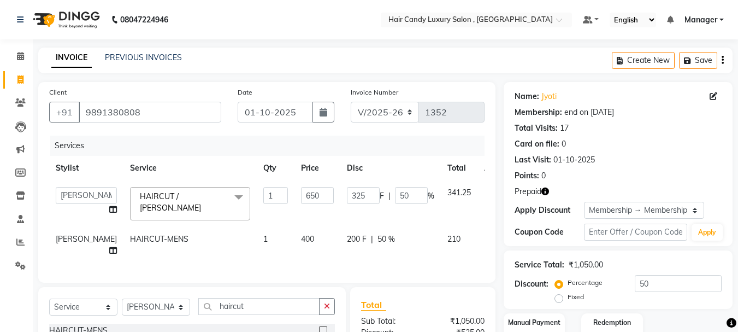
click at [294, 190] on td "650" at bounding box center [317, 203] width 46 height 46
click at [301, 192] on input "650" at bounding box center [317, 195] width 33 height 17
type input "6"
type input "700"
click at [303, 262] on div "Services Stylist Service Qty Price Disc Total Action ADITI AJIT BILAL DANISH Ma…" at bounding box center [266, 203] width 435 height 136
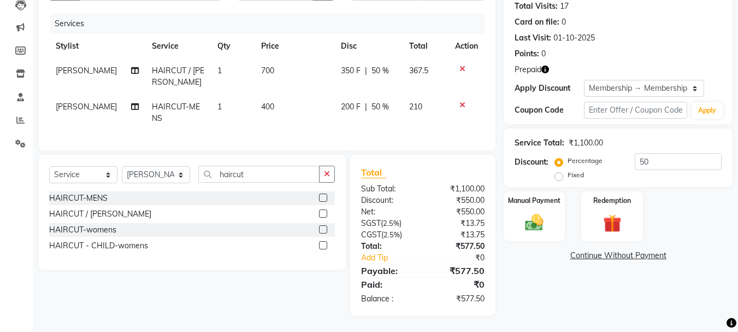
scroll to position [130, 0]
click at [597, 211] on img at bounding box center [612, 222] width 31 height 23
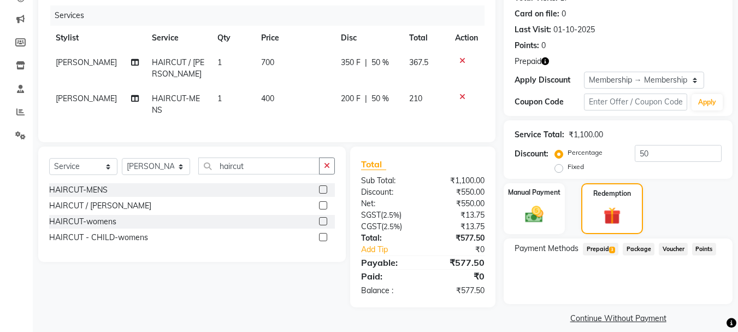
click at [609, 252] on span "Prepaid 3" at bounding box center [601, 249] width 36 height 13
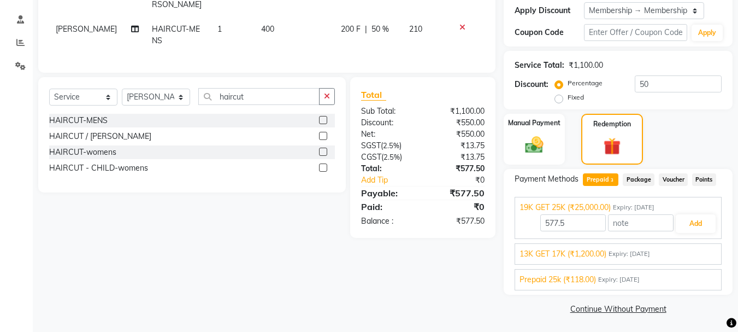
scroll to position [201, 0]
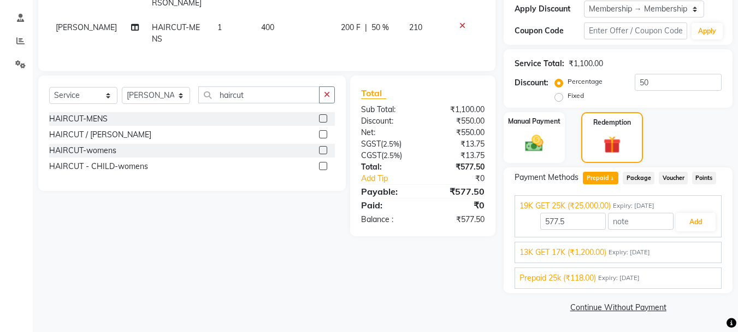
click at [644, 250] on span "Expiry: 15-04-2027" at bounding box center [630, 251] width 42 height 9
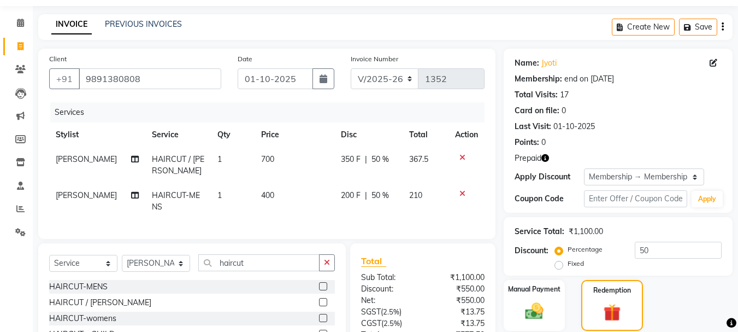
scroll to position [55, 0]
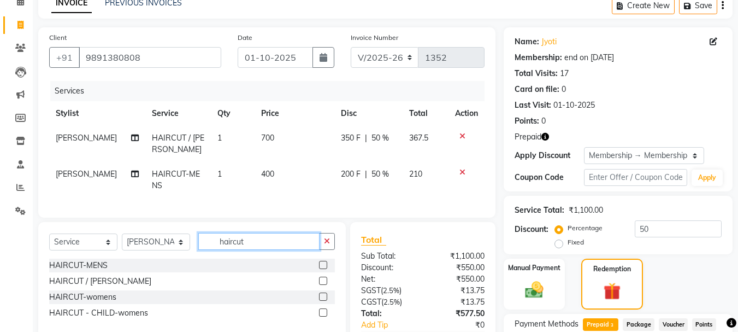
click at [262, 246] on input "haircut" at bounding box center [258, 241] width 121 height 17
click at [320, 216] on div "Client +91 9891380808 Date 01-10-2025 Invoice Number V/2025 V/2025-26 1352 Serv…" at bounding box center [266, 122] width 457 height 190
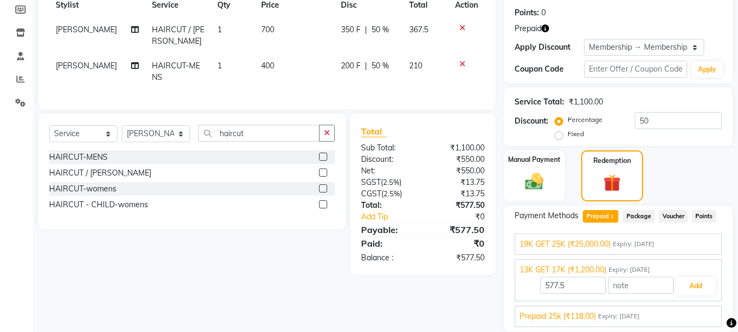
scroll to position [201, 0]
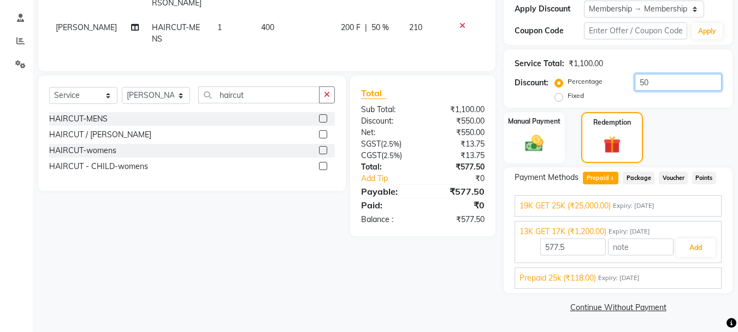
click at [659, 80] on input "50" at bounding box center [678, 82] width 87 height 17
type input "5"
type input "1200"
click at [633, 203] on span "Expiry: 29-07-2027" at bounding box center [634, 205] width 42 height 9
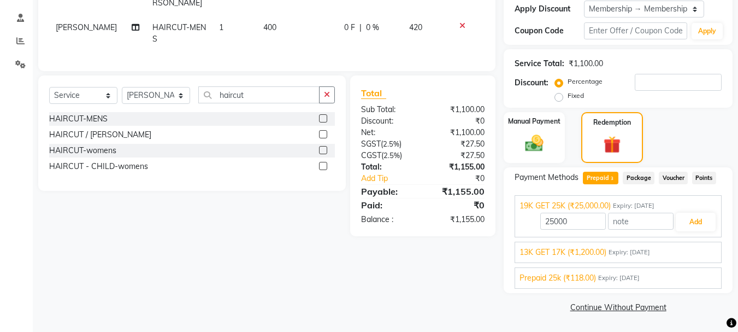
click at [611, 247] on span "Expiry: 15-04-2027" at bounding box center [630, 251] width 42 height 9
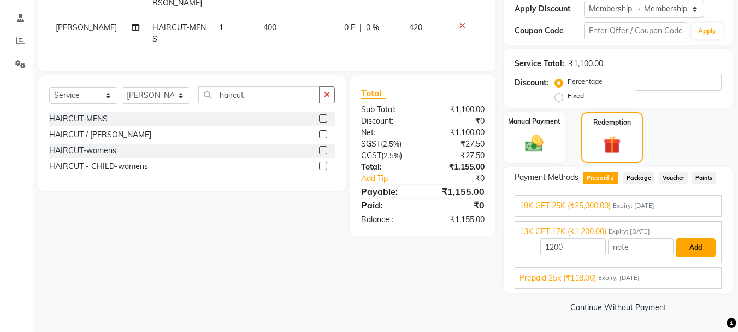
click at [703, 241] on button "Add" at bounding box center [696, 247] width 40 height 19
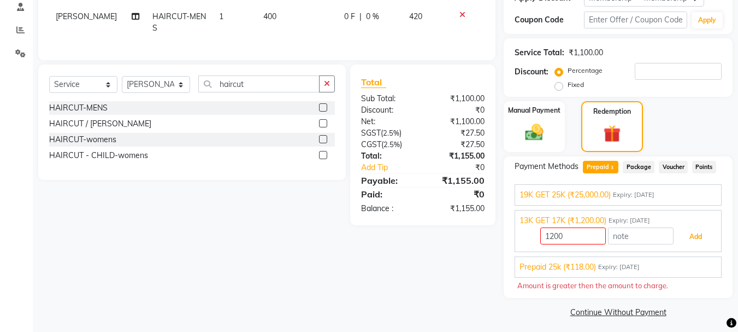
scroll to position [217, 0]
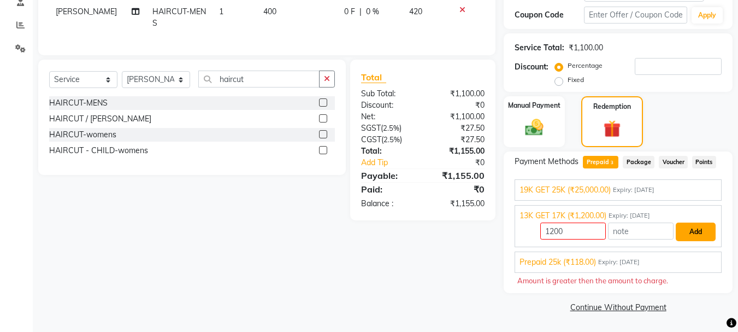
click at [697, 229] on button "Add" at bounding box center [696, 231] width 40 height 19
click at [586, 233] on input "1200" at bounding box center [573, 230] width 66 height 17
type input "1"
click at [596, 220] on span "13K GET 17K (₹1,200.00)" at bounding box center [563, 215] width 87 height 11
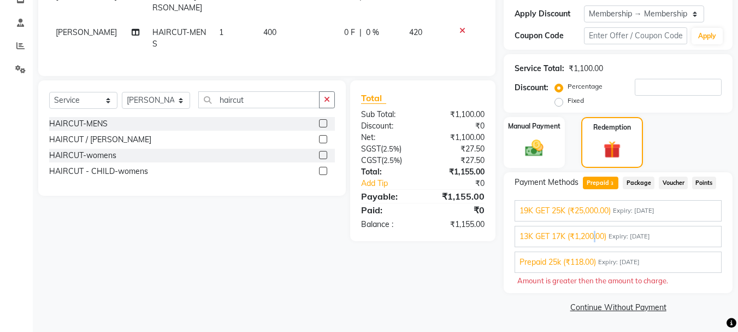
click at [596, 226] on div "13K GET 17K (₹1,200.00) Expiry: 15-04-2027 11 Add" at bounding box center [618, 236] width 207 height 21
click at [606, 234] on span "13K GET 17K (₹1,200.00)" at bounding box center [563, 236] width 87 height 11
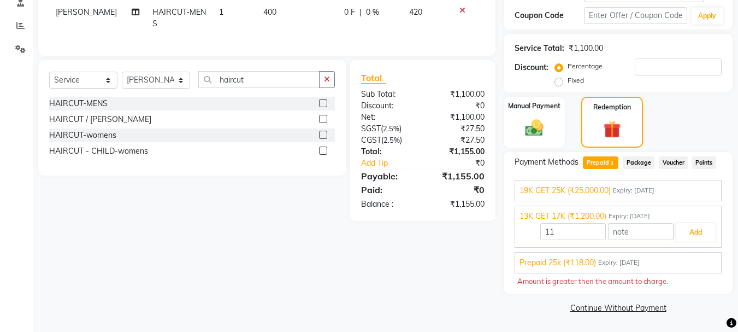
scroll to position [217, 0]
click at [588, 229] on input "11" at bounding box center [573, 230] width 66 height 17
type input "1155"
click at [575, 191] on span "19K GET 25K (₹25,000.00)" at bounding box center [565, 189] width 91 height 11
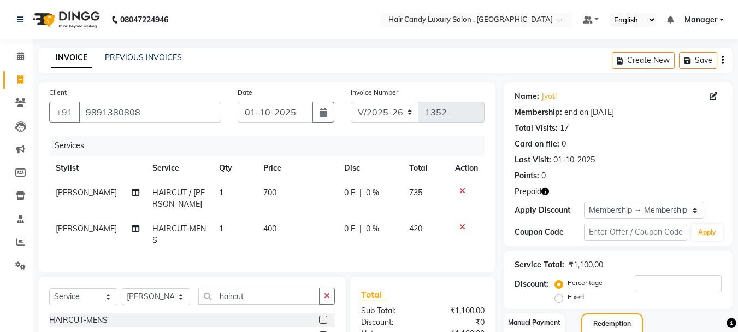
scroll to position [55, 0]
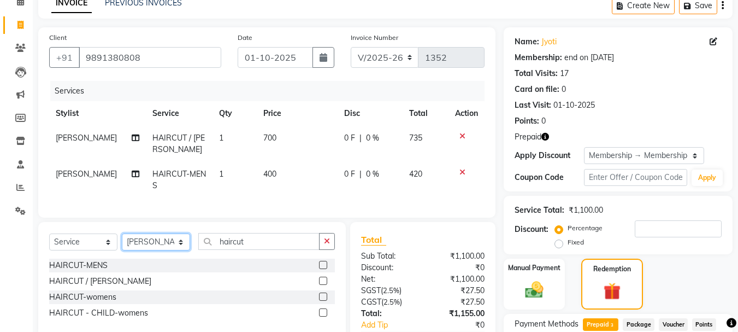
click at [180, 243] on select "Select Stylist ADITI AJIT BILAL DANISH Manager Manager MEENAKSHI RINKI VALECHA …" at bounding box center [156, 241] width 68 height 17
select select "91517"
click at [122, 241] on select "Select Stylist ADITI AJIT BILAL DANISH Manager Manager MEENAKSHI RINKI VALECHA …" at bounding box center [156, 241] width 68 height 17
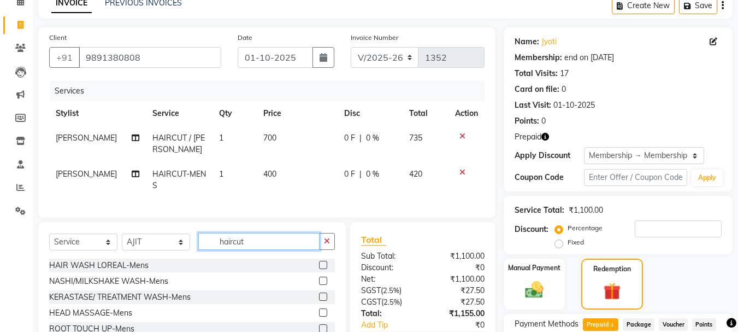
drag, startPoint x: 255, startPoint y: 249, endPoint x: 238, endPoint y: 213, distance: 39.8
click at [254, 249] on input "haircut" at bounding box center [258, 241] width 121 height 17
type input "h"
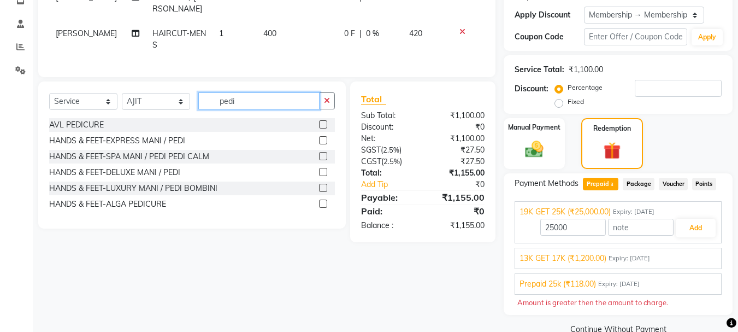
scroll to position [217, 0]
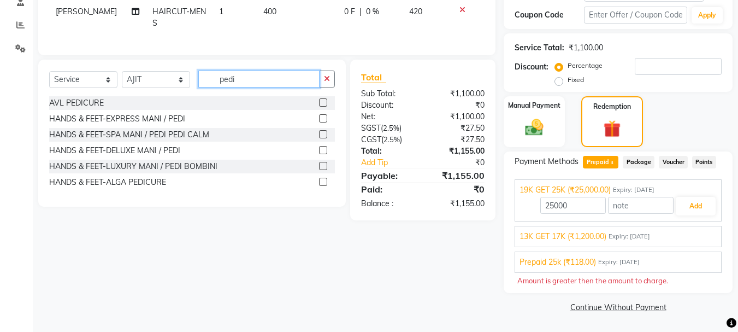
type input "pedi"
click at [323, 170] on label at bounding box center [323, 166] width 8 height 8
click at [323, 170] on input "checkbox" at bounding box center [322, 166] width 7 height 7
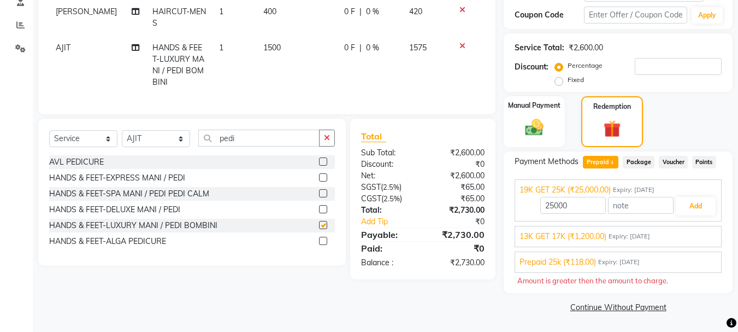
checkbox input "false"
click at [692, 202] on button "Add" at bounding box center [696, 206] width 40 height 19
click at [682, 207] on button "Add" at bounding box center [696, 206] width 40 height 19
click at [689, 205] on button "Add" at bounding box center [696, 206] width 40 height 19
click at [575, 205] on input "25000" at bounding box center [573, 205] width 66 height 17
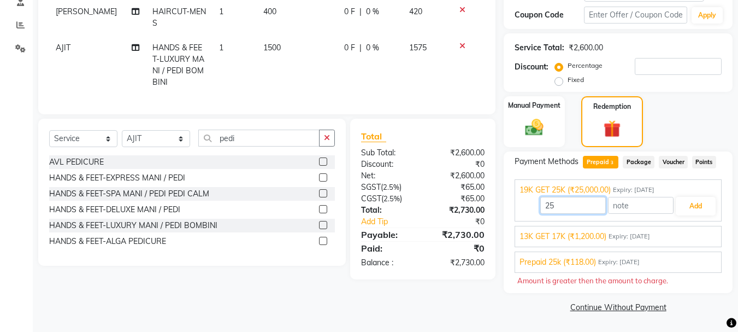
type input "2"
type input "2730"
click at [701, 204] on button "Add" at bounding box center [696, 206] width 40 height 19
click at [608, 157] on span "Prepaid 3" at bounding box center [601, 162] width 36 height 13
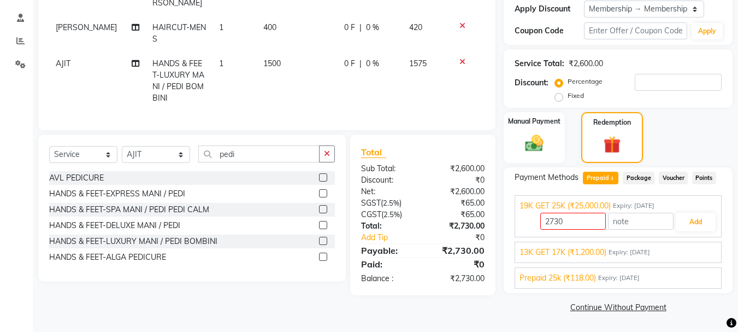
scroll to position [201, 0]
click at [682, 219] on button "Add" at bounding box center [696, 222] width 40 height 19
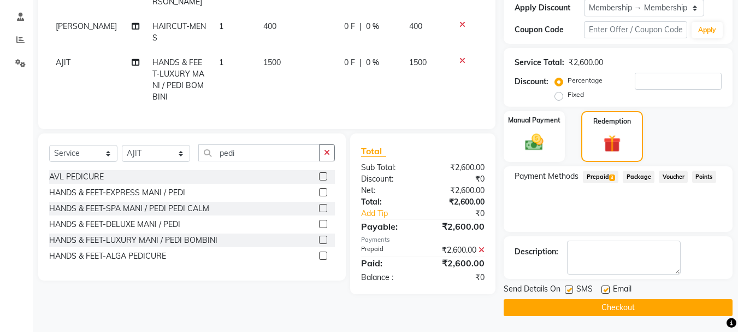
scroll to position [203, 0]
click at [618, 305] on button "Checkout" at bounding box center [618, 306] width 229 height 17
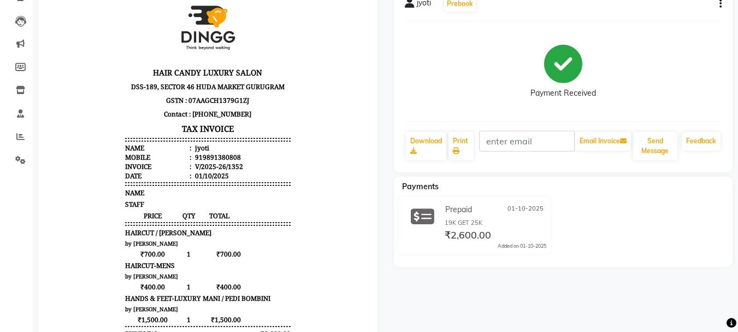
scroll to position [2, 0]
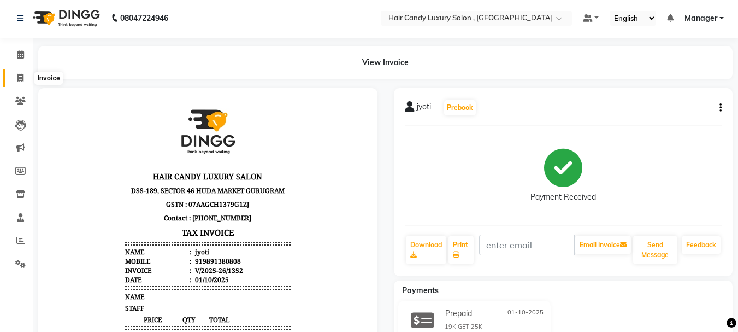
click at [20, 75] on icon at bounding box center [20, 78] width 6 height 8
select select "service"
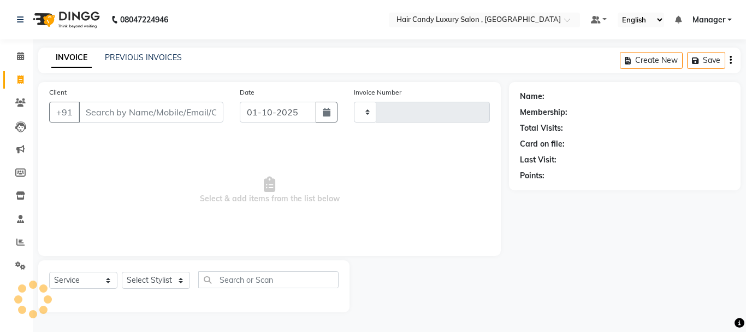
type input "1353"
select select "8304"
click at [138, 54] on link "PREVIOUS INVOICES" at bounding box center [143, 57] width 77 height 10
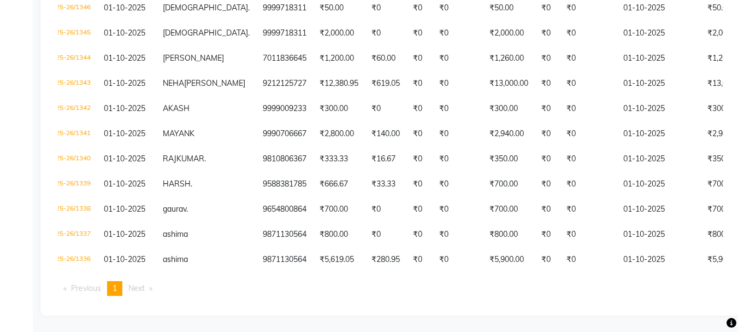
scroll to position [0, 25]
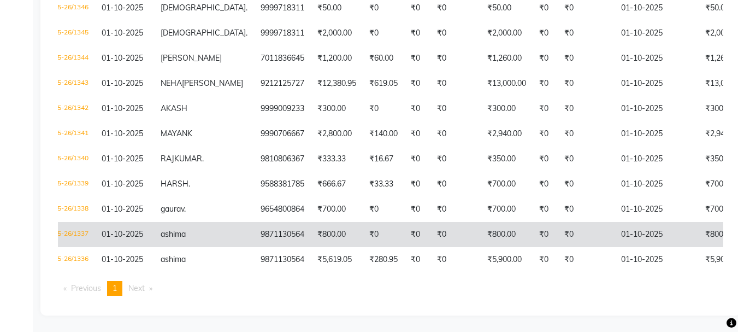
click at [311, 247] on td "₹800.00" at bounding box center [337, 234] width 52 height 25
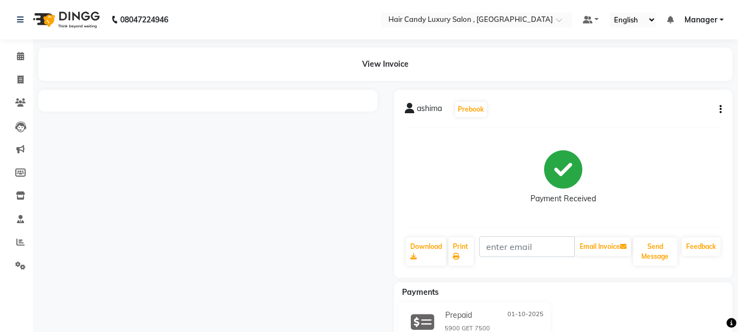
click at [175, 219] on div at bounding box center [208, 231] width 356 height 282
click at [178, 215] on div at bounding box center [208, 231] width 356 height 282
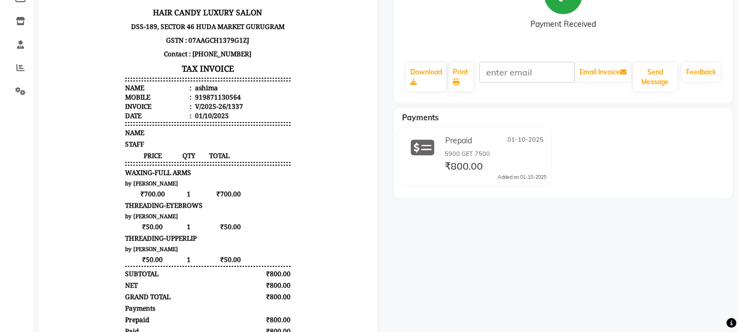
scroll to position [120, 0]
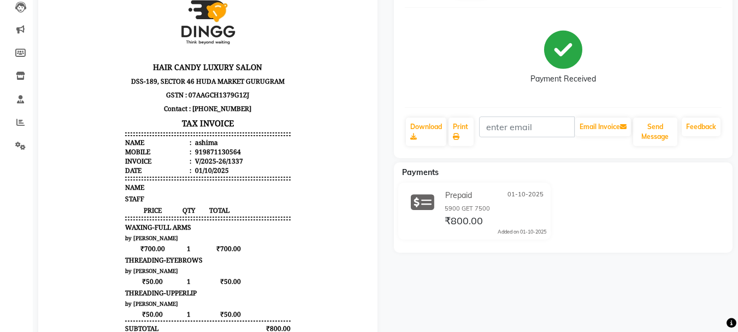
click at [216, 151] on div "919871130564" at bounding box center [217, 151] width 48 height 9
copy div "919871130564"
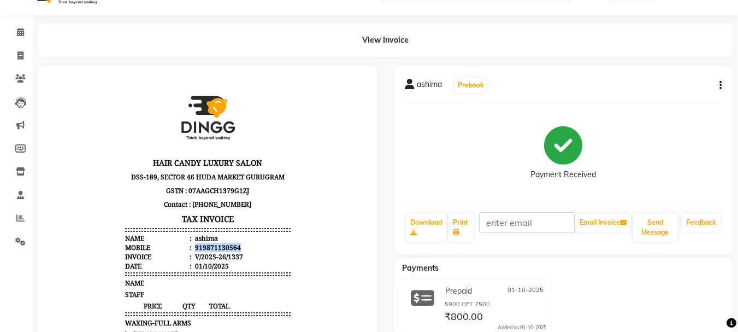
scroll to position [0, 0]
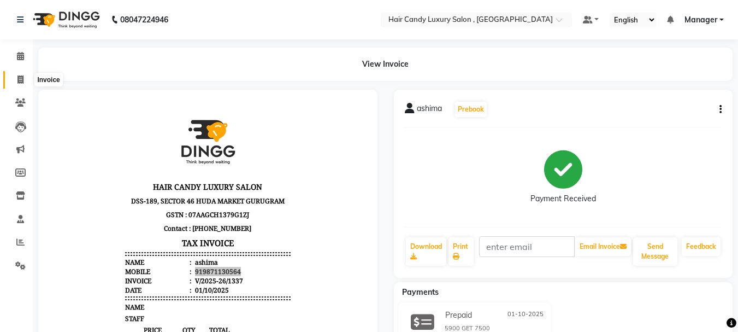
click at [12, 81] on span at bounding box center [20, 80] width 19 height 13
select select "service"
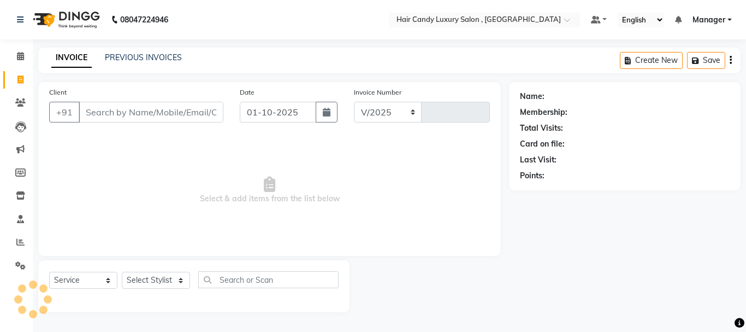
select select "8304"
type input "1353"
click at [118, 52] on link "PREVIOUS INVOICES" at bounding box center [143, 57] width 77 height 10
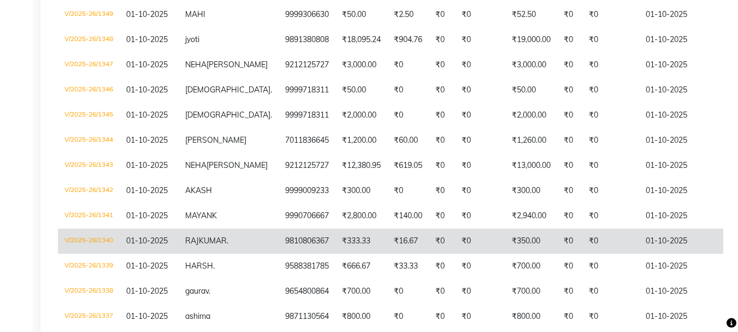
scroll to position [382, 0]
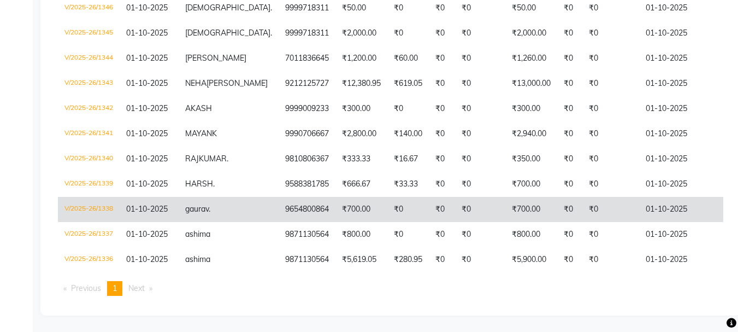
click at [279, 222] on td "9654800864" at bounding box center [307, 209] width 57 height 25
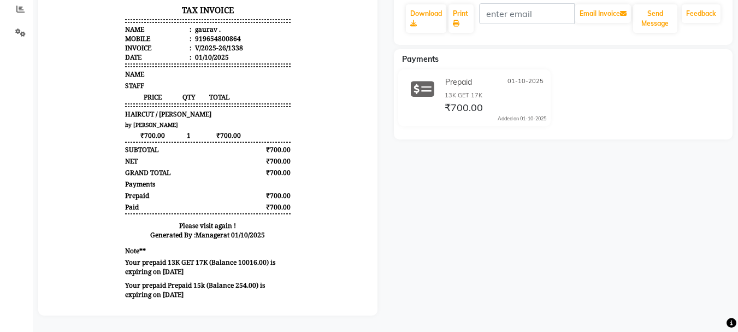
scroll to position [22, 0]
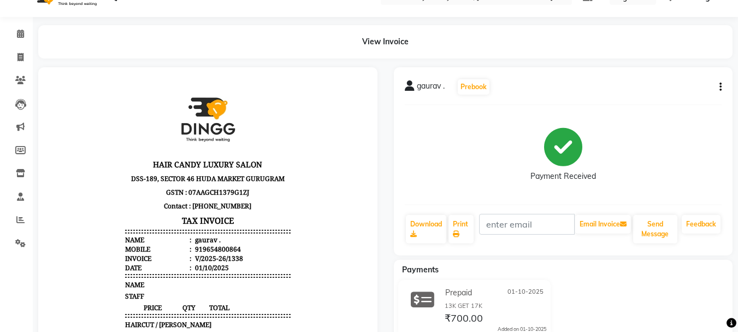
click at [218, 247] on div "919654800864" at bounding box center [217, 248] width 48 height 9
copy div "919654800864"
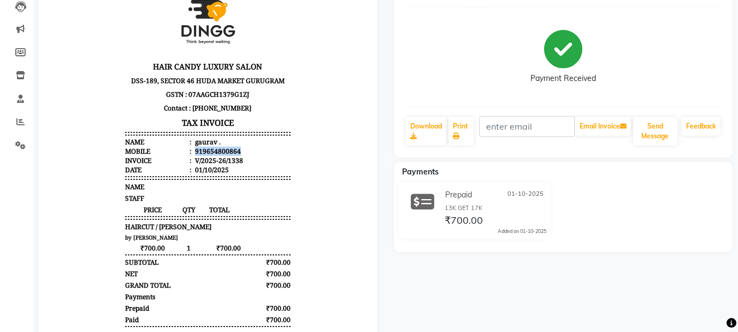
scroll to position [0, 0]
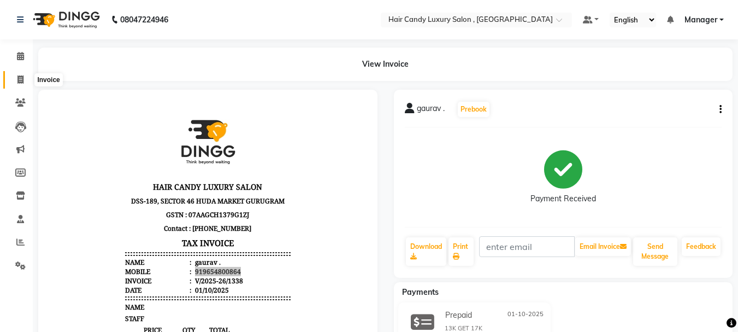
click at [23, 79] on icon at bounding box center [20, 79] width 6 height 8
select select "8304"
select select "service"
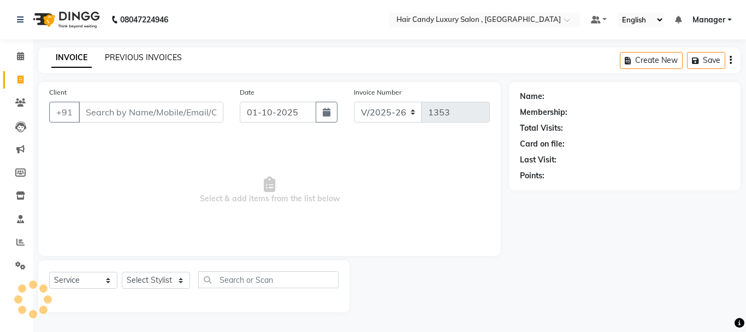
click at [135, 61] on link "PREVIOUS INVOICES" at bounding box center [143, 57] width 77 height 10
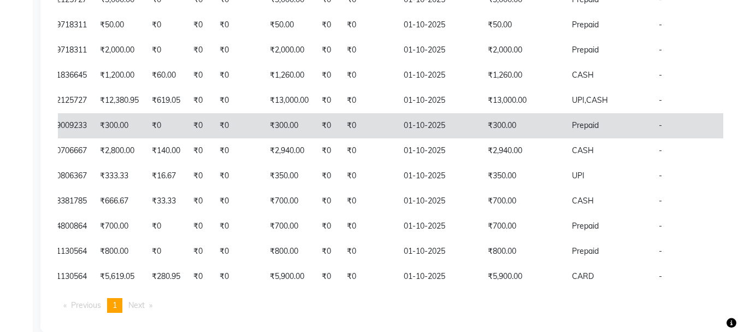
scroll to position [247, 0]
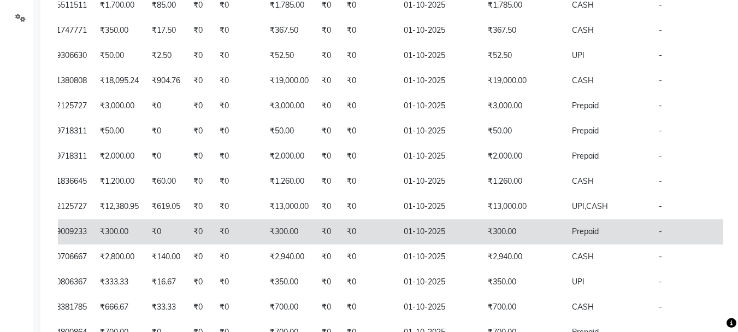
click at [340, 244] on td "₹0" at bounding box center [368, 231] width 57 height 25
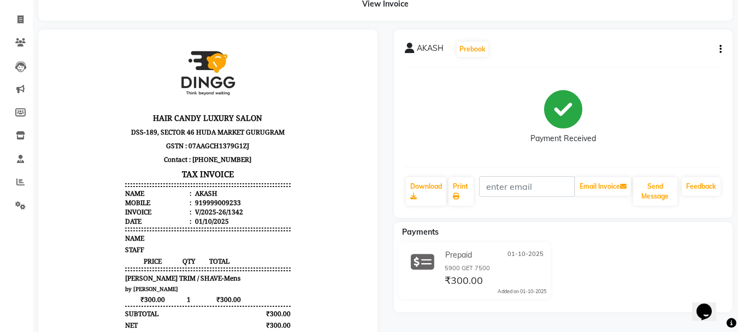
scroll to position [164, 0]
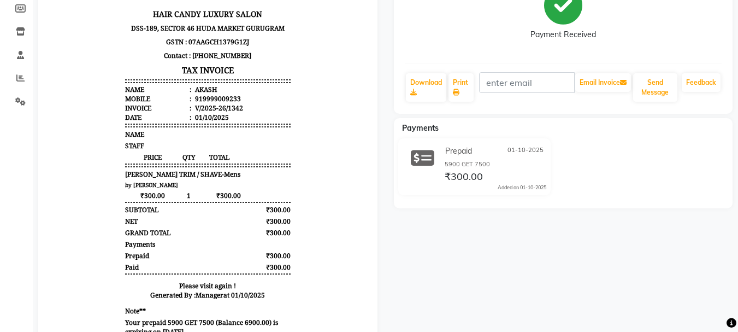
click at [213, 95] on div "919999009233" at bounding box center [217, 98] width 48 height 9
click at [240, 111] on li "Invoice : V/2025-26/1342" at bounding box center [207, 107] width 165 height 9
click at [215, 100] on div "919999009233" at bounding box center [217, 98] width 48 height 9
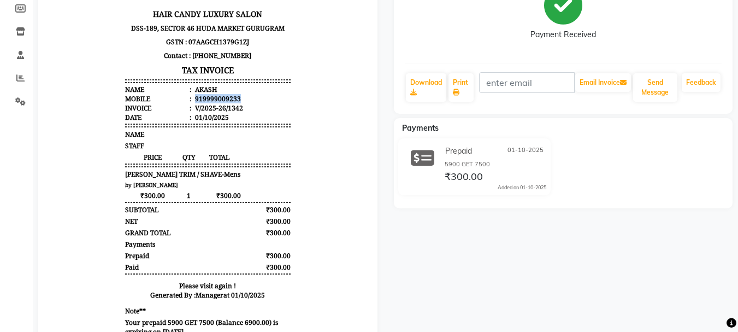
copy div "919999009233"
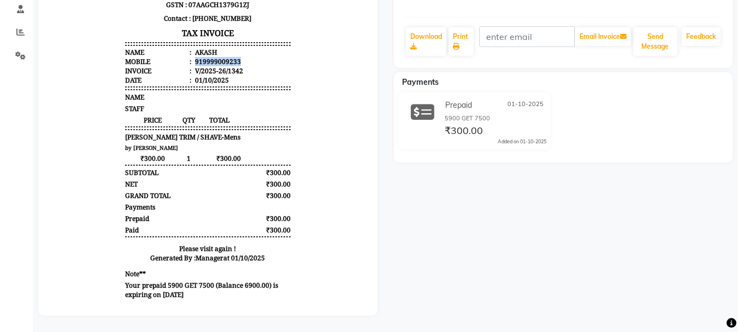
scroll to position [0, 0]
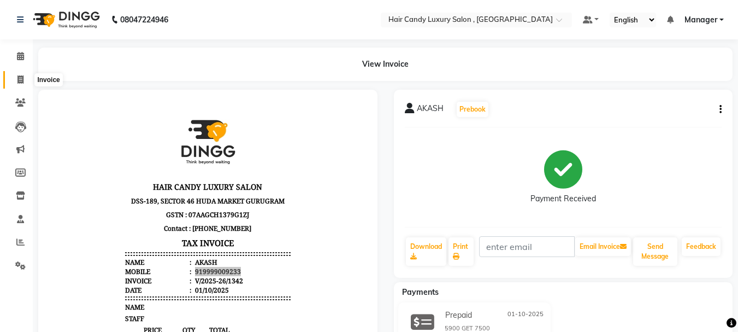
click at [21, 79] on icon at bounding box center [20, 79] width 6 height 8
select select "service"
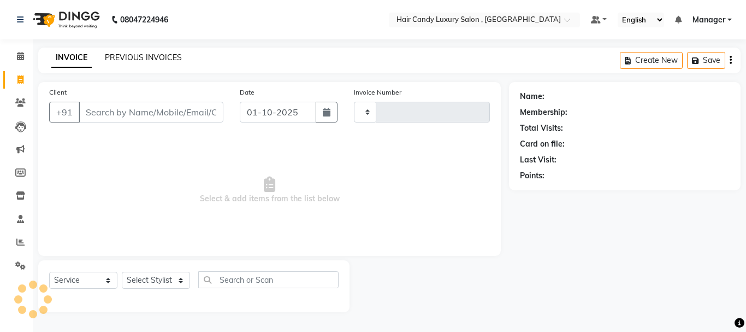
click at [152, 56] on link "PREVIOUS INVOICES" at bounding box center [143, 57] width 77 height 10
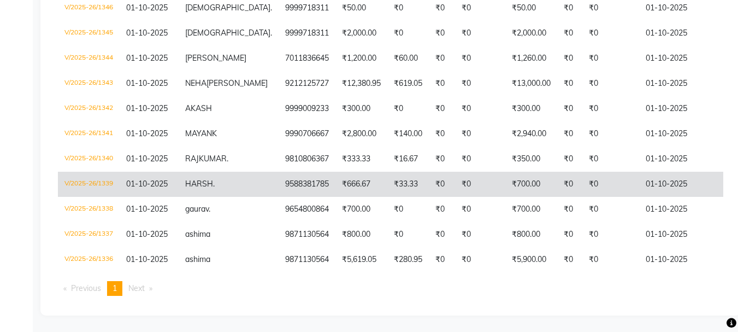
scroll to position [411, 0]
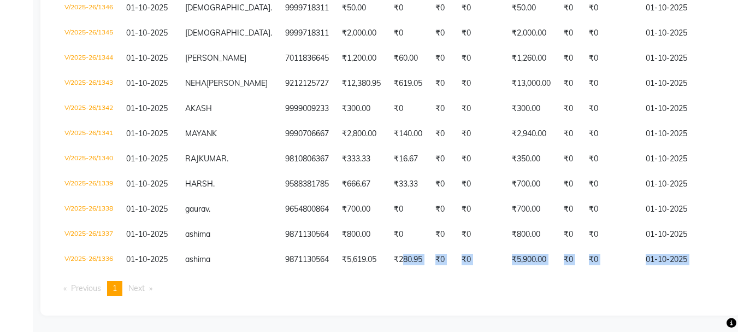
drag, startPoint x: 366, startPoint y: 263, endPoint x: 603, endPoint y: 286, distance: 238.2
click at [603, 286] on div "Invoice No. Invoice Date Client Name Mobile No. Net Tax Fee Round Off Total Tip…" at bounding box center [390, 62] width 679 height 485
click at [506, 285] on ul "Previous page 1 / 1 You're on page 1 Next page" at bounding box center [390, 288] width 665 height 15
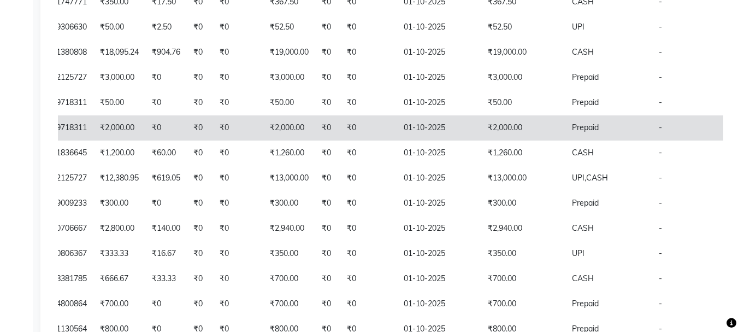
scroll to position [193, 0]
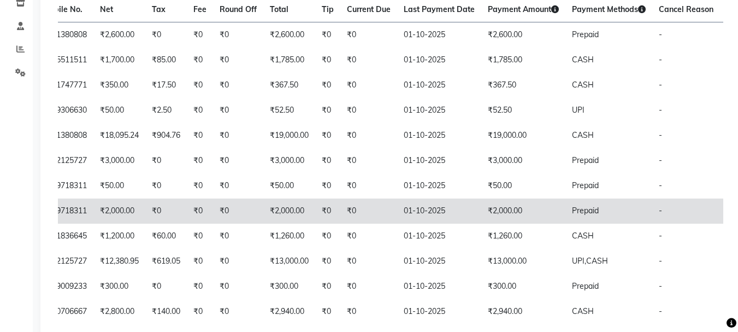
click at [481, 220] on td "₹2,000.00" at bounding box center [523, 210] width 84 height 25
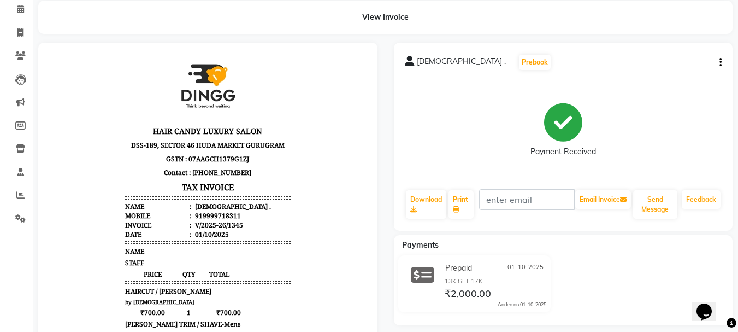
scroll to position [109, 0]
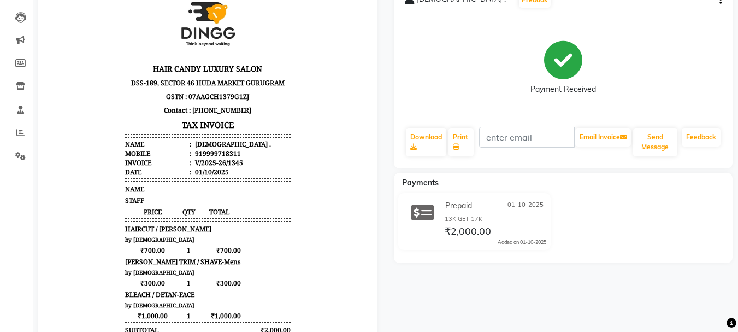
click at [216, 151] on div "919999718311" at bounding box center [217, 153] width 48 height 9
copy div "919999718311"
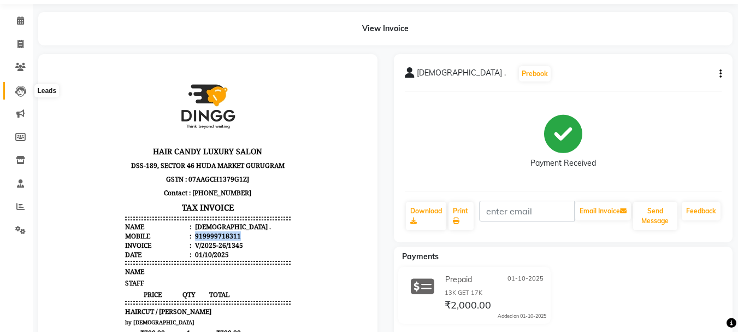
scroll to position [0, 0]
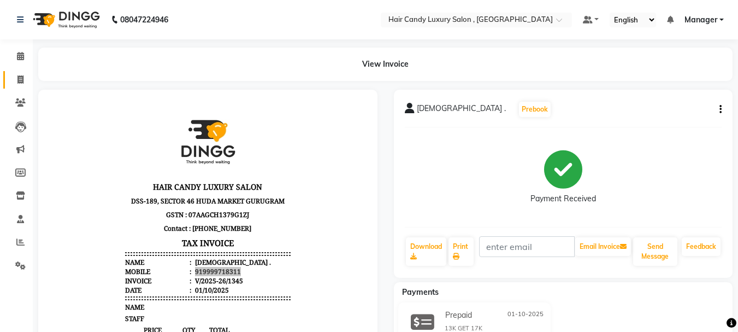
click at [26, 72] on link "Invoice" at bounding box center [16, 80] width 26 height 18
select select "service"
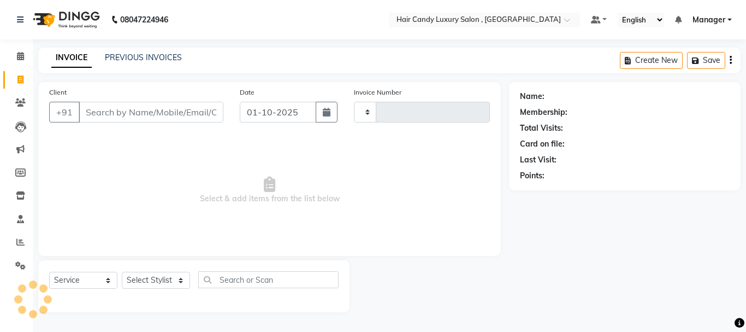
type input "1353"
select select "8304"
click at [132, 50] on div "INVOICE PREVIOUS INVOICES Create New Save" at bounding box center [389, 61] width 703 height 26
click at [133, 53] on link "PREVIOUS INVOICES" at bounding box center [143, 57] width 77 height 10
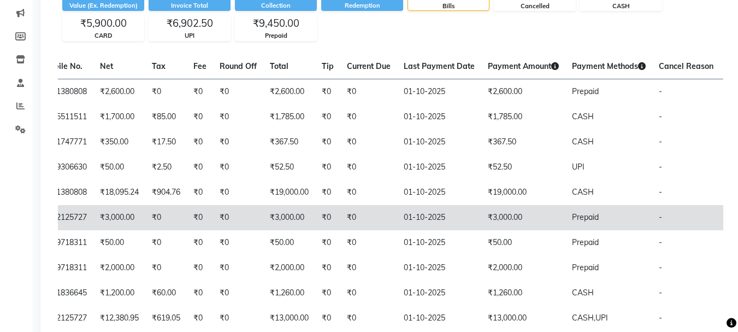
scroll to position [138, 0]
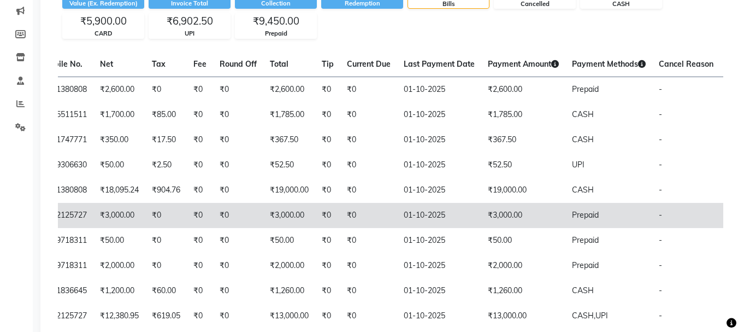
click at [315, 213] on td "₹0" at bounding box center [327, 215] width 25 height 25
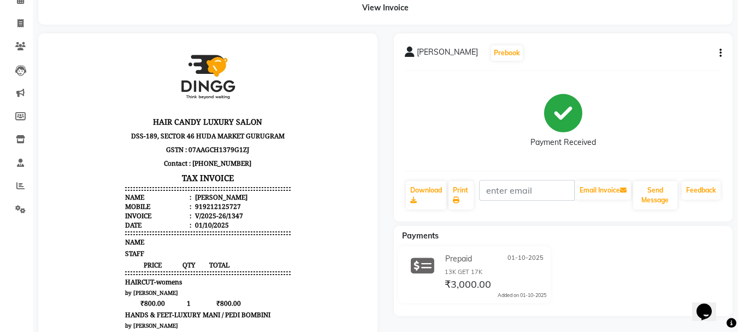
scroll to position [109, 0]
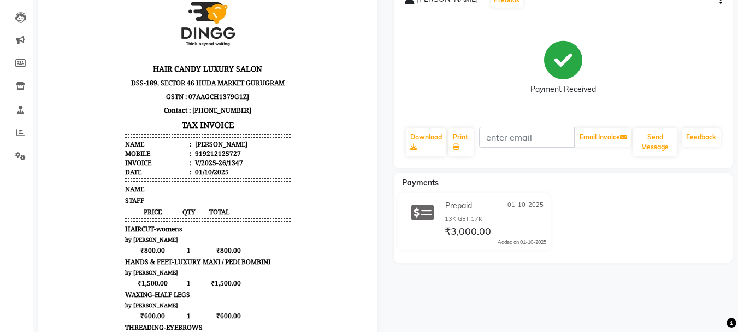
click at [215, 154] on div "919212125727" at bounding box center [217, 153] width 48 height 9
copy div "919212125727"
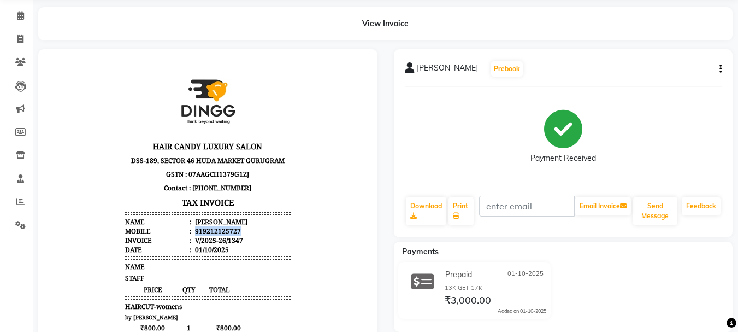
scroll to position [0, 0]
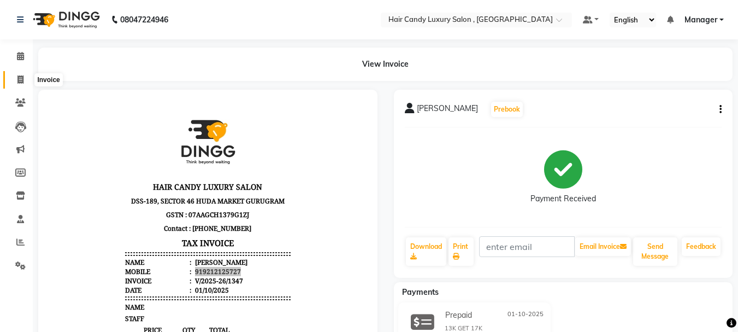
click at [24, 81] on span at bounding box center [20, 80] width 19 height 13
select select "8304"
select select "service"
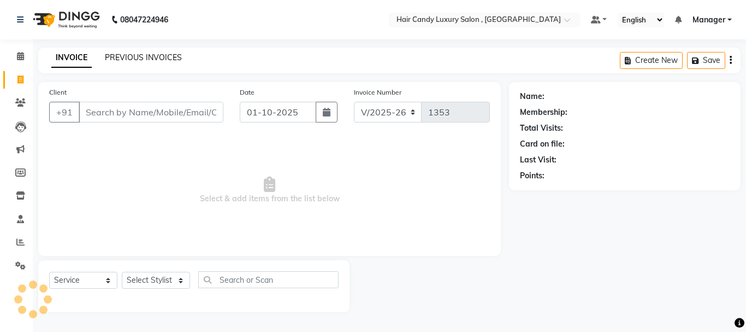
click at [154, 54] on link "PREVIOUS INVOICES" at bounding box center [143, 57] width 77 height 10
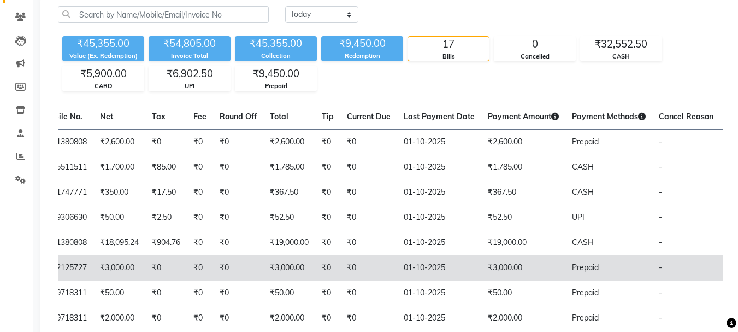
scroll to position [84, 0]
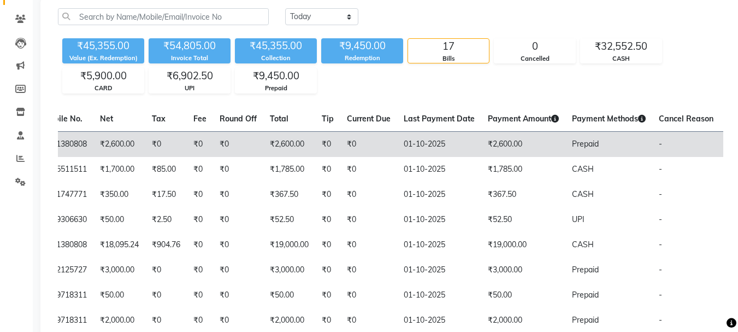
click at [440, 140] on td "01-10-2025" at bounding box center [439, 144] width 84 height 26
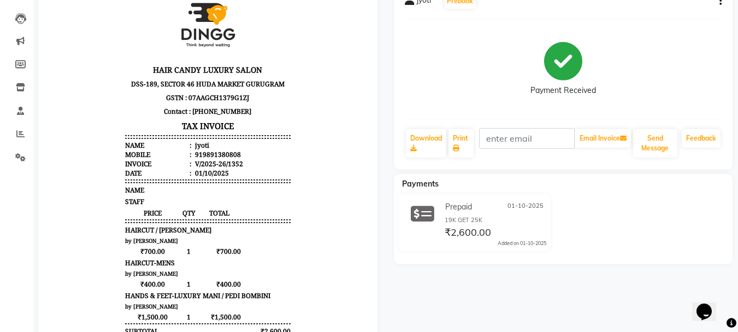
scroll to position [109, 0]
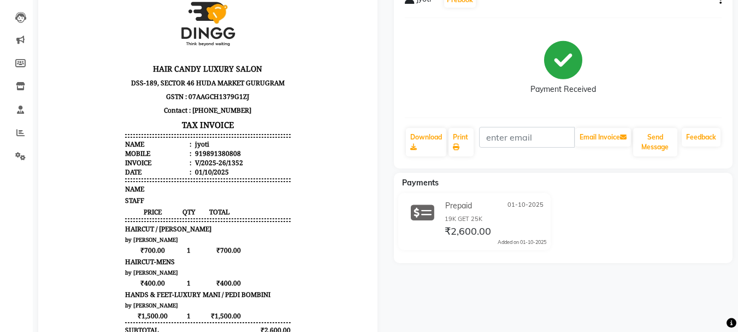
click at [205, 152] on div "919891380808" at bounding box center [217, 153] width 48 height 9
copy div "919891380808"
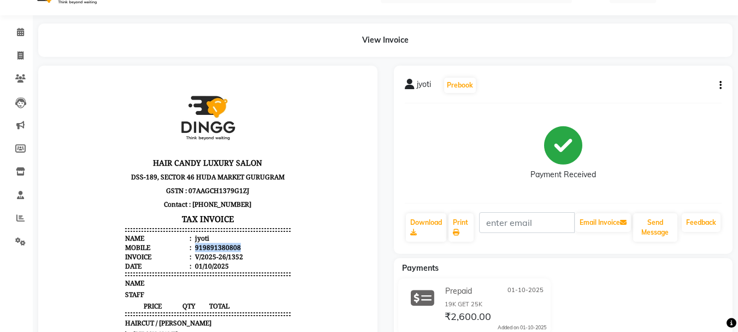
scroll to position [0, 0]
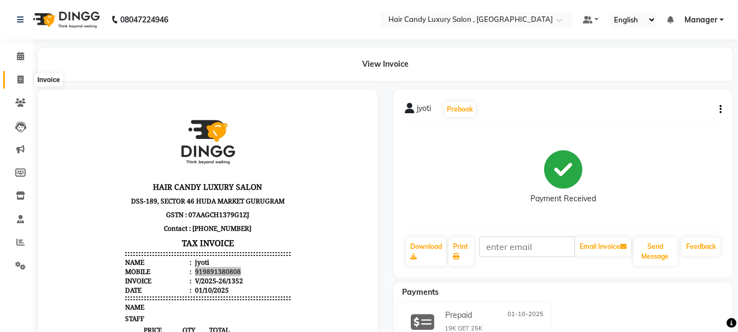
click at [19, 76] on icon at bounding box center [20, 79] width 6 height 8
select select "8304"
select select "service"
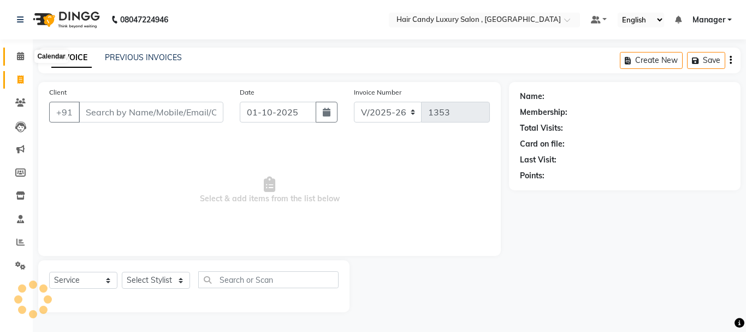
click at [21, 55] on icon at bounding box center [20, 56] width 7 height 8
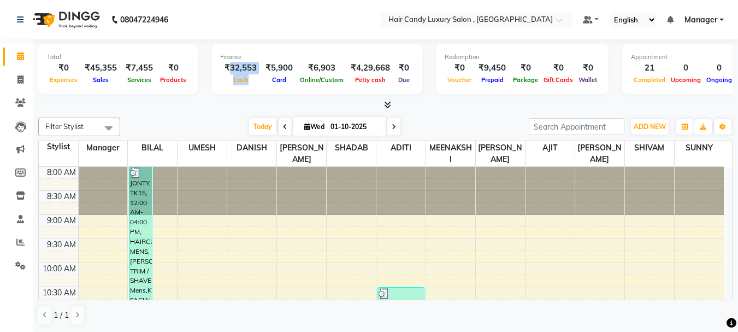
drag, startPoint x: 226, startPoint y: 67, endPoint x: 260, endPoint y: 62, distance: 34.2
click at [260, 62] on div "₹32,553 Cash ₹5,900 Card ₹6,903 Online/Custom ₹4,29,668 [PERSON_NAME] cash ₹0 D…" at bounding box center [316, 74] width 193 height 24
click at [250, 77] on div "Cash" at bounding box center [240, 79] width 41 height 11
click at [19, 83] on icon at bounding box center [20, 79] width 6 height 8
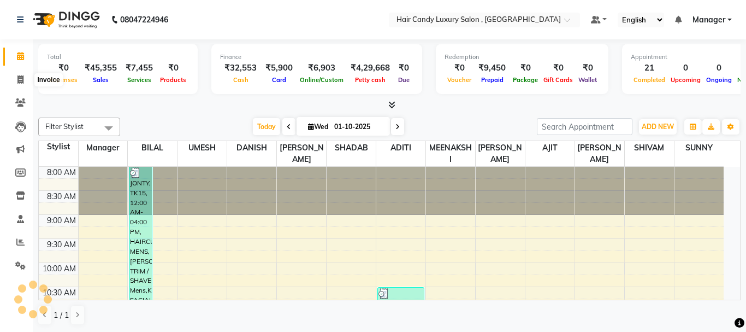
select select "service"
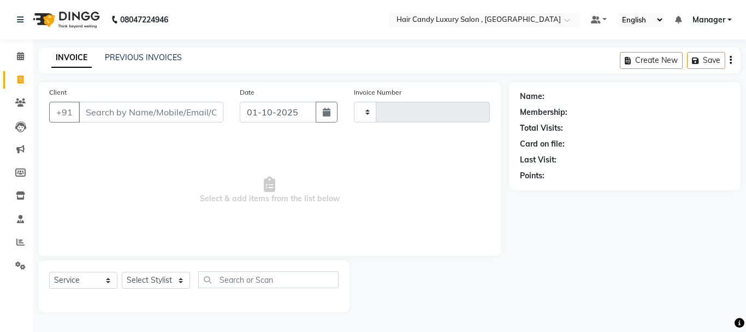
type input "1353"
select select "8304"
click at [162, 104] on input "Client" at bounding box center [151, 112] width 145 height 21
click at [171, 118] on input "Client" at bounding box center [151, 112] width 145 height 21
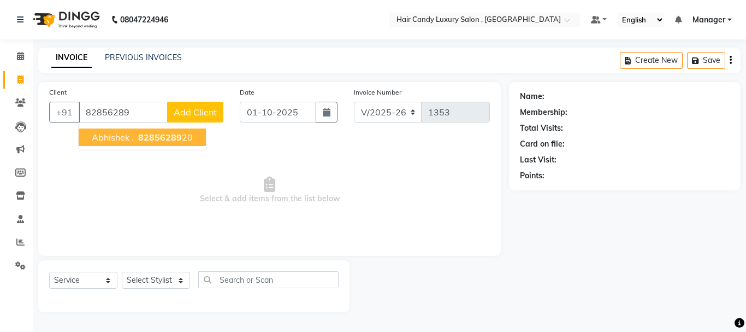
click at [176, 140] on span "82856289" at bounding box center [160, 137] width 44 height 11
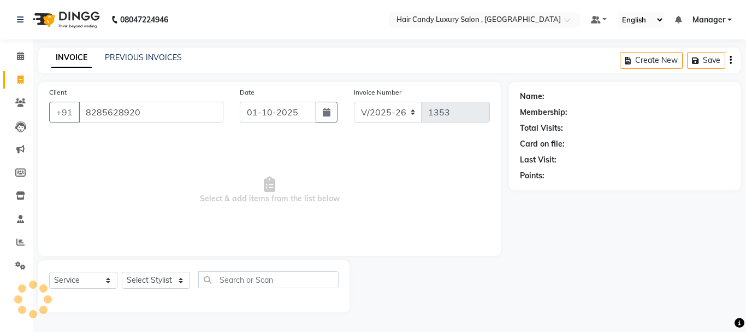
type input "8285628920"
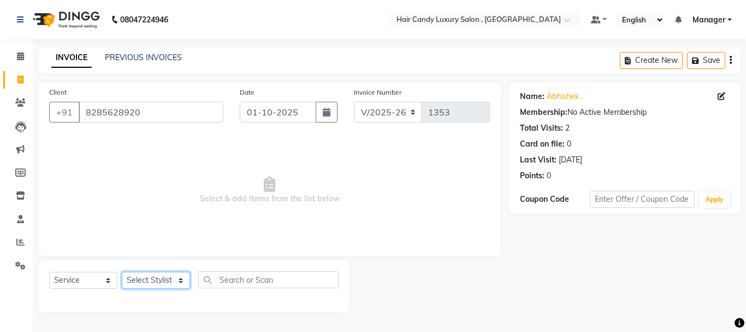
click at [181, 282] on select "Select Stylist ADITI [PERSON_NAME] [DEMOGRAPHIC_DATA] Manager Manager MEENAKSHI…" at bounding box center [156, 280] width 68 height 17
select select "84022"
click at [122, 272] on select "Select Stylist ADITI [PERSON_NAME] [DEMOGRAPHIC_DATA] Manager Manager MEENAKSHI…" at bounding box center [156, 280] width 68 height 17
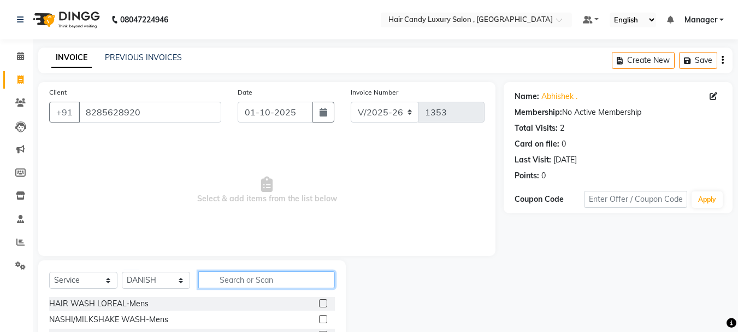
click at [245, 280] on input "text" at bounding box center [266, 279] width 137 height 17
type input "haircut"
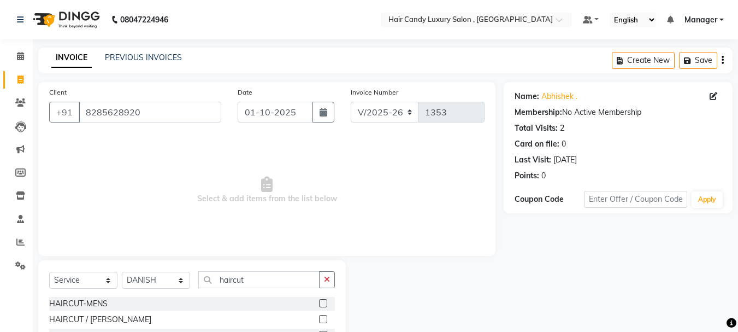
click at [323, 304] on label at bounding box center [323, 303] width 8 height 8
click at [323, 304] on input "checkbox" at bounding box center [322, 303] width 7 height 7
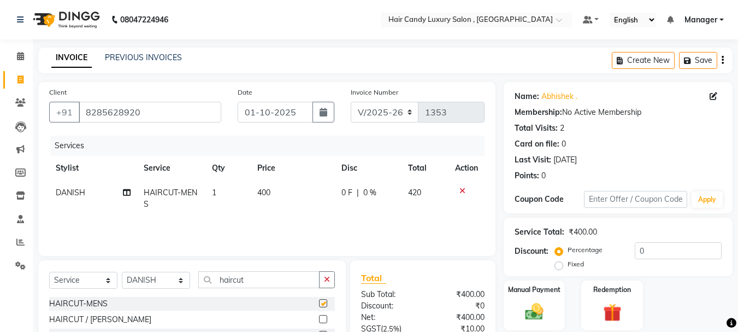
checkbox input "false"
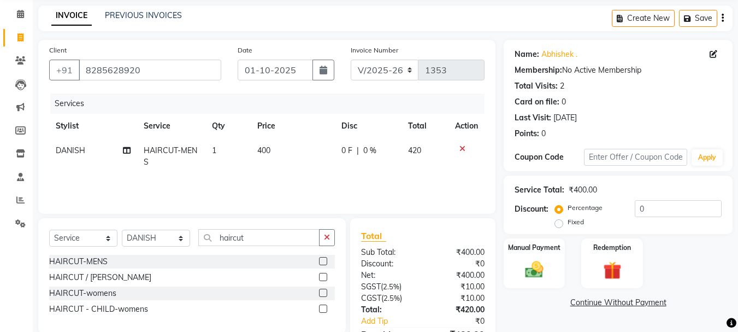
scroll to position [55, 0]
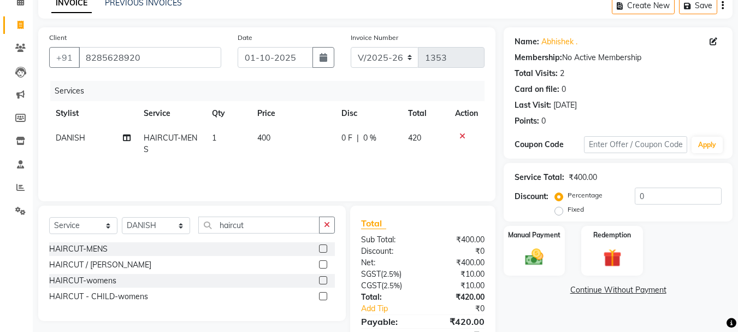
click at [269, 137] on span "400" at bounding box center [263, 138] width 13 height 10
select select "84022"
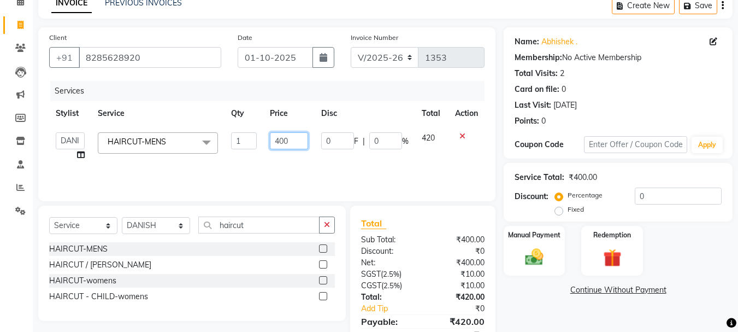
click at [292, 141] on input "400" at bounding box center [289, 140] width 38 height 17
type input "4"
type input "500"
click at [345, 162] on div "Services Stylist Service Qty Price Disc Total Action ADITI AJIT BILAL DANISH Ma…" at bounding box center [266, 135] width 435 height 109
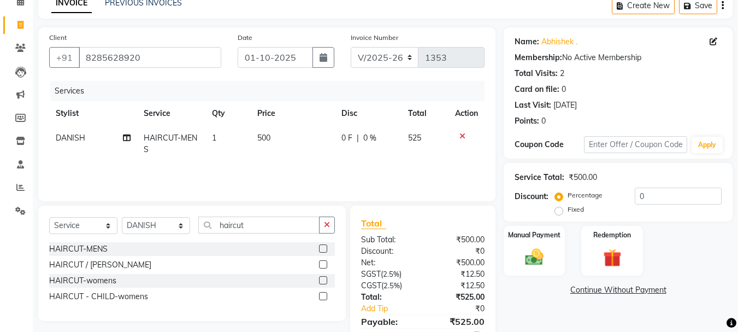
scroll to position [105, 0]
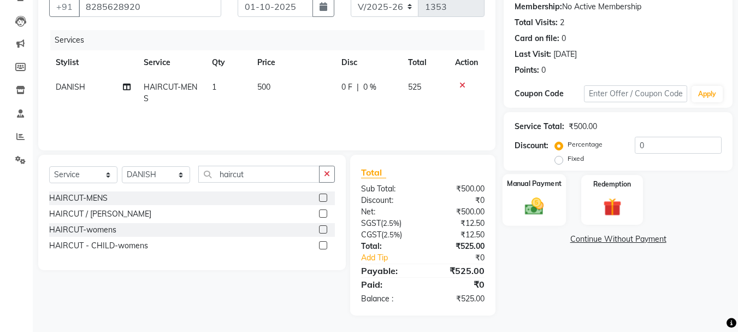
click at [547, 202] on img at bounding box center [534, 206] width 31 height 22
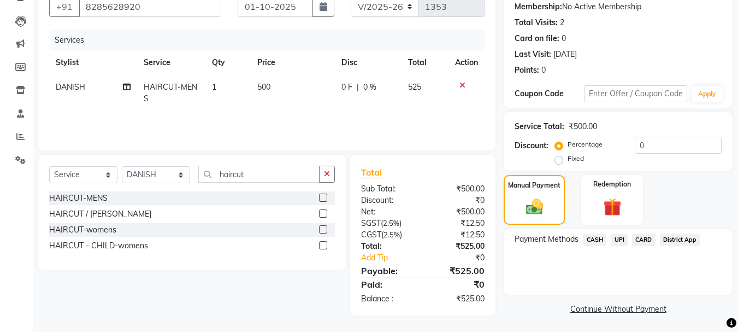
click at [647, 238] on span "CARD" at bounding box center [643, 239] width 23 height 13
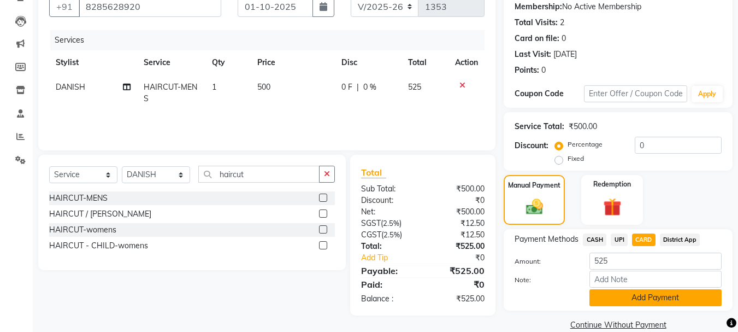
click at [653, 298] on button "Add Payment" at bounding box center [656, 297] width 132 height 17
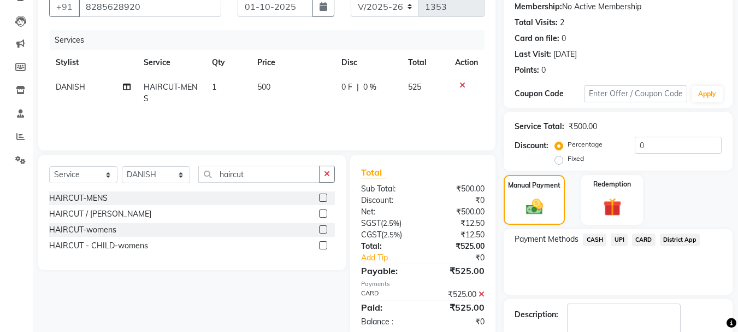
scroll to position [169, 0]
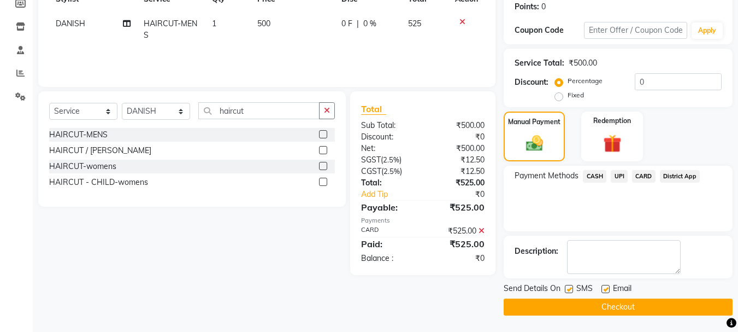
click at [620, 307] on button "Checkout" at bounding box center [618, 306] width 229 height 17
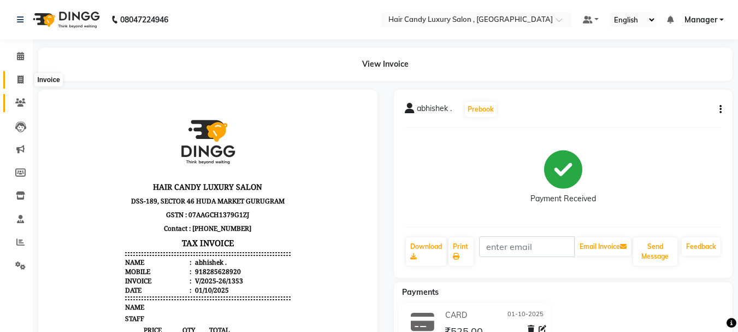
drag, startPoint x: 20, startPoint y: 79, endPoint x: 29, endPoint y: 96, distance: 19.1
click at [19, 79] on icon at bounding box center [20, 79] width 6 height 8
select select "8304"
select select "service"
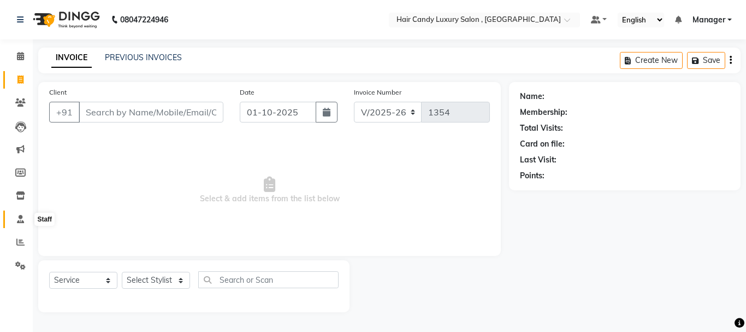
click at [20, 214] on span at bounding box center [20, 219] width 19 height 13
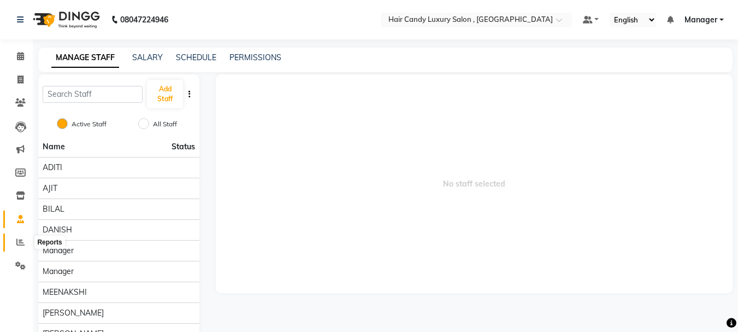
click at [25, 237] on span at bounding box center [20, 242] width 19 height 13
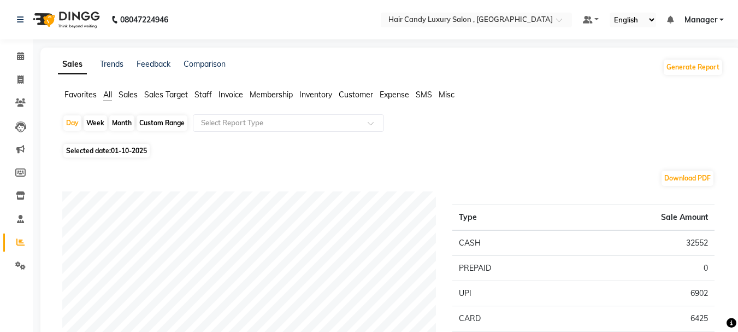
click at [201, 92] on span "Staff" at bounding box center [203, 95] width 17 height 10
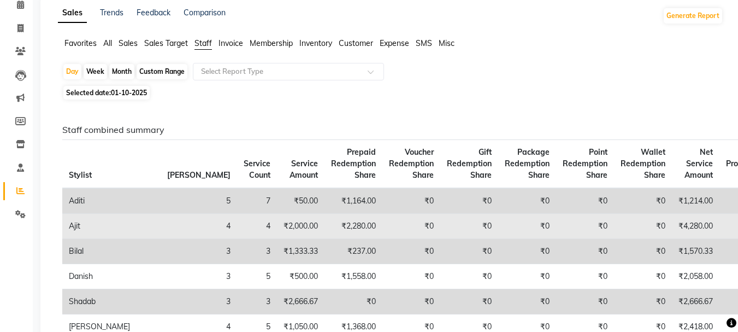
scroll to position [109, 0]
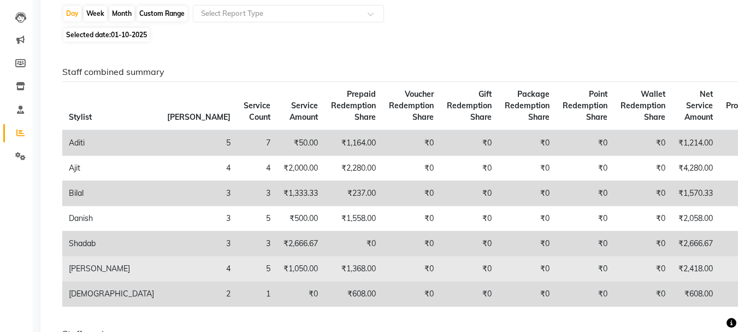
click at [277, 269] on td "₹1,050.00" at bounding box center [301, 268] width 48 height 25
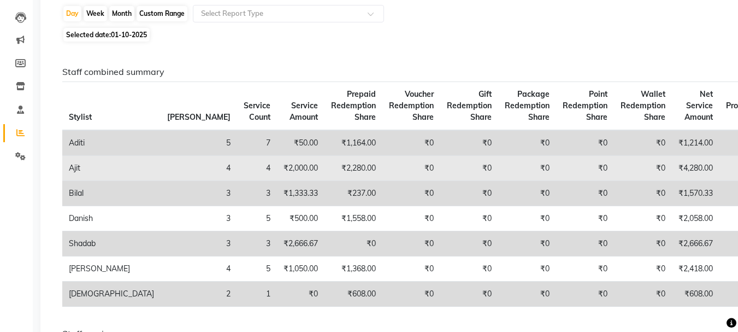
click at [277, 167] on td "₹2,000.00" at bounding box center [301, 168] width 48 height 25
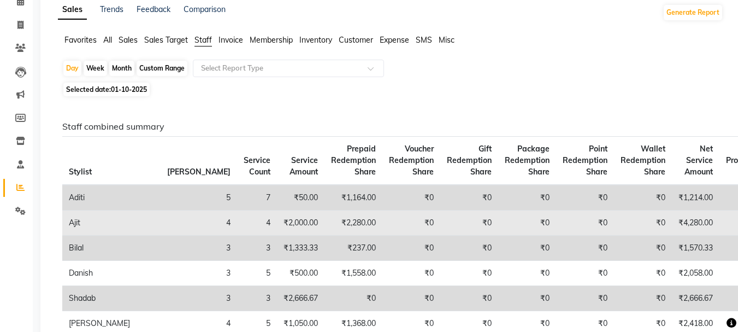
scroll to position [219, 0]
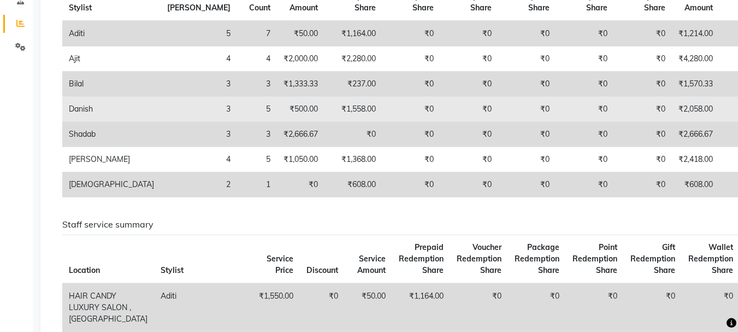
click at [277, 110] on td "₹500.00" at bounding box center [301, 109] width 48 height 25
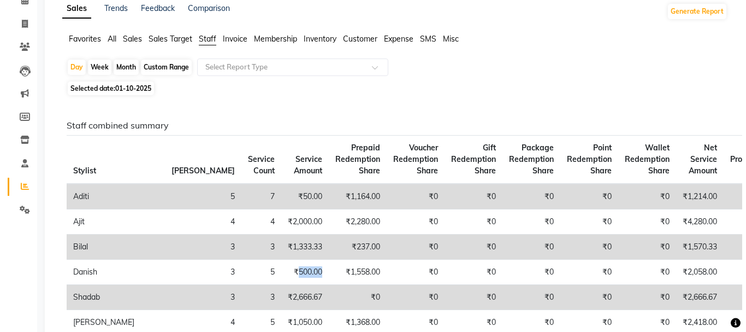
scroll to position [0, 0]
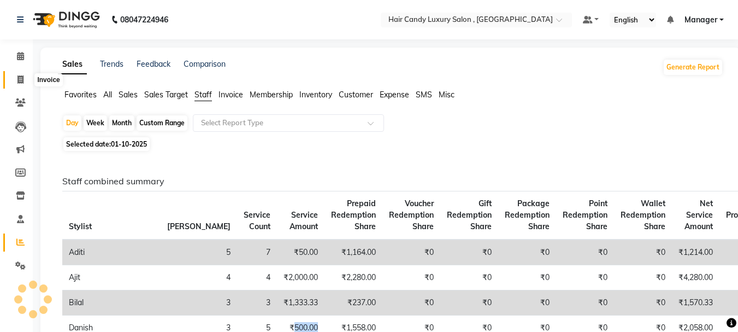
click at [25, 80] on span at bounding box center [20, 80] width 19 height 13
select select "8304"
select select "service"
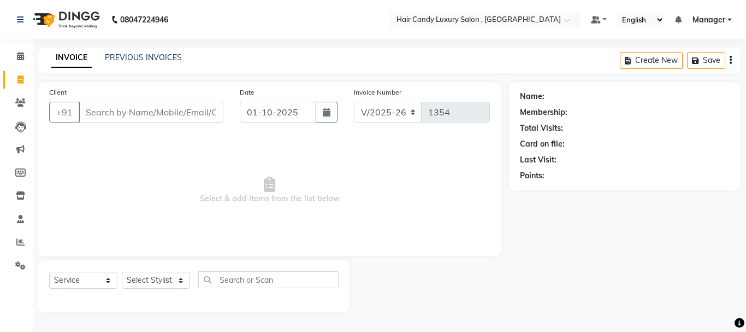
click at [126, 119] on input "Client" at bounding box center [151, 112] width 145 height 21
type input "8570893472"
click at [180, 184] on span "Select & add items from the list below" at bounding box center [269, 189] width 441 height 109
click at [201, 119] on button "Add Client" at bounding box center [195, 112] width 56 height 21
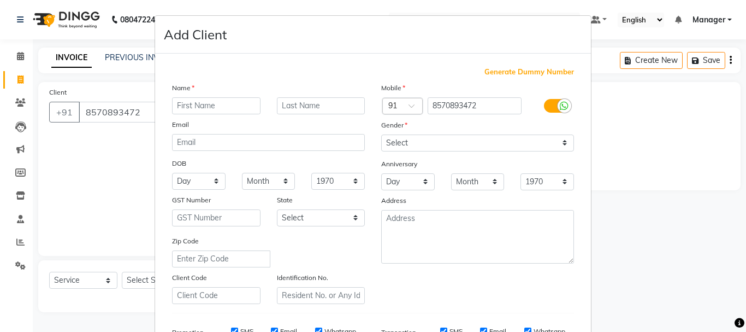
click at [227, 105] on input "text" at bounding box center [216, 105] width 89 height 17
type input "neeraj"
click at [442, 149] on select "Select Male Female Other Prefer Not To Say" at bounding box center [477, 142] width 193 height 17
select select "male"
click at [381, 134] on select "Select Male Female Other Prefer Not To Say" at bounding box center [477, 142] width 193 height 17
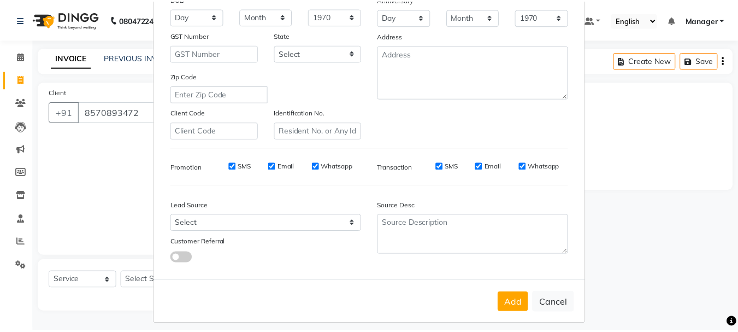
scroll to position [173, 0]
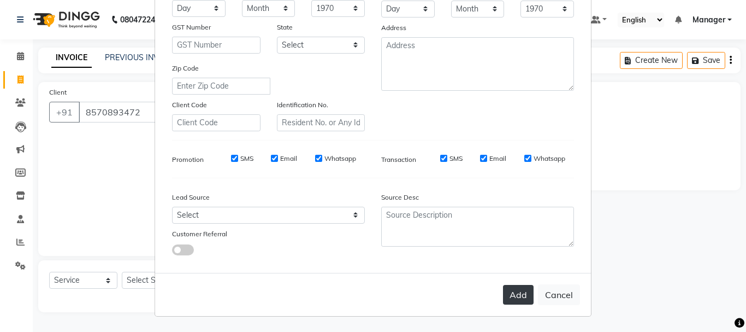
click at [510, 294] on button "Add" at bounding box center [518, 295] width 31 height 20
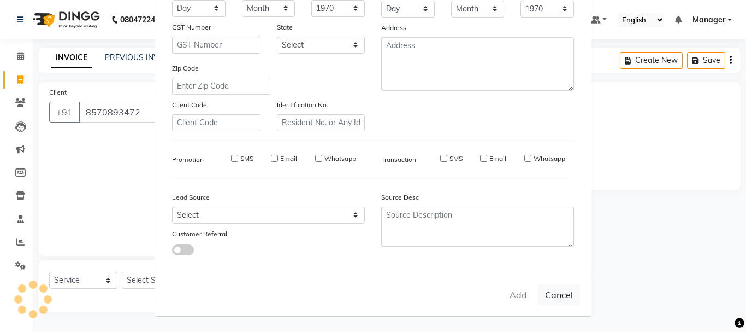
select select
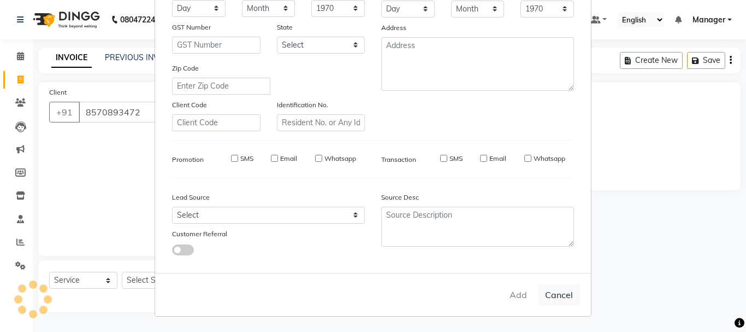
select select
checkbox input "false"
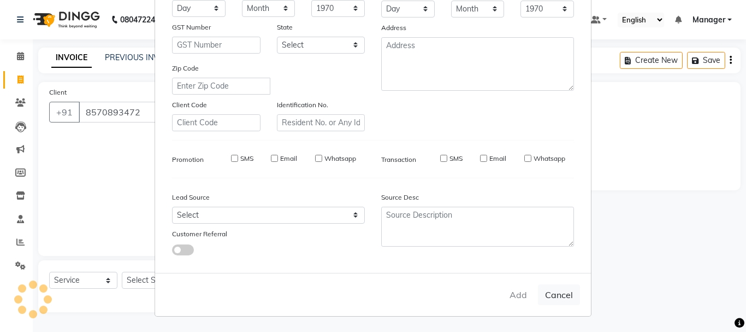
checkbox input "false"
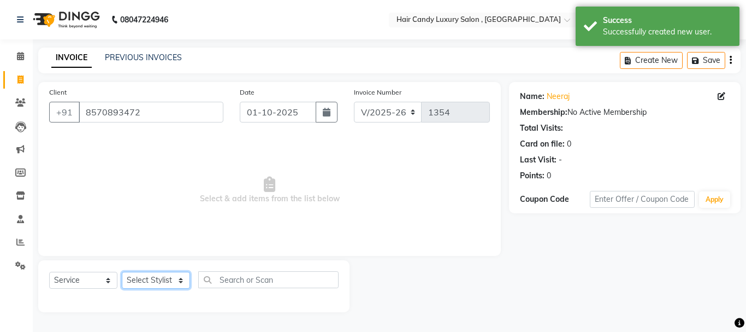
click at [170, 279] on select "Select Stylist ADITI AJIT BILAL DANISH Manager Manager MEENAKSHI RINKI VALECHA …" at bounding box center [156, 280] width 68 height 17
select select "80575"
click at [122, 272] on select "Select Stylist ADITI AJIT BILAL DANISH Manager Manager MEENAKSHI RINKI VALECHA …" at bounding box center [156, 280] width 68 height 17
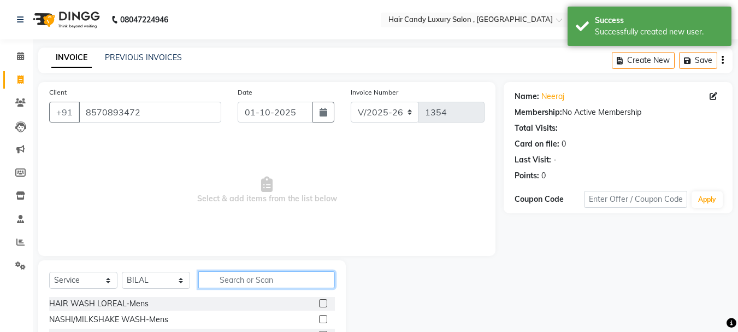
click at [246, 274] on input "text" at bounding box center [266, 279] width 137 height 17
type input "haircut"
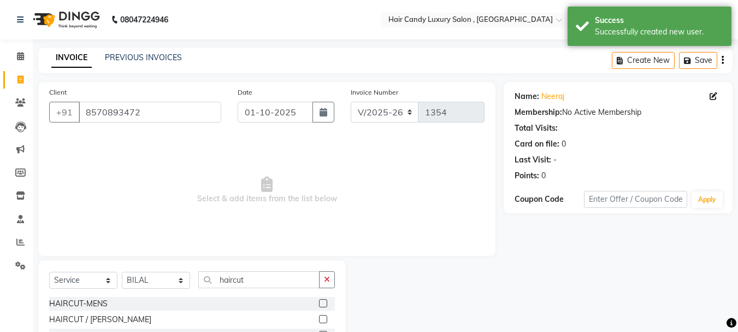
click at [325, 315] on label at bounding box center [323, 319] width 8 height 8
click at [325, 316] on input "checkbox" at bounding box center [322, 319] width 7 height 7
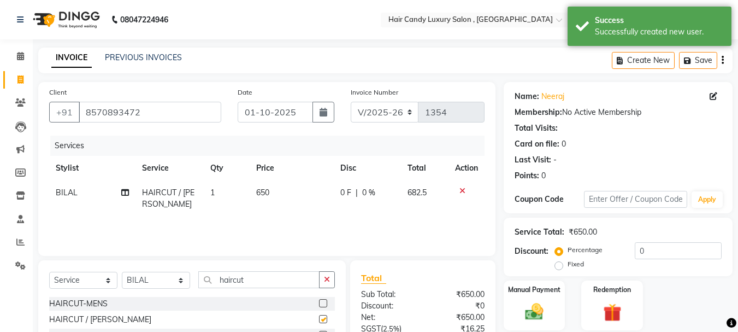
checkbox input "false"
click at [286, 195] on td "650" at bounding box center [292, 198] width 85 height 36
select select "80575"
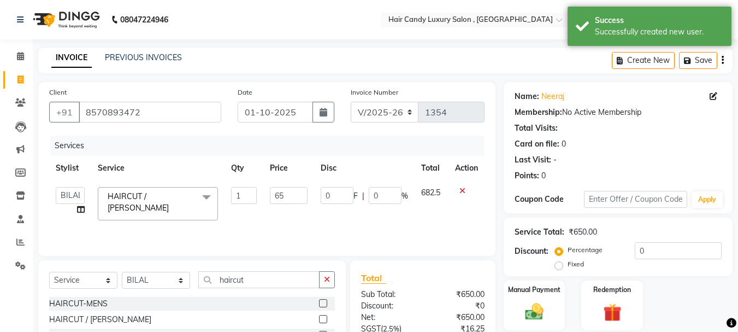
type input "6"
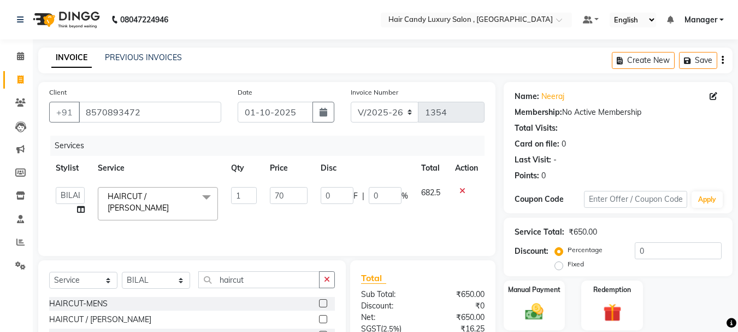
type input "700"
click at [297, 214] on td "700" at bounding box center [288, 203] width 51 height 46
select select "80575"
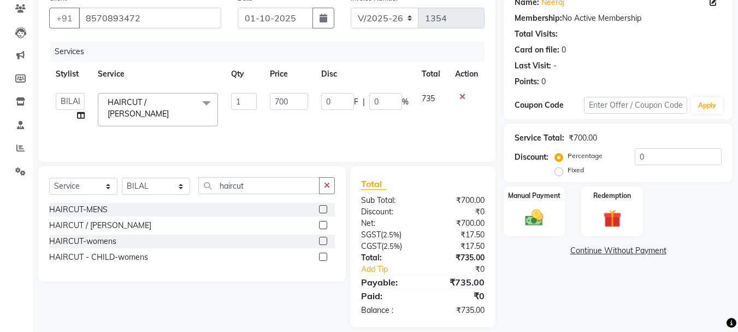
scroll to position [105, 0]
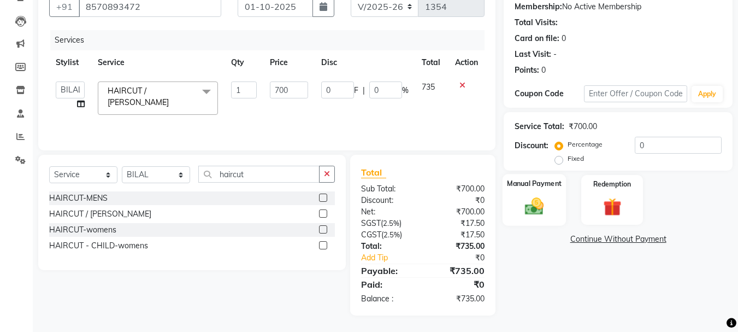
click at [542, 208] on img at bounding box center [534, 206] width 31 height 22
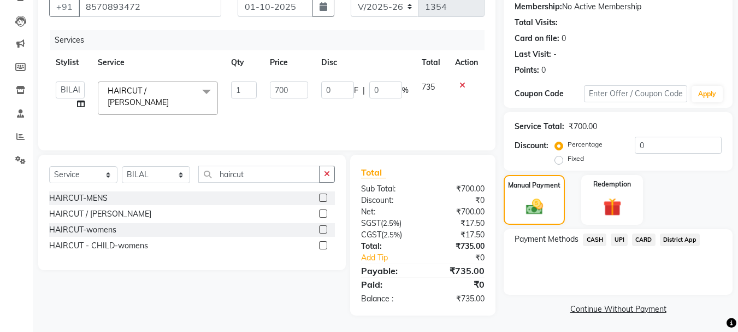
click at [623, 240] on span "UPI" at bounding box center [619, 239] width 17 height 13
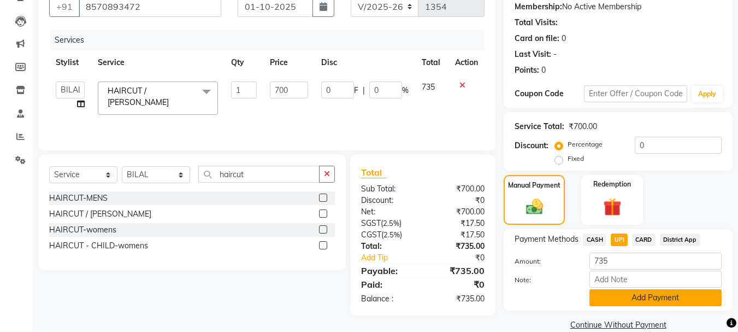
click at [645, 291] on button "Add Payment" at bounding box center [656, 297] width 132 height 17
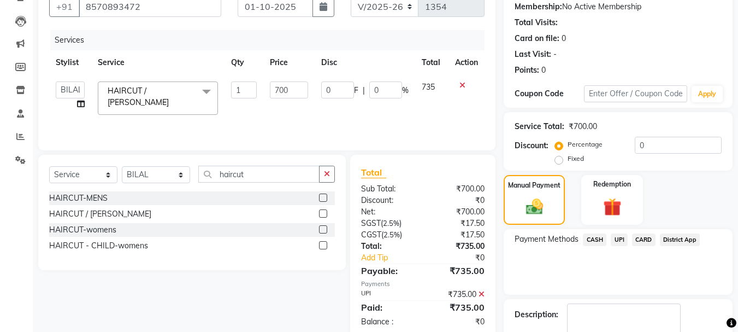
scroll to position [169, 0]
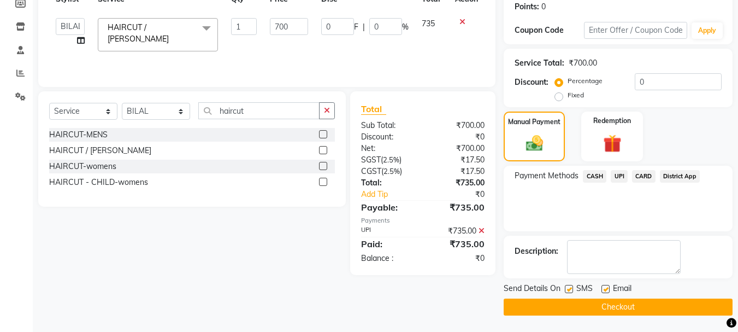
click at [619, 307] on button "Checkout" at bounding box center [618, 306] width 229 height 17
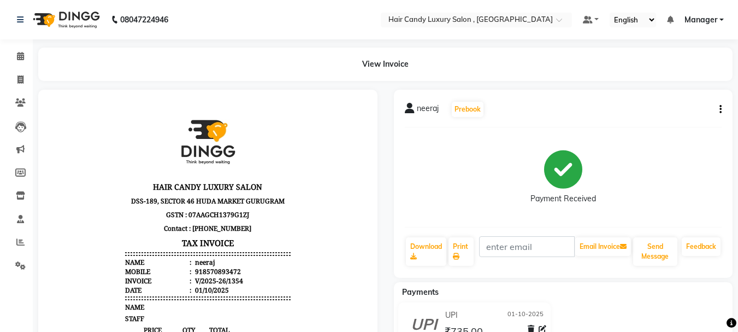
drag, startPoint x: 286, startPoint y: 280, endPoint x: 204, endPoint y: 207, distance: 109.5
click at [286, 280] on div "HAIR CANDY LUXURY SALON DSS-189, SECTOR 46 HUDA MARKET GURUGRAM GSTN : 07AAGCH1…" at bounding box center [208, 306] width 174 height 402
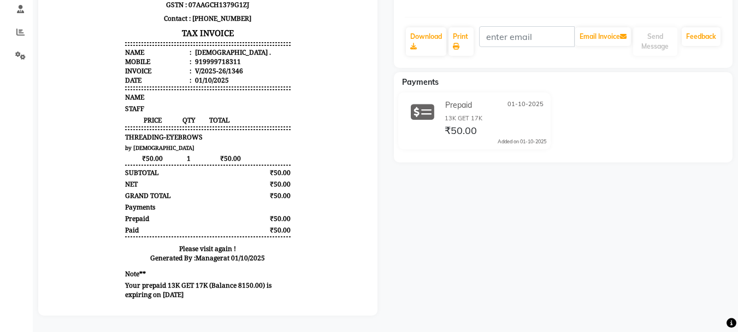
scroll to position [9, 0]
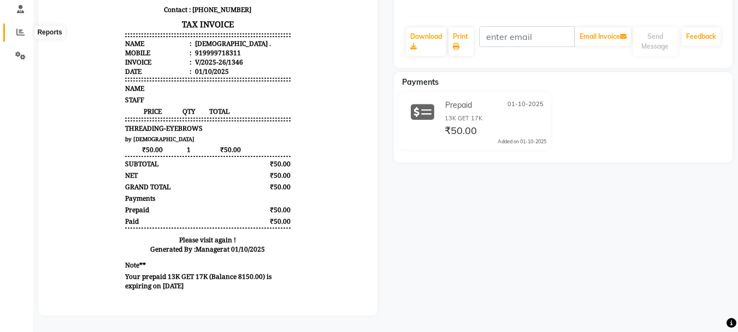
click at [20, 28] on icon at bounding box center [20, 32] width 8 height 8
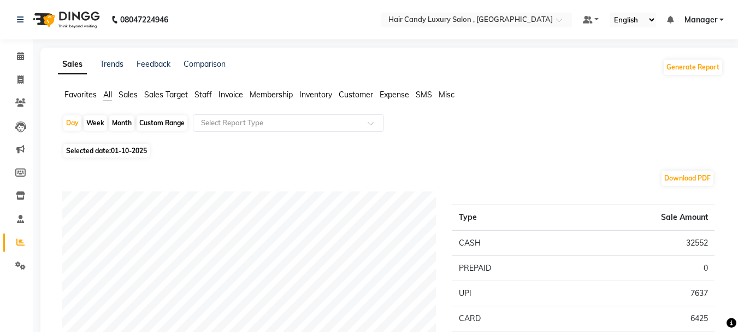
click at [197, 96] on span "Staff" at bounding box center [203, 95] width 17 height 10
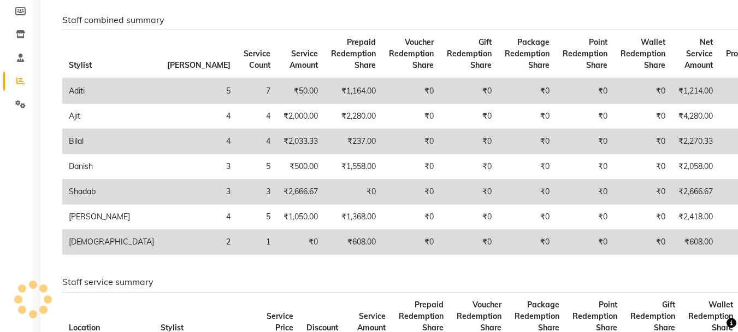
scroll to position [164, 0]
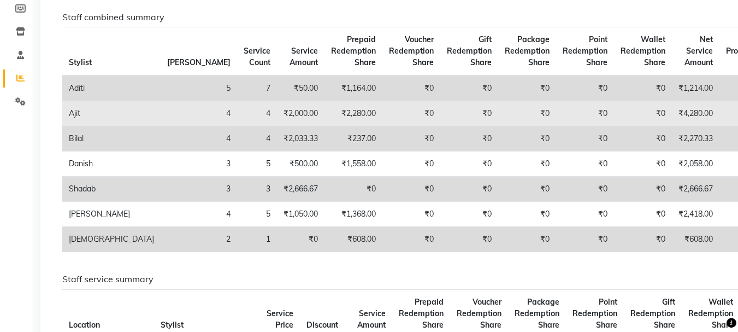
click at [277, 111] on td "₹2,000.00" at bounding box center [301, 113] width 48 height 25
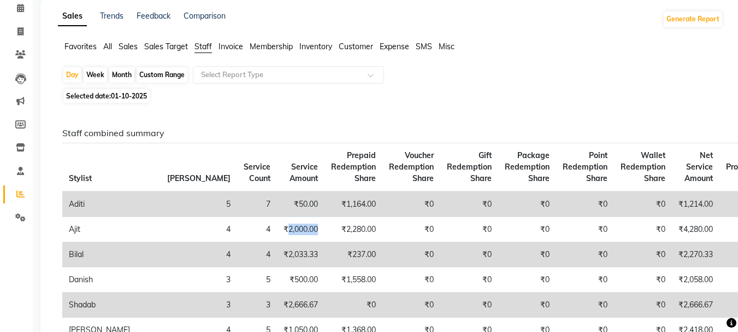
scroll to position [0, 0]
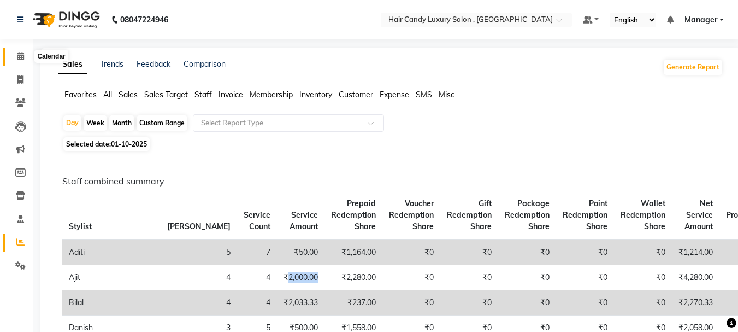
click at [24, 60] on icon at bounding box center [20, 56] width 7 height 8
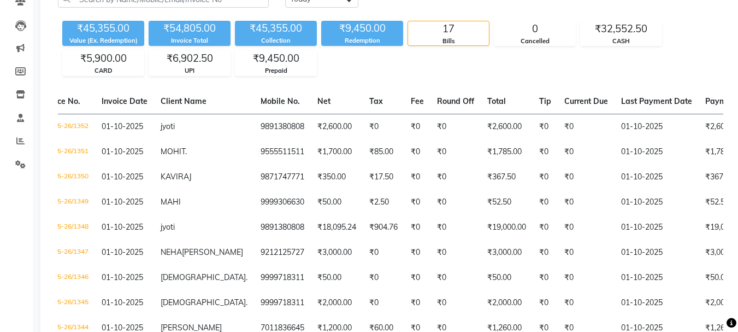
scroll to position [84, 0]
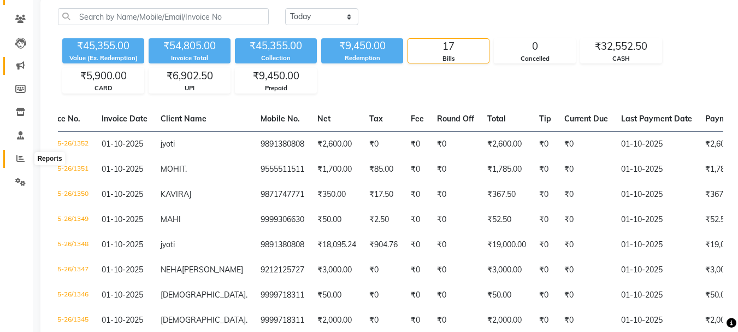
click at [17, 155] on icon at bounding box center [20, 158] width 8 height 8
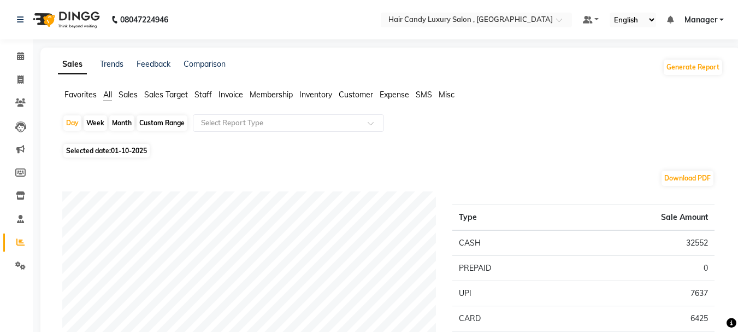
click at [204, 92] on span "Staff" at bounding box center [203, 95] width 17 height 10
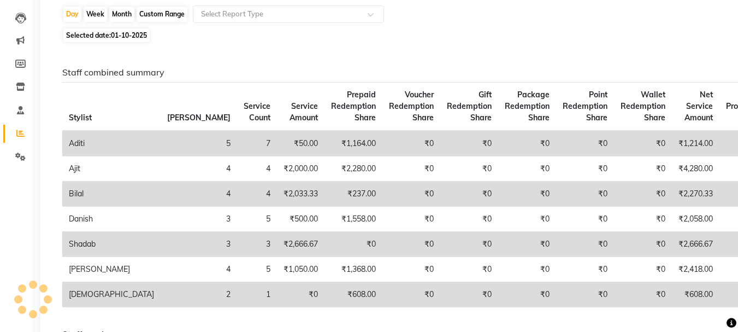
scroll to position [109, 0]
click at [277, 194] on td "₹2,033.33" at bounding box center [301, 193] width 48 height 25
click at [277, 244] on td "₹2,666.67" at bounding box center [301, 243] width 48 height 25
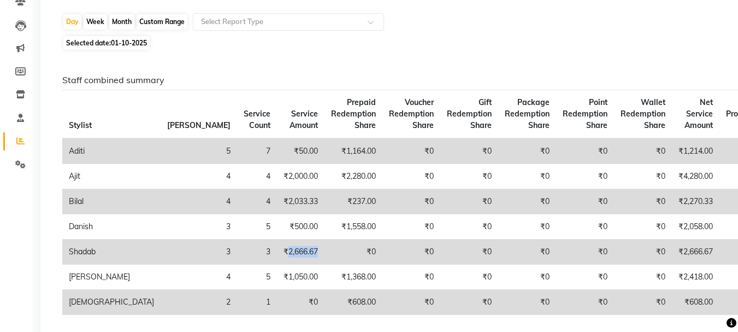
scroll to position [0, 0]
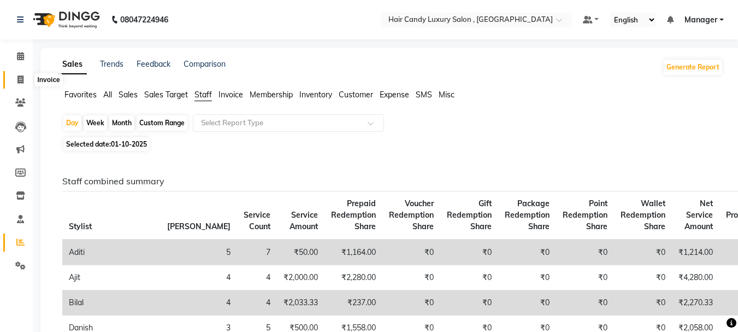
click at [22, 77] on icon at bounding box center [20, 79] width 6 height 8
select select "service"
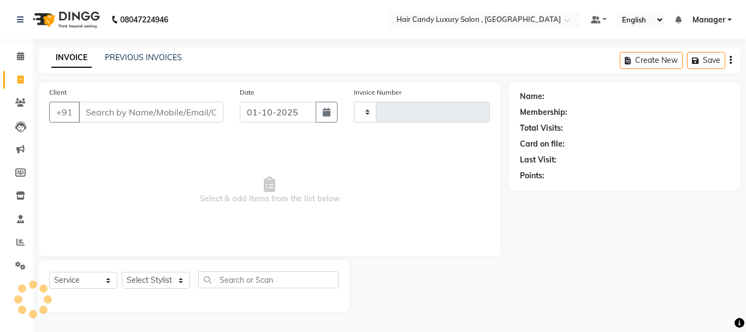
type input "1355"
select select "8304"
click at [118, 113] on input "Client" at bounding box center [151, 112] width 145 height 21
click at [22, 58] on icon at bounding box center [20, 56] width 7 height 8
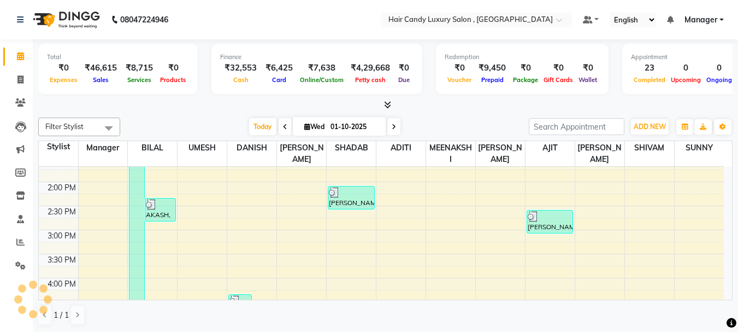
scroll to position [55, 0]
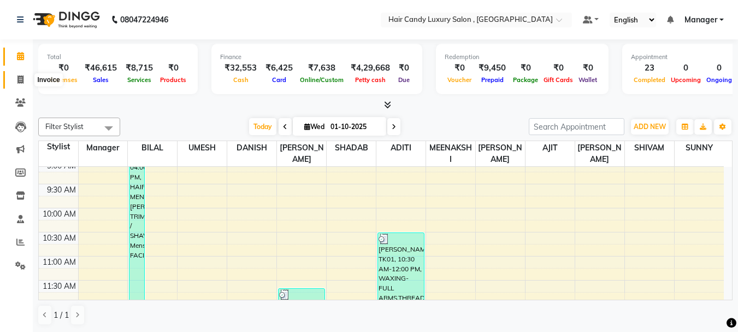
click at [27, 77] on span at bounding box center [20, 80] width 19 height 13
select select "8304"
select select "service"
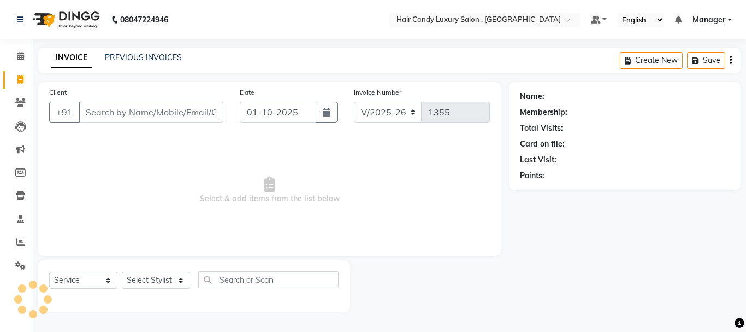
click at [143, 114] on input "Client" at bounding box center [151, 112] width 145 height 21
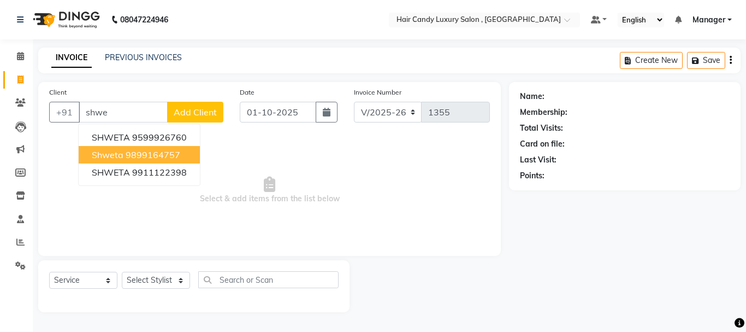
click at [175, 152] on ngb-highlight "9899164757" at bounding box center [153, 154] width 55 height 11
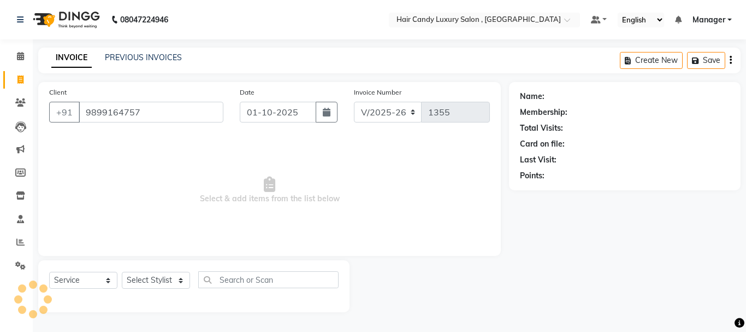
type input "9899164757"
select select "1: Object"
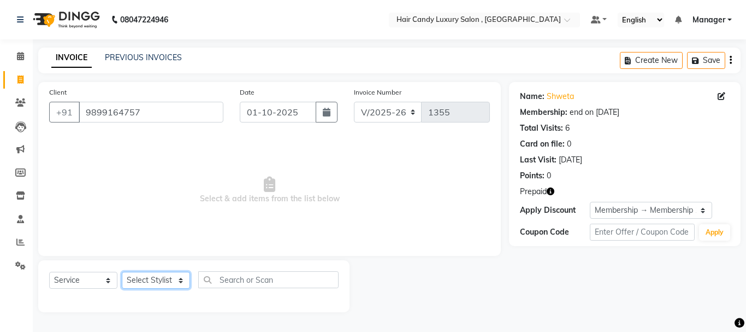
click at [181, 278] on select "Select Stylist ADITI [PERSON_NAME] [DEMOGRAPHIC_DATA] Manager Manager MEENAKSHI…" at bounding box center [156, 280] width 68 height 17
select select "80580"
click at [122, 272] on select "Select Stylist ADITI [PERSON_NAME] [DEMOGRAPHIC_DATA] Manager Manager MEENAKSHI…" at bounding box center [156, 280] width 68 height 17
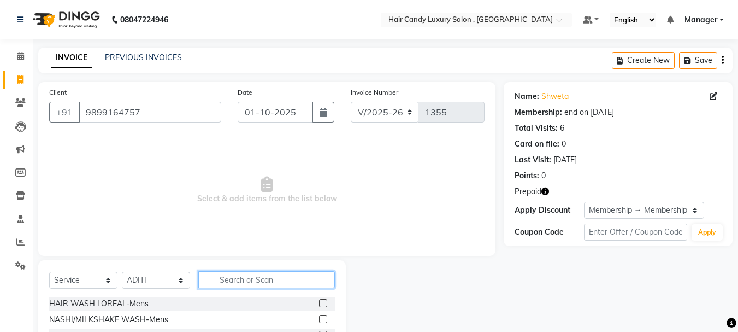
click at [260, 279] on input "text" at bounding box center [266, 279] width 137 height 17
type input "wax"
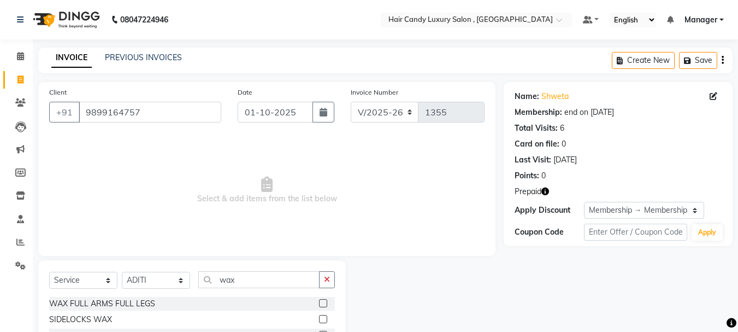
click at [319, 303] on label at bounding box center [323, 303] width 8 height 8
click at [319, 303] on input "checkbox" at bounding box center [322, 303] width 7 height 7
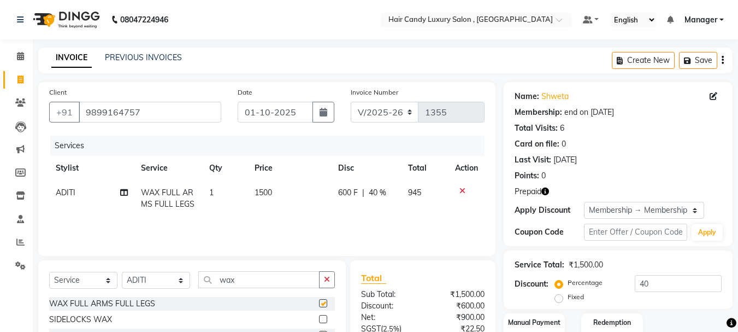
checkbox input "false"
click at [250, 284] on input "wax" at bounding box center [258, 279] width 121 height 17
type input "w"
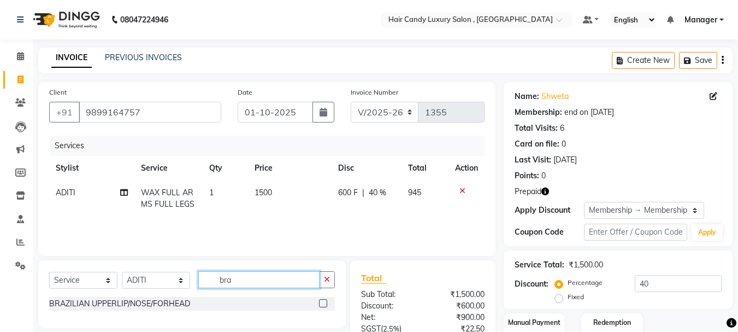
type input "bra"
click at [327, 302] on label at bounding box center [323, 303] width 8 height 8
click at [326, 302] on input "checkbox" at bounding box center [322, 303] width 7 height 7
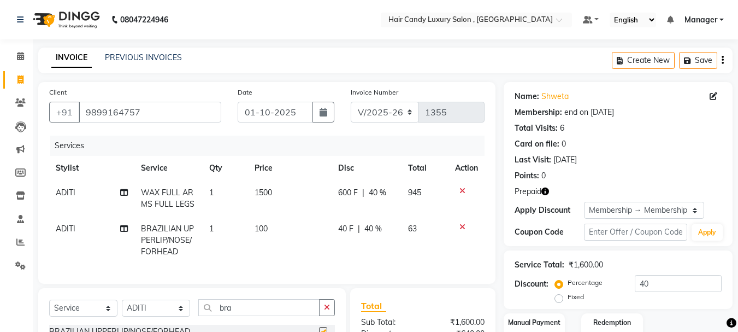
checkbox input "false"
click at [269, 226] on td "100" at bounding box center [290, 240] width 84 height 48
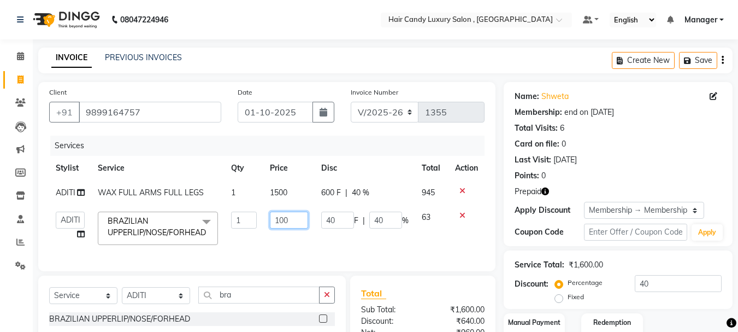
click at [292, 216] on input "100" at bounding box center [289, 219] width 38 height 17
type input "1"
type input "550"
click at [298, 246] on td "550" at bounding box center [288, 228] width 51 height 46
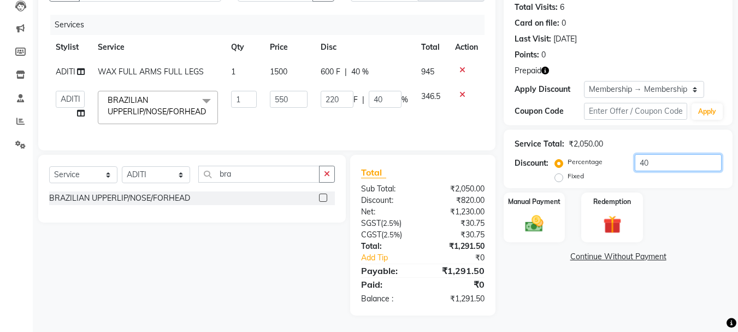
drag, startPoint x: 689, startPoint y: 149, endPoint x: 681, endPoint y: 148, distance: 7.7
click at [688, 154] on input "40" at bounding box center [678, 162] width 87 height 17
type input "4"
type input "22"
type input "4"
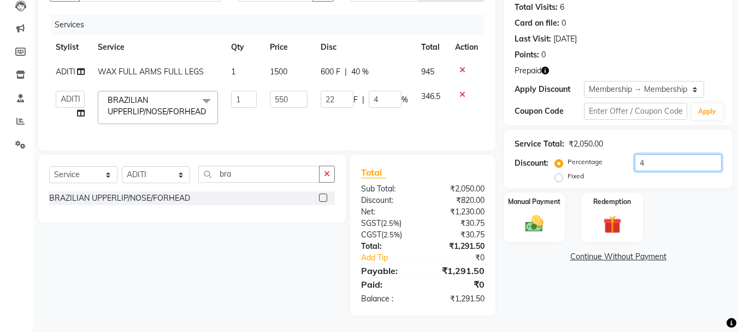
type input "0"
click at [612, 213] on img at bounding box center [612, 224] width 31 height 23
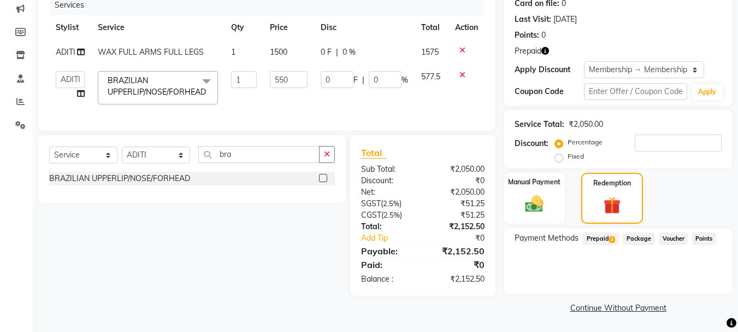
click at [605, 241] on span "Prepaid 2" at bounding box center [601, 238] width 36 height 13
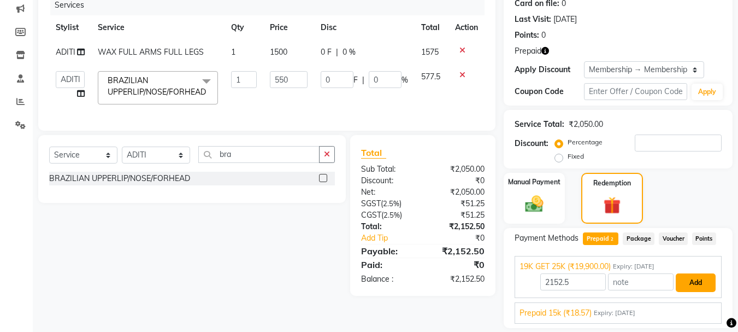
click at [699, 281] on button "Add" at bounding box center [696, 282] width 40 height 19
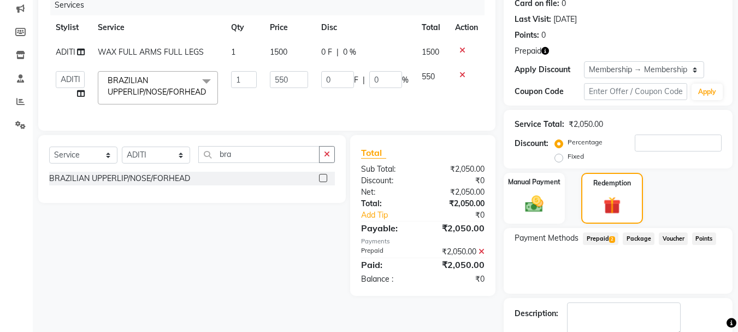
scroll to position [203, 0]
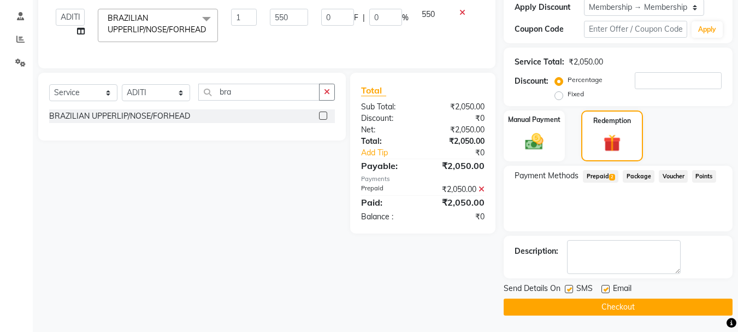
click at [646, 307] on button "Checkout" at bounding box center [618, 306] width 229 height 17
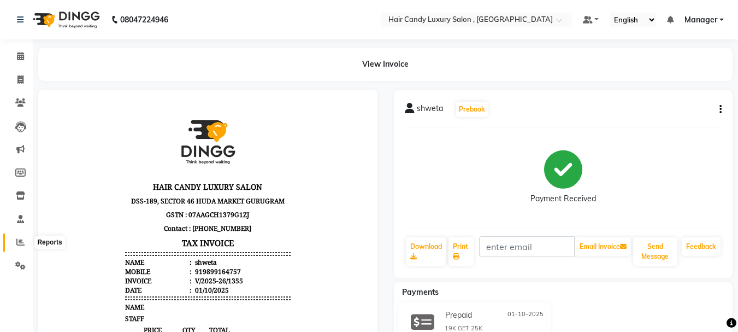
click at [15, 240] on span at bounding box center [20, 242] width 19 height 13
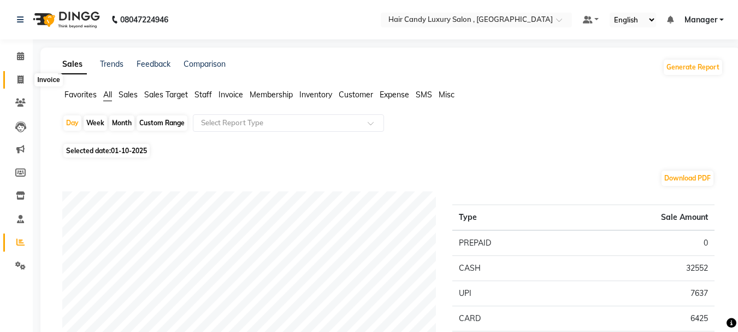
click at [19, 80] on icon at bounding box center [20, 79] width 6 height 8
select select "service"
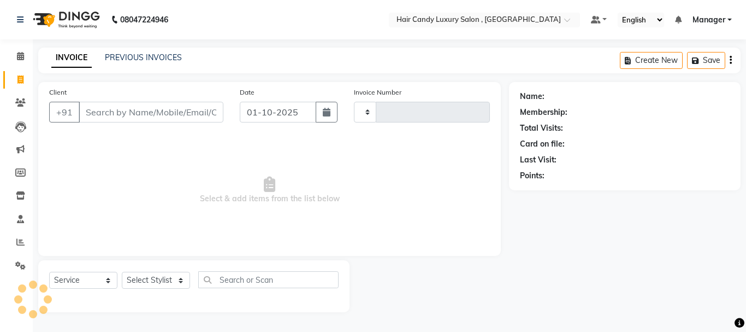
type input "1356"
select select "8304"
click at [152, 57] on link "PREVIOUS INVOICES" at bounding box center [143, 57] width 77 height 10
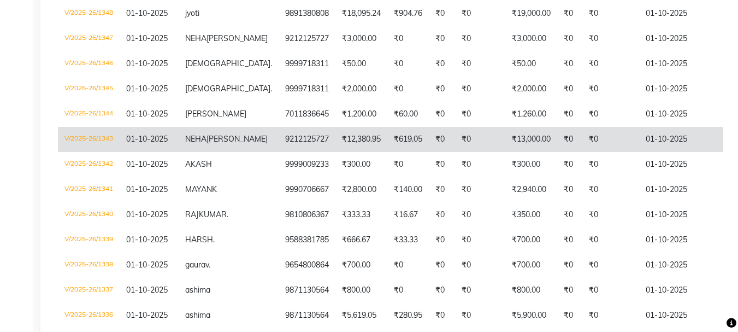
scroll to position [323, 0]
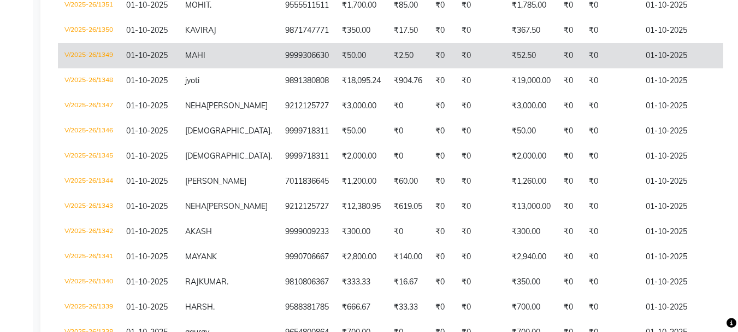
click at [214, 57] on td "MAHI" at bounding box center [229, 55] width 100 height 25
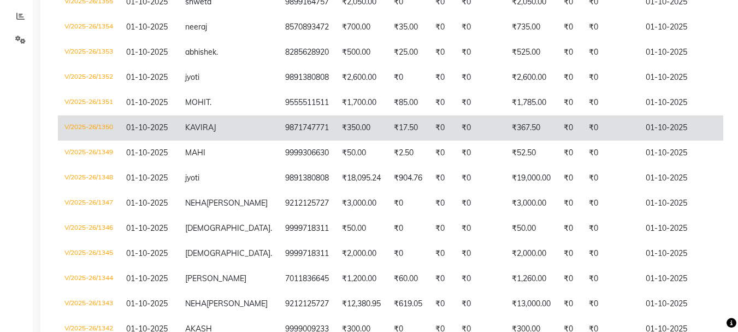
scroll to position [0, 0]
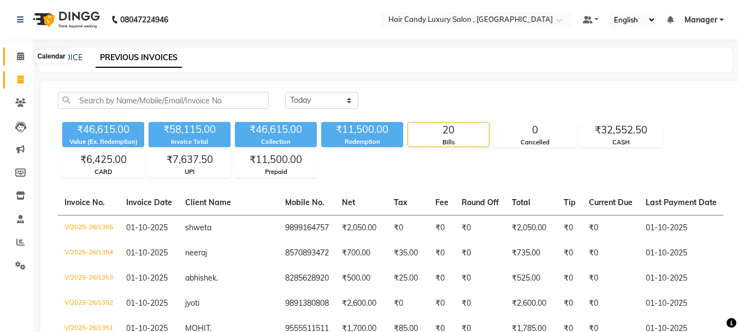
click at [21, 57] on icon at bounding box center [20, 56] width 7 height 8
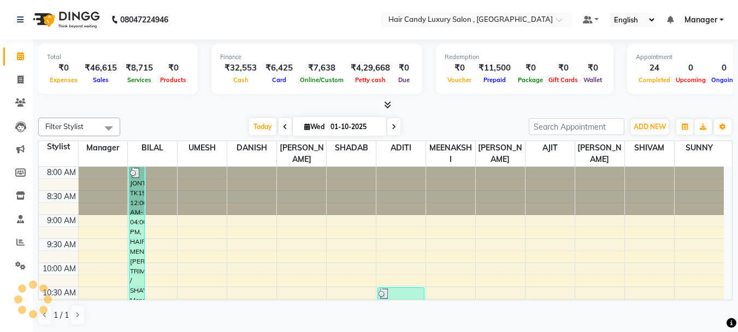
scroll to position [471, 0]
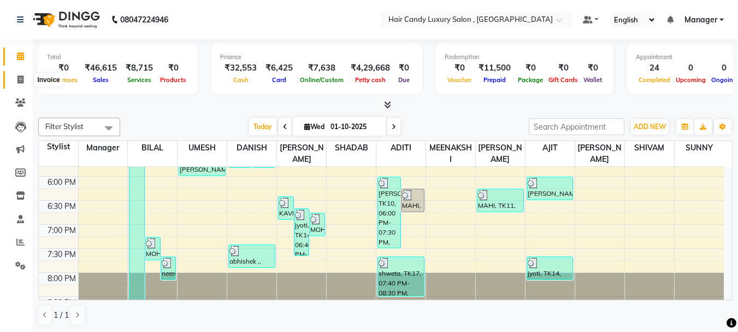
click at [24, 80] on span at bounding box center [20, 80] width 19 height 13
select select "service"
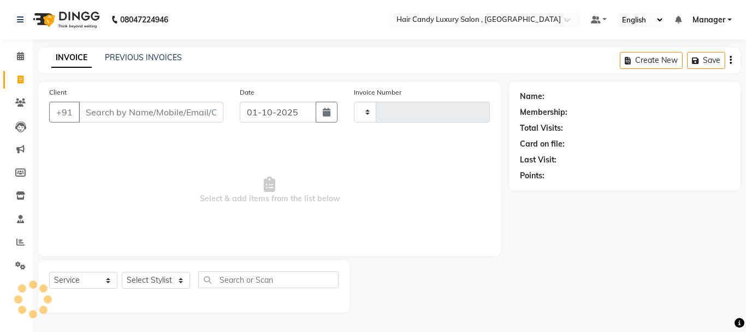
type input "1356"
select select "8304"
click at [20, 57] on icon at bounding box center [20, 56] width 7 height 8
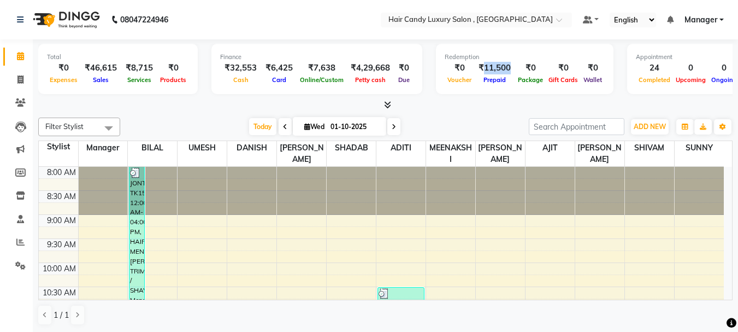
drag, startPoint x: 475, startPoint y: 67, endPoint x: 503, endPoint y: 67, distance: 27.9
click at [503, 67] on div "₹11,500" at bounding box center [494, 68] width 41 height 13
click at [503, 82] on div "Prepaid" at bounding box center [494, 79] width 41 height 11
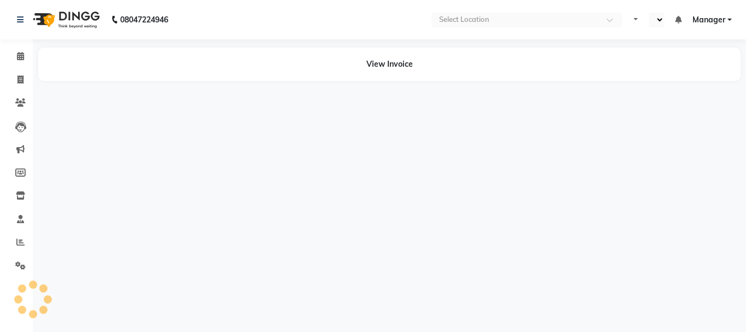
select select "en"
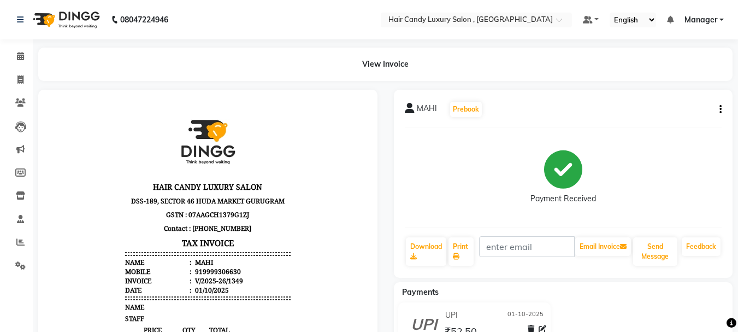
click at [720, 109] on icon "button" at bounding box center [721, 109] width 2 height 1
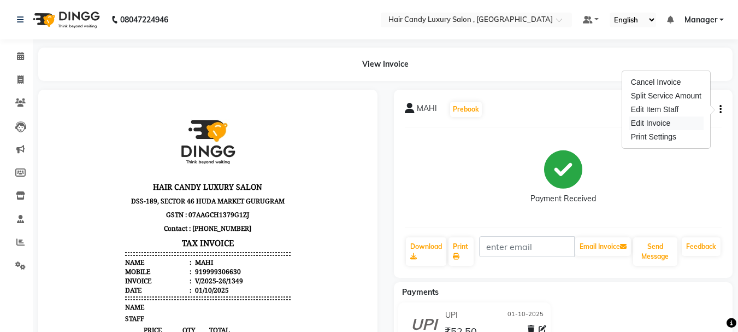
click at [668, 125] on div "Edit Invoice" at bounding box center [666, 123] width 75 height 14
select select "service"
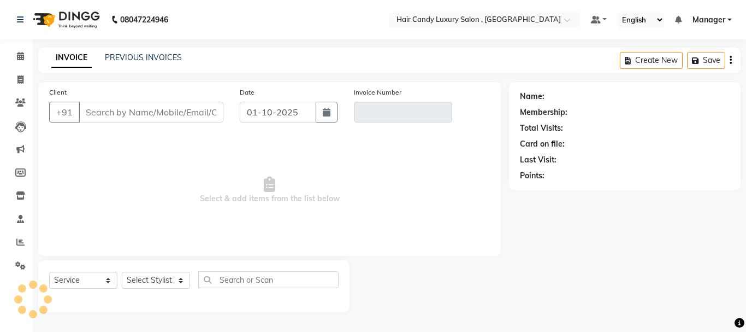
type input "9999306630"
type input "V/2025-26/1349"
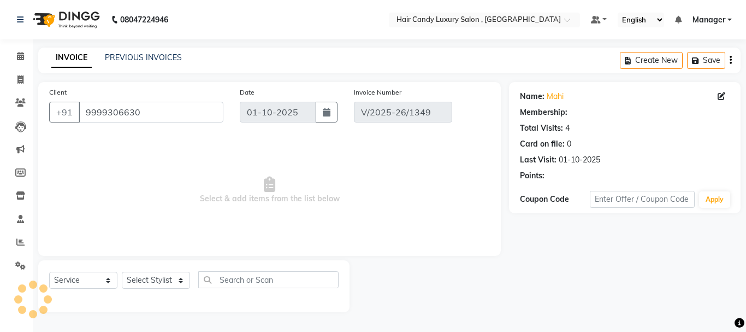
select select "select"
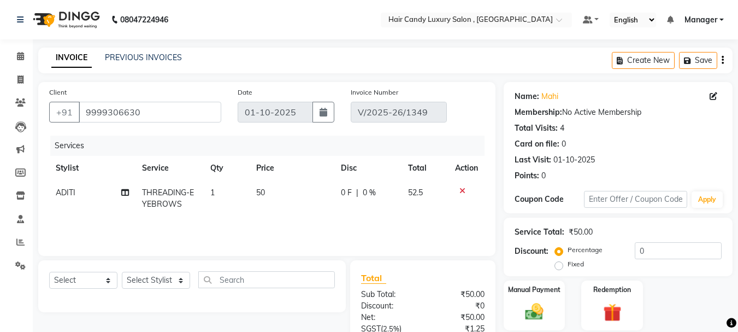
click at [75, 190] on span "ADITI" at bounding box center [66, 192] width 20 height 10
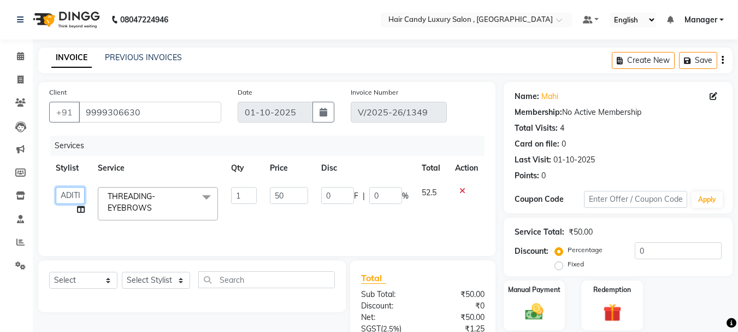
drag, startPoint x: 68, startPoint y: 198, endPoint x: 78, endPoint y: 198, distance: 9.8
click at [68, 198] on select "ADITI [PERSON_NAME] [DEMOGRAPHIC_DATA] Manager Manager MEENAKSHI [PERSON_NAME] …" at bounding box center [70, 195] width 29 height 17
select select "80581"
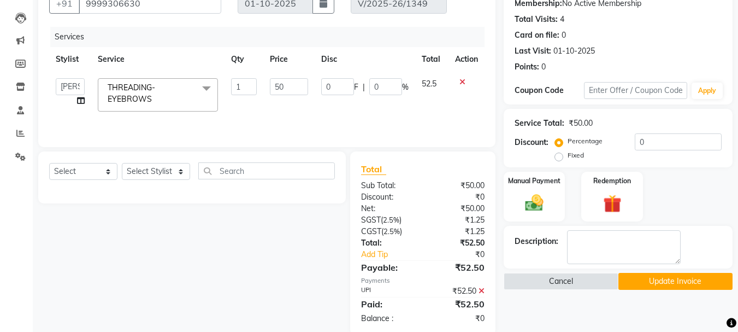
scroll to position [109, 0]
click at [675, 276] on button "Update Invoice" at bounding box center [675, 280] width 114 height 17
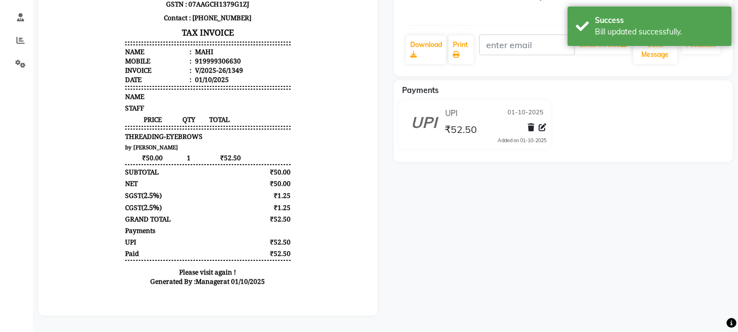
scroll to position [210, 0]
click at [315, 144] on body "HAIR CANDY LUXURY SALON DSS-189, SECTOR 46 HUDA MARKET GURUGRAM GSTN : 07AAGCH1…" at bounding box center [208, 96] width 309 height 402
click at [340, 164] on body "HAIR CANDY LUXURY SALON DSS-189, SECTOR 46 HUDA MARKET GURUGRAM GSTN : 07AAGCH1…" at bounding box center [208, 96] width 309 height 402
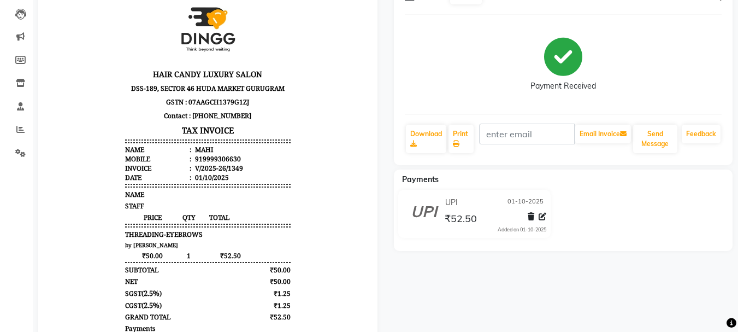
scroll to position [0, 0]
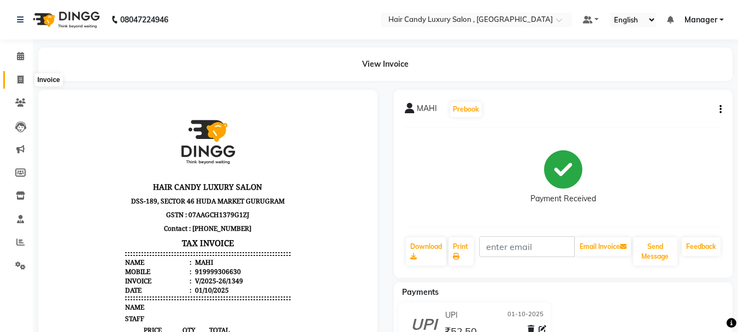
click at [25, 82] on span at bounding box center [20, 80] width 19 height 13
select select "8304"
select select "service"
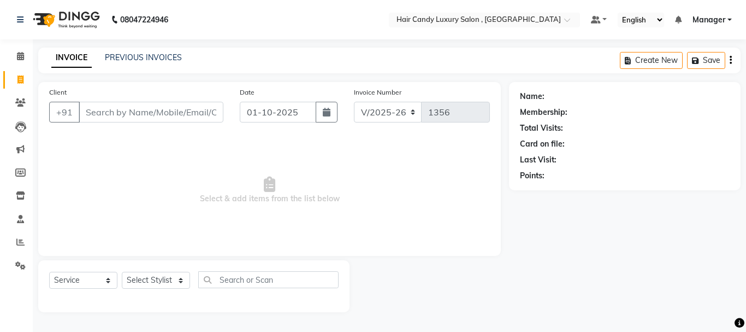
click at [163, 113] on input "Client" at bounding box center [151, 112] width 145 height 21
click at [164, 108] on input "Client" at bounding box center [151, 112] width 145 height 21
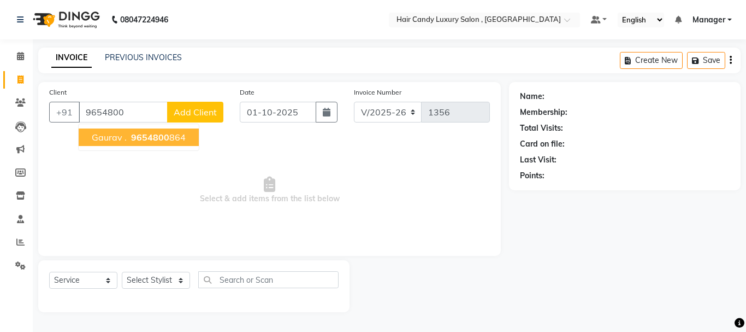
click at [167, 139] on span "9654800" at bounding box center [150, 137] width 38 height 11
type input "9654800864"
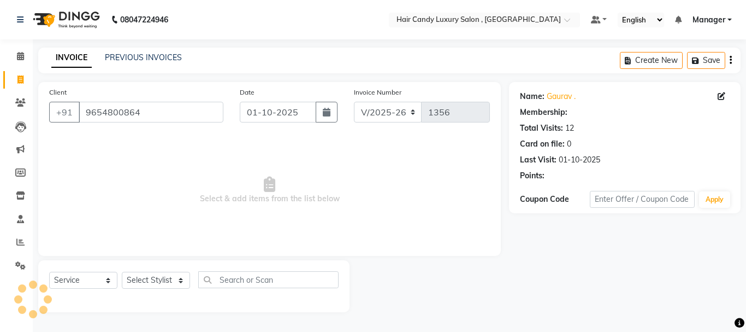
select select "1: Object"
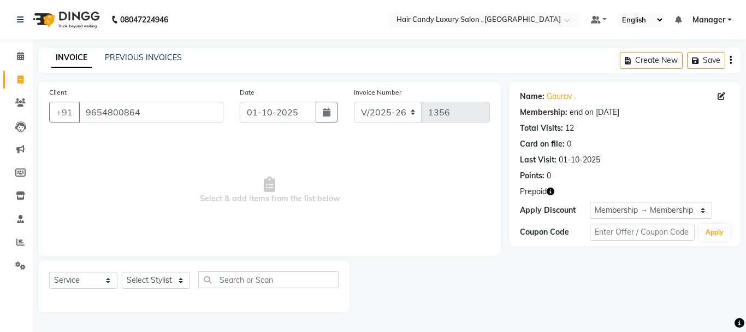
click at [550, 193] on icon "button" at bounding box center [551, 191] width 8 height 8
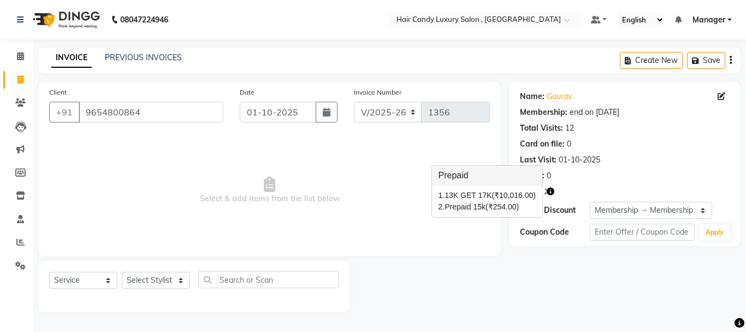
click at [445, 236] on span "Select & add items from the list below" at bounding box center [269, 189] width 441 height 109
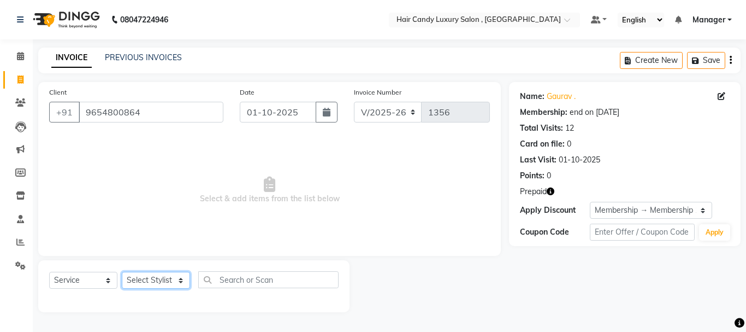
click at [167, 280] on select "Select Stylist ADITI [PERSON_NAME] [DEMOGRAPHIC_DATA] Manager Manager MEENAKSHI…" at bounding box center [156, 280] width 68 height 17
select select "91517"
click at [122, 272] on select "Select Stylist ADITI [PERSON_NAME] [DEMOGRAPHIC_DATA] Manager Manager MEENAKSHI…" at bounding box center [156, 280] width 68 height 17
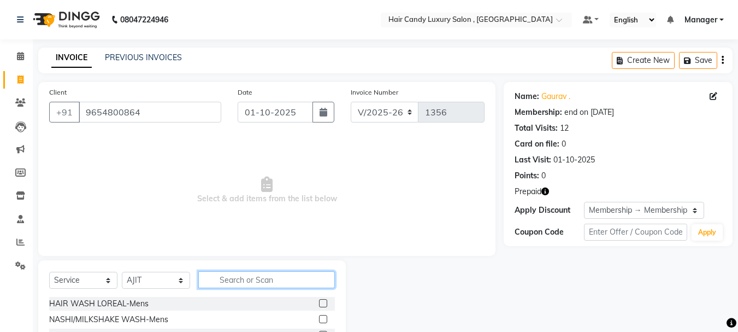
click at [234, 282] on input "text" at bounding box center [266, 279] width 137 height 17
type input "pedi"
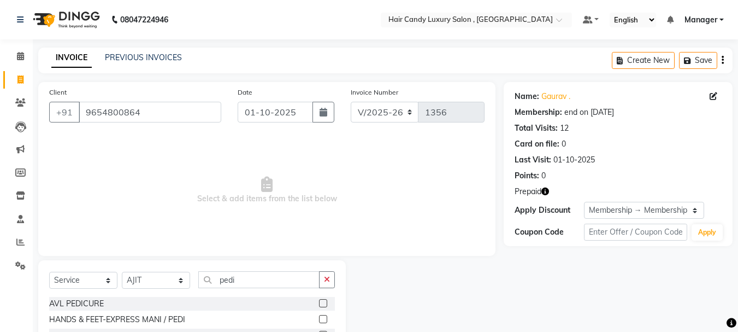
click at [326, 301] on label at bounding box center [323, 303] width 8 height 8
click at [326, 301] on input "checkbox" at bounding box center [322, 303] width 7 height 7
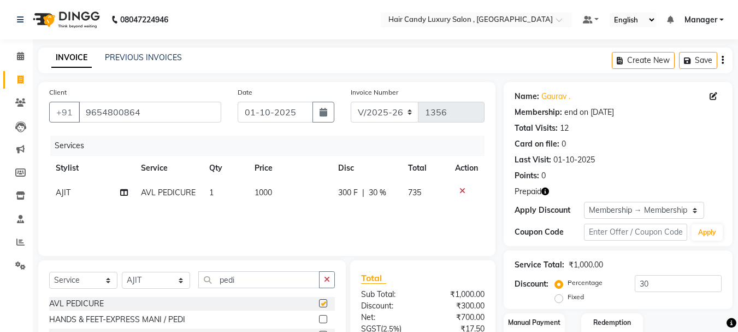
checkbox input "false"
click at [243, 284] on input "pedi" at bounding box center [258, 279] width 121 height 17
type input "p"
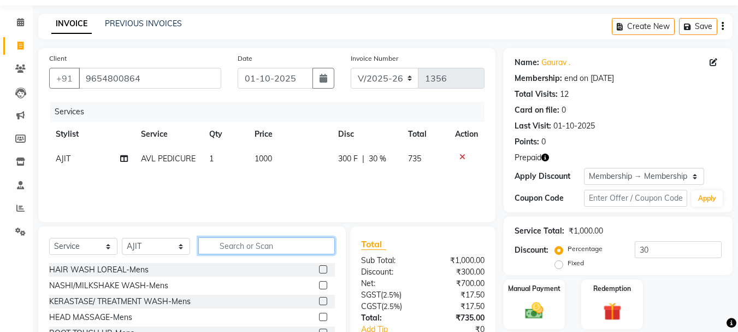
scroll to position [106, 0]
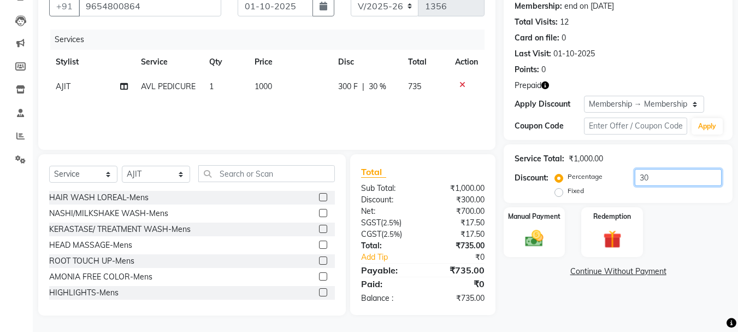
click at [669, 180] on input "30" at bounding box center [678, 177] width 87 height 17
type input "3"
click at [612, 136] on div "Name: [PERSON_NAME] . Membership: end on [DATE] Total Visits: 12 Card on file: …" at bounding box center [618, 58] width 229 height 164
click at [608, 228] on img at bounding box center [612, 238] width 31 height 23
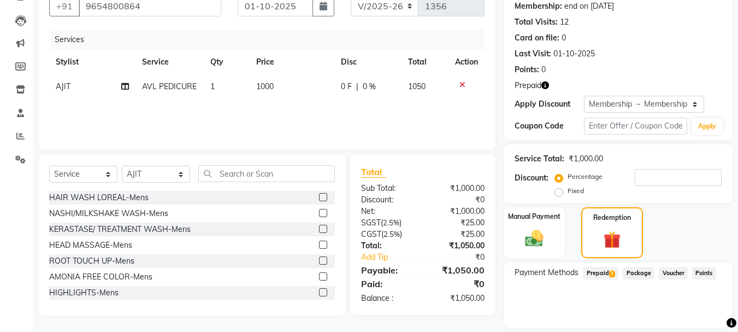
click at [606, 269] on span "Prepaid 2" at bounding box center [601, 273] width 36 height 13
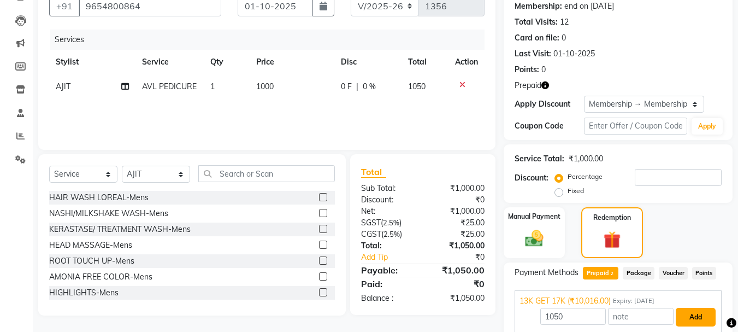
click at [693, 315] on button "Add" at bounding box center [696, 317] width 40 height 19
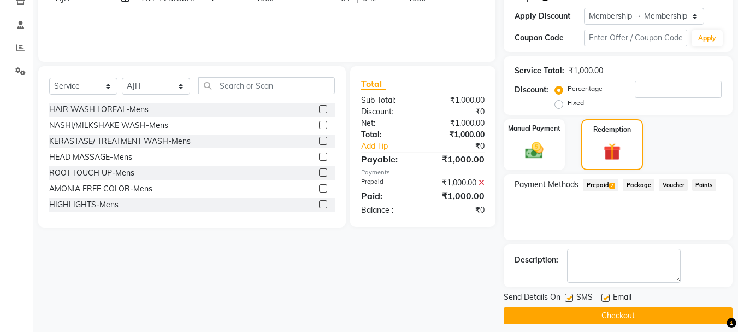
scroll to position [203, 0]
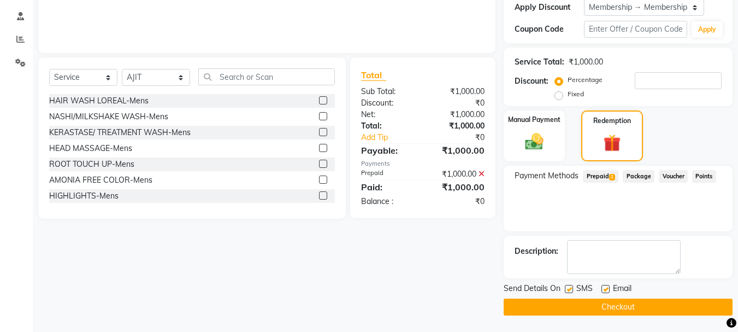
click at [621, 308] on button "Checkout" at bounding box center [618, 306] width 229 height 17
